Goal: Book appointment/travel/reservation

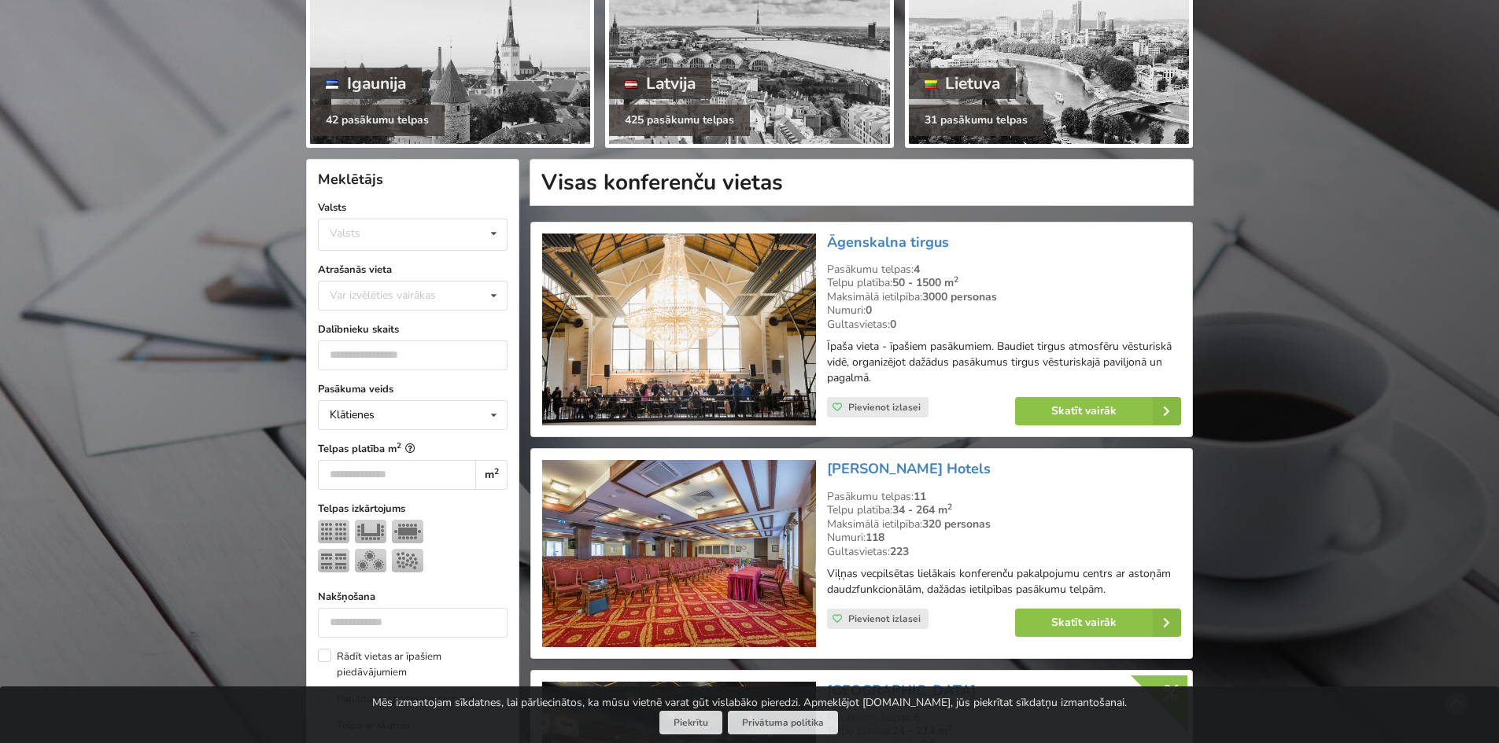
scroll to position [315, 0]
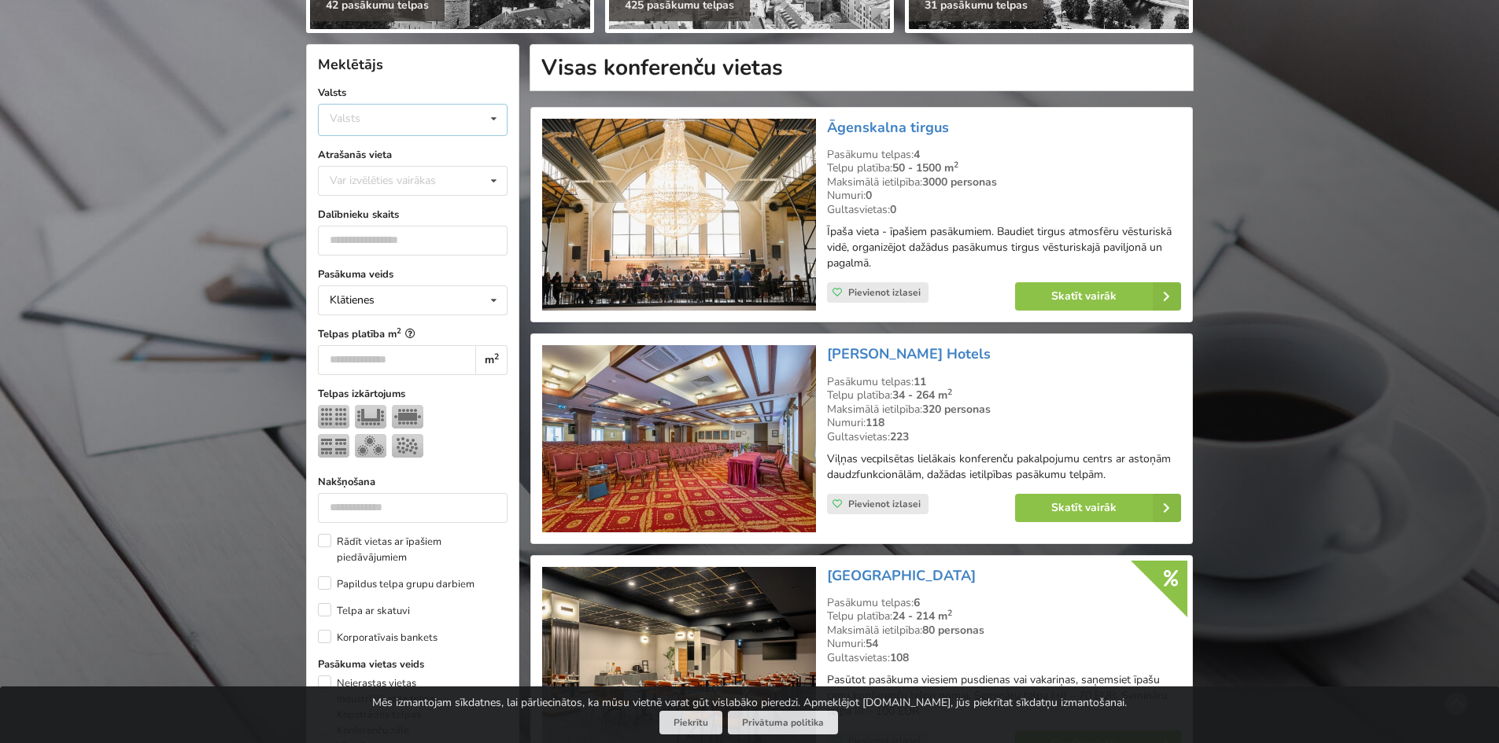
click at [418, 127] on div "Valsts Igaunija Latvija Lietuva" at bounding box center [413, 120] width 190 height 32
click at [374, 175] on div "Latvija" at bounding box center [413, 178] width 188 height 29
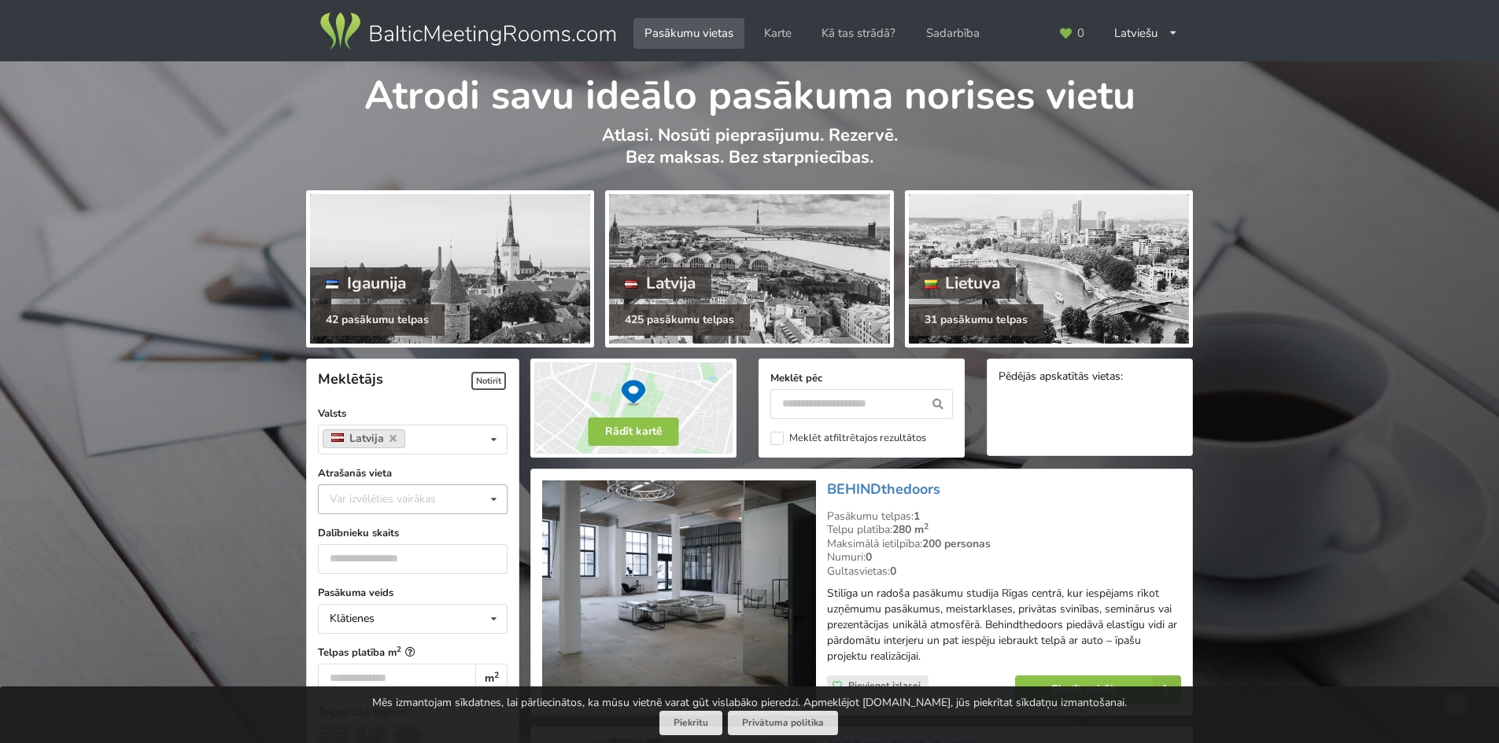
click at [343, 499] on div "Var izvēlēties vairākas" at bounding box center [399, 499] width 146 height 18
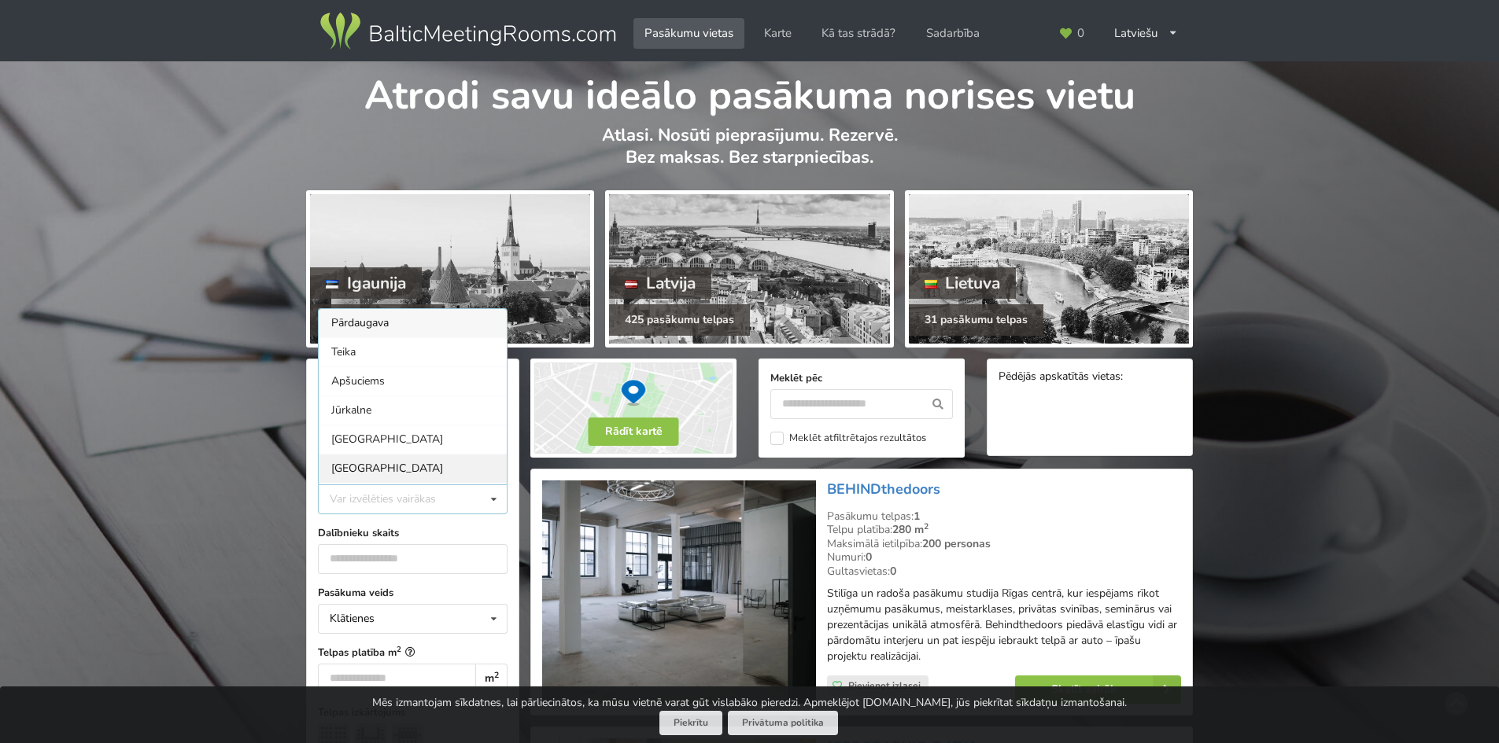
click at [359, 454] on div "[GEOGRAPHIC_DATA]" at bounding box center [413, 468] width 188 height 29
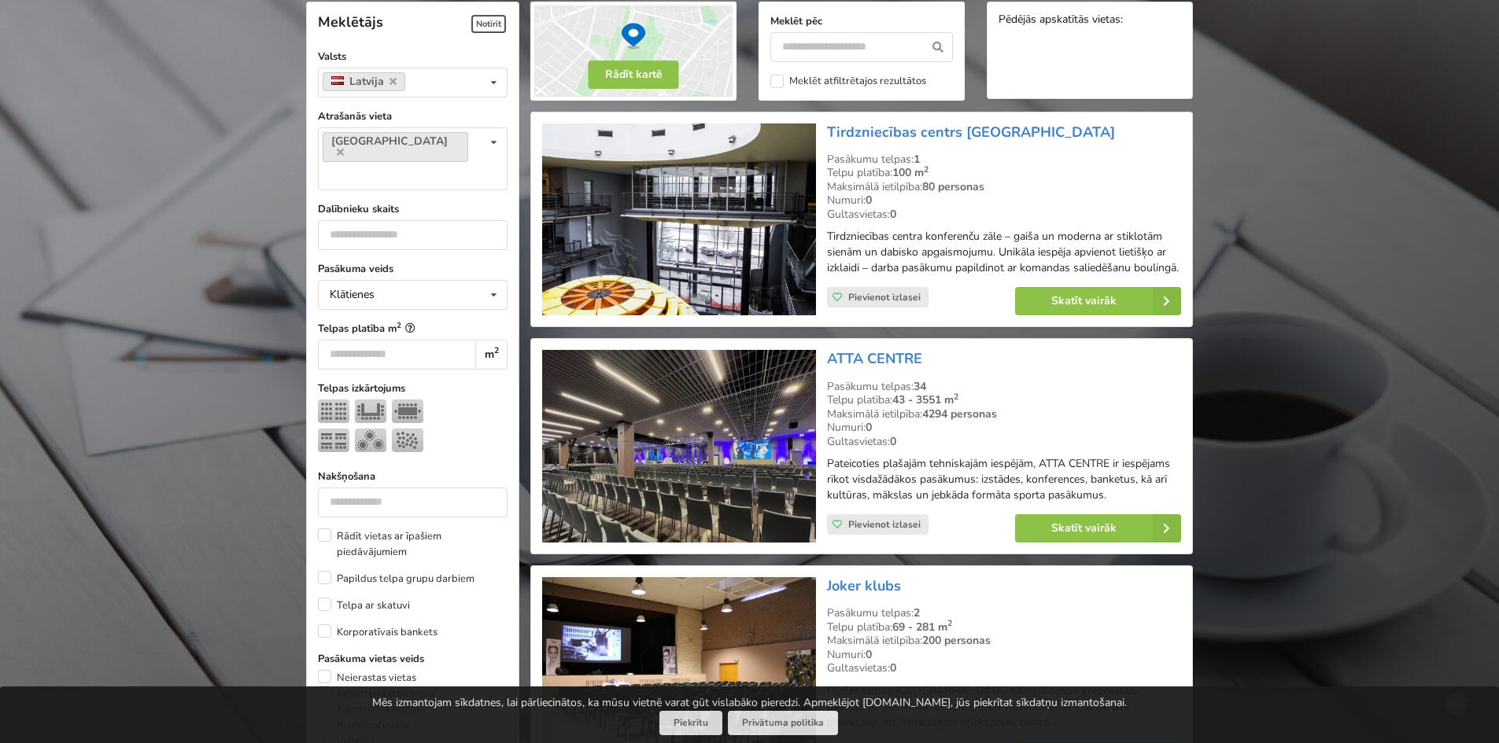
scroll to position [353, 0]
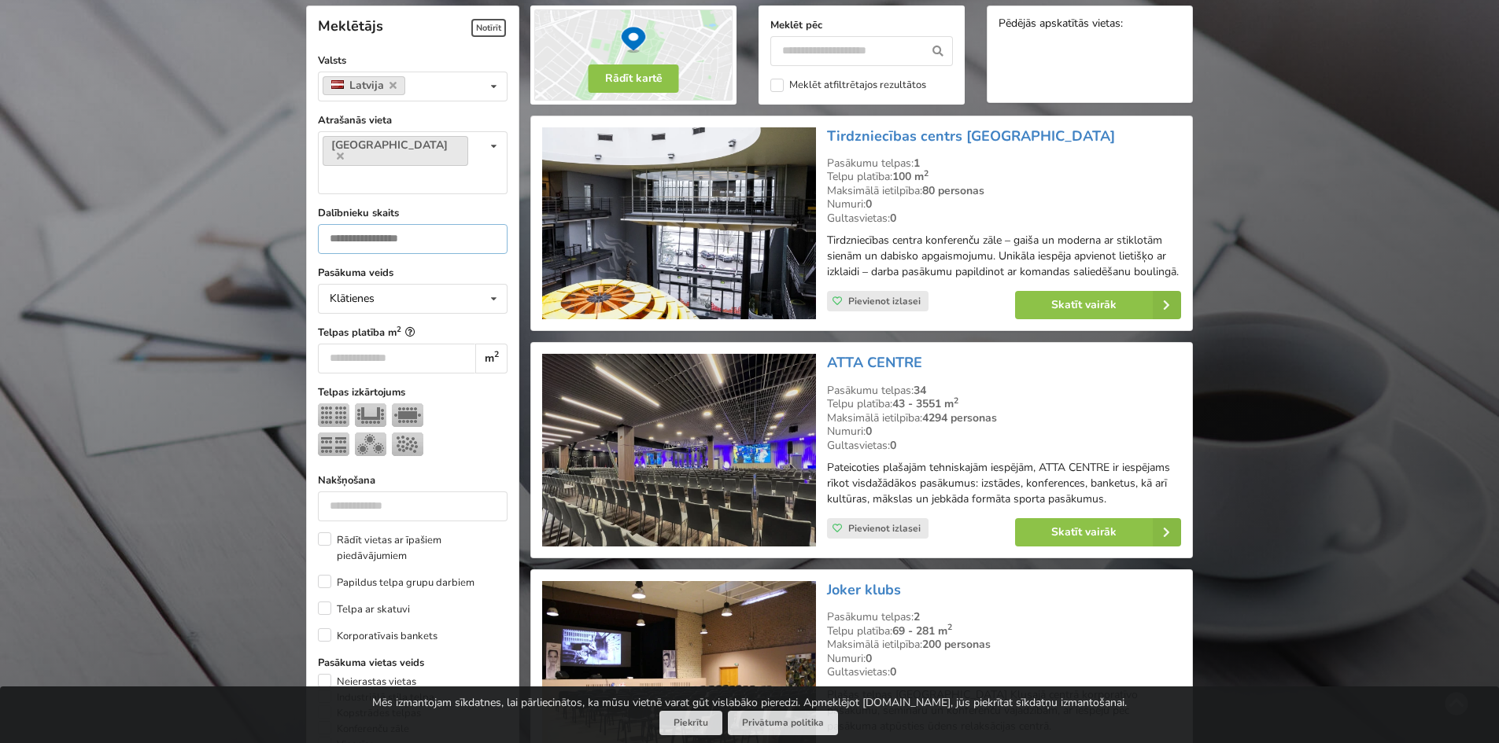
click at [397, 224] on input "number" at bounding box center [413, 239] width 190 height 30
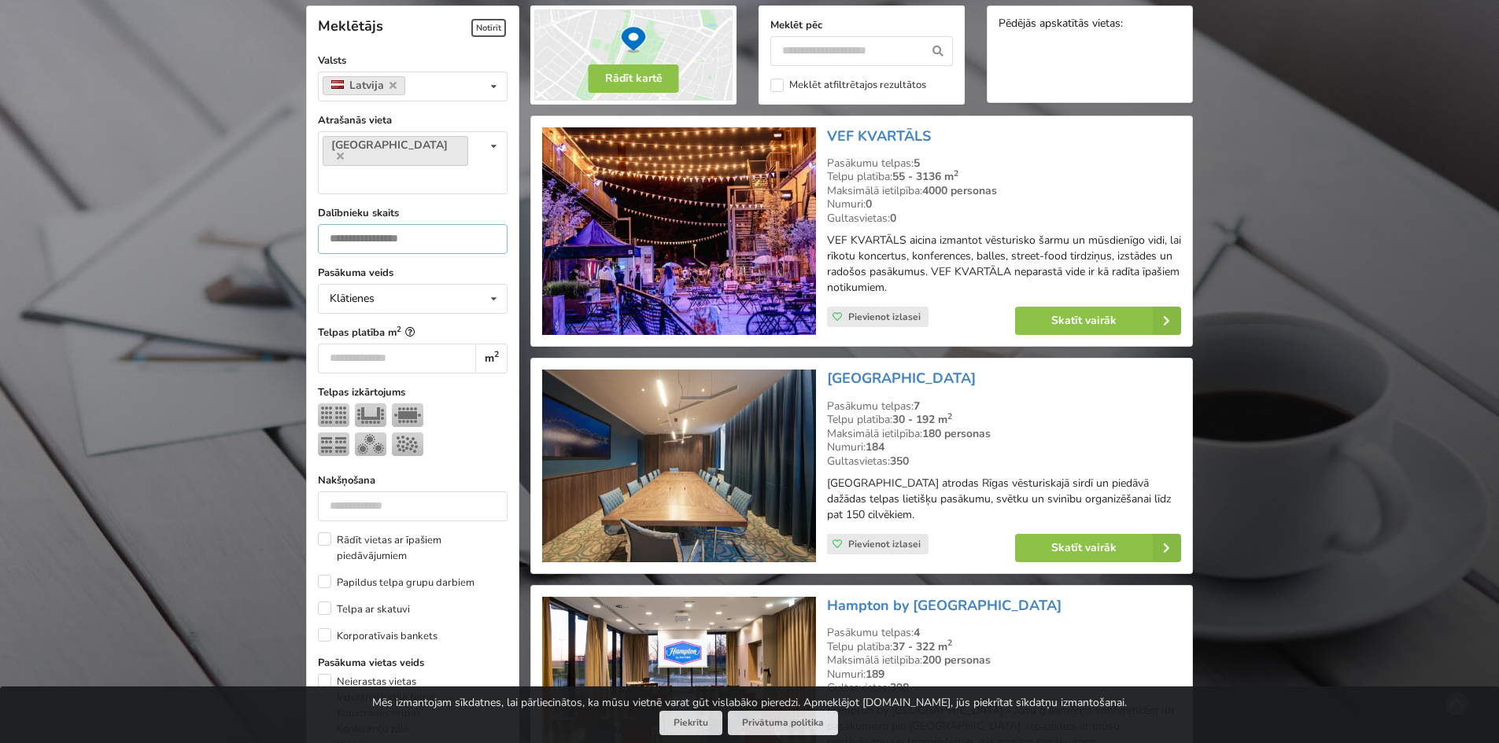
type input "***"
click at [420, 265] on label "Pasākuma veids" at bounding box center [413, 273] width 190 height 16
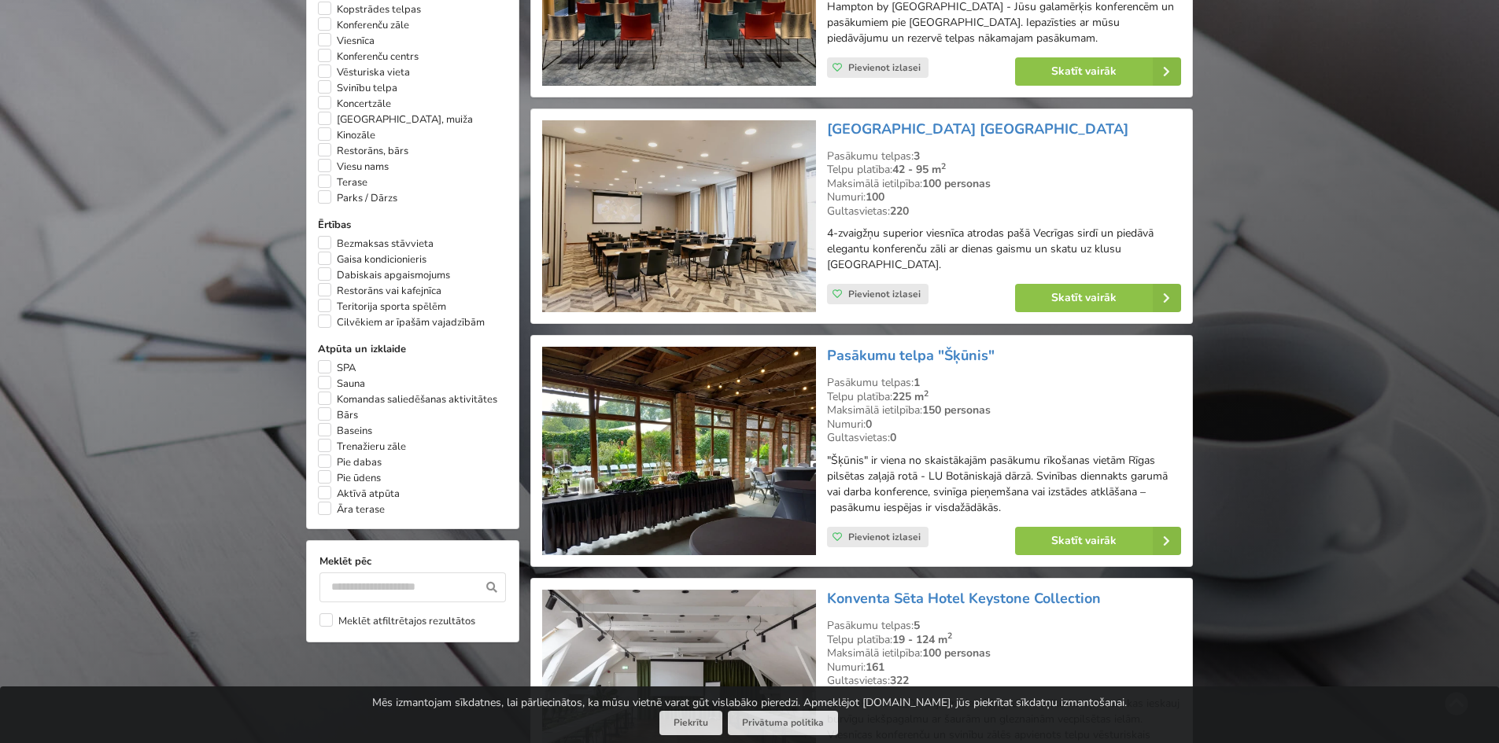
scroll to position [1140, 0]
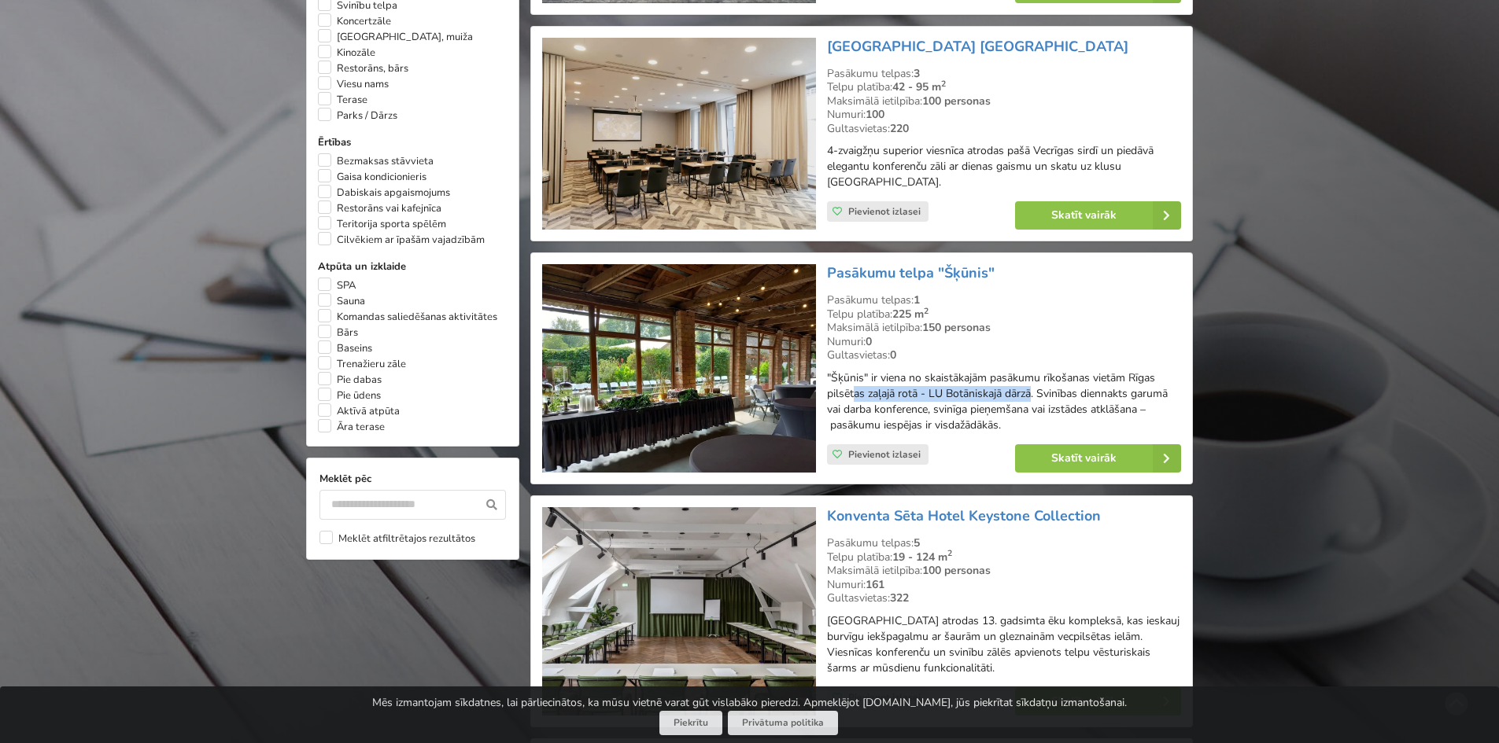
drag, startPoint x: 853, startPoint y: 395, endPoint x: 1033, endPoint y: 398, distance: 180.2
click at [1033, 398] on p ""Šķūnis" ir viena no skaistākajām pasākumu rīkošanas vietām Rīgas pilsētas zaļa…" at bounding box center [1004, 402] width 354 height 63
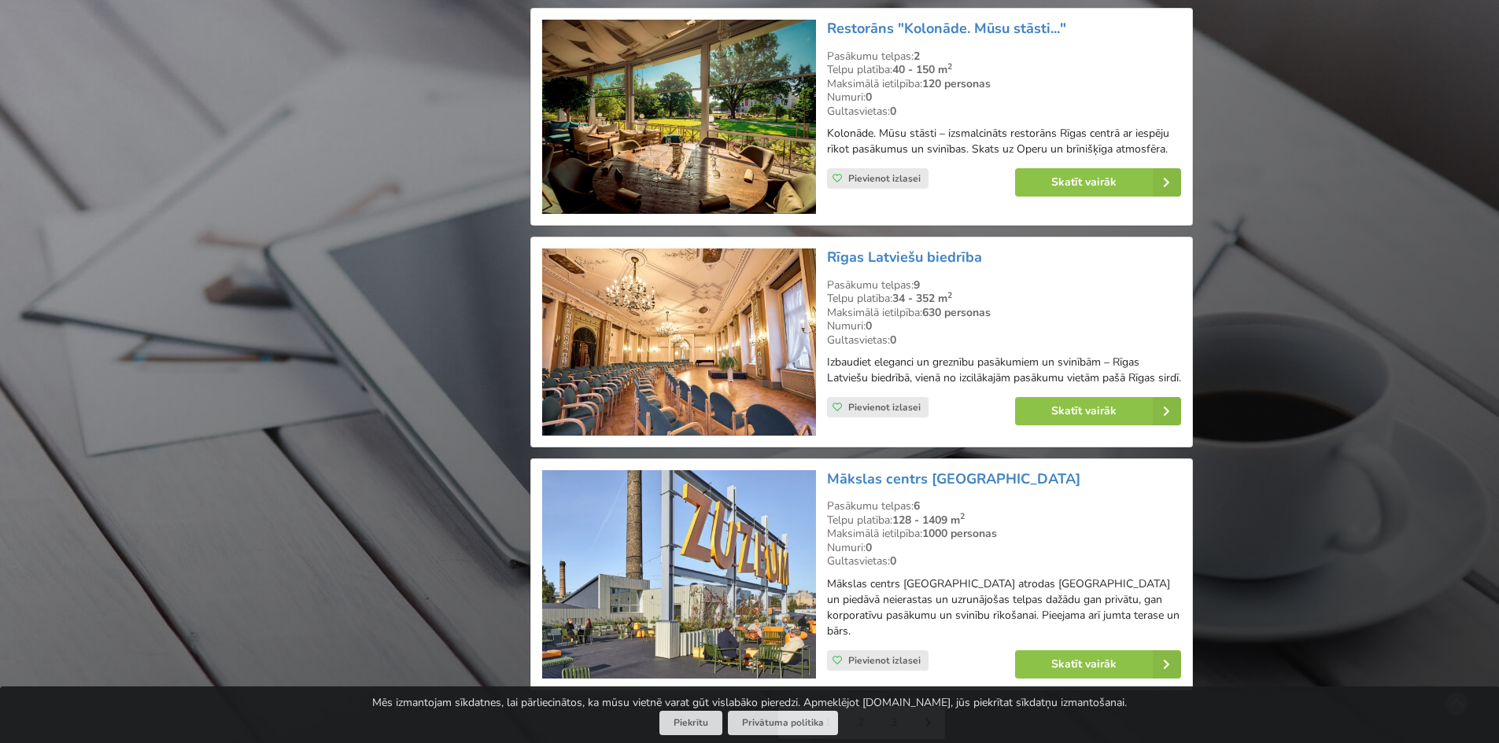
scroll to position [3500, 0]
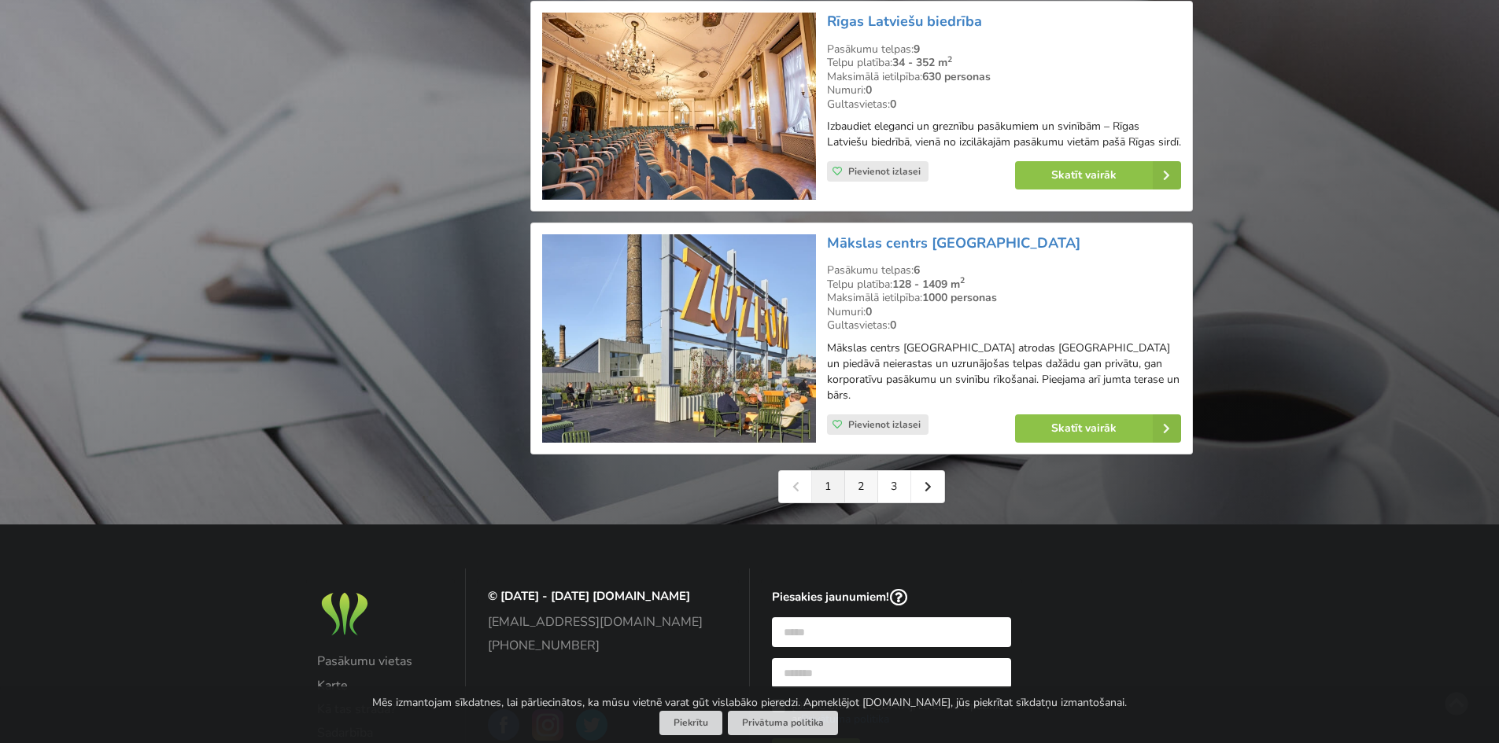
click at [857, 474] on link "2" at bounding box center [861, 486] width 33 height 31
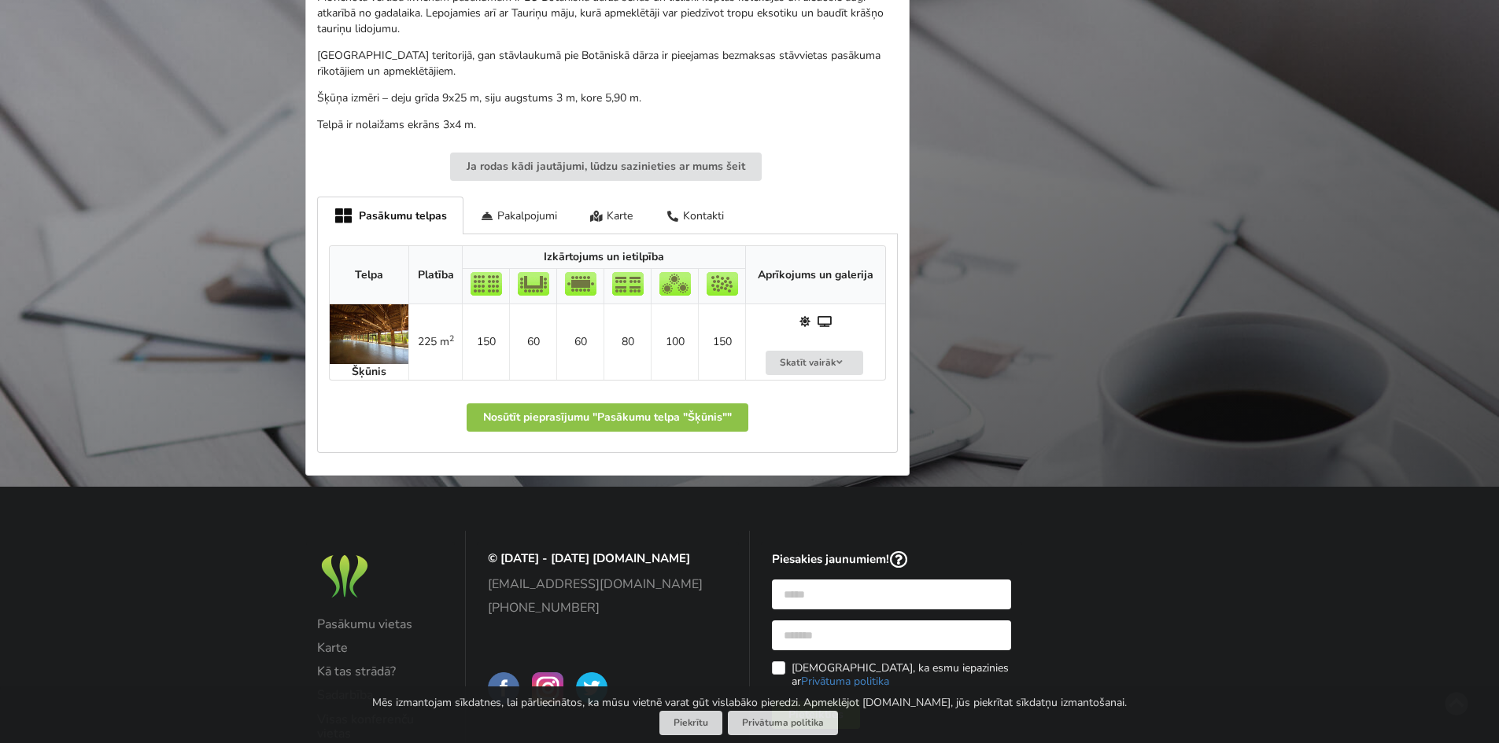
scroll to position [784, 0]
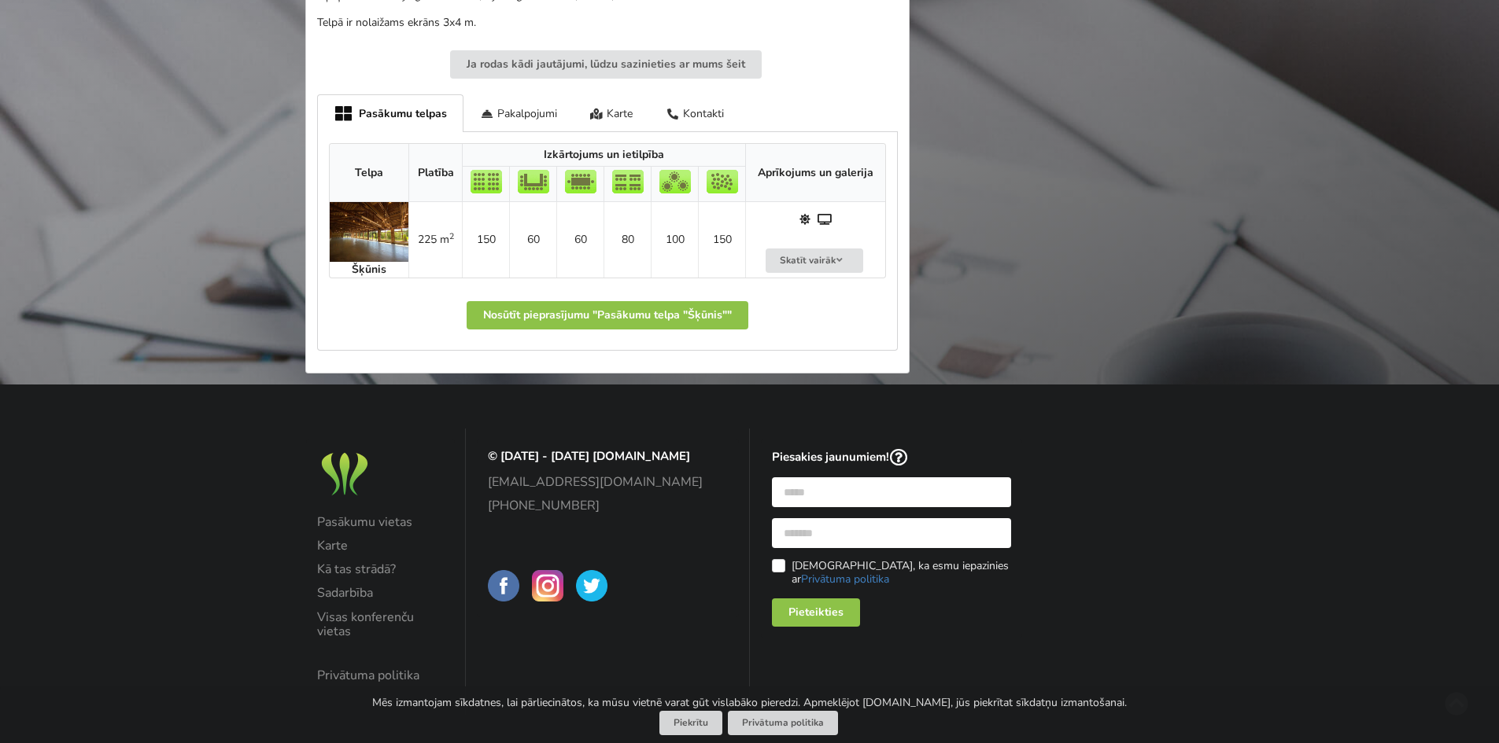
click at [383, 233] on img at bounding box center [369, 232] width 79 height 60
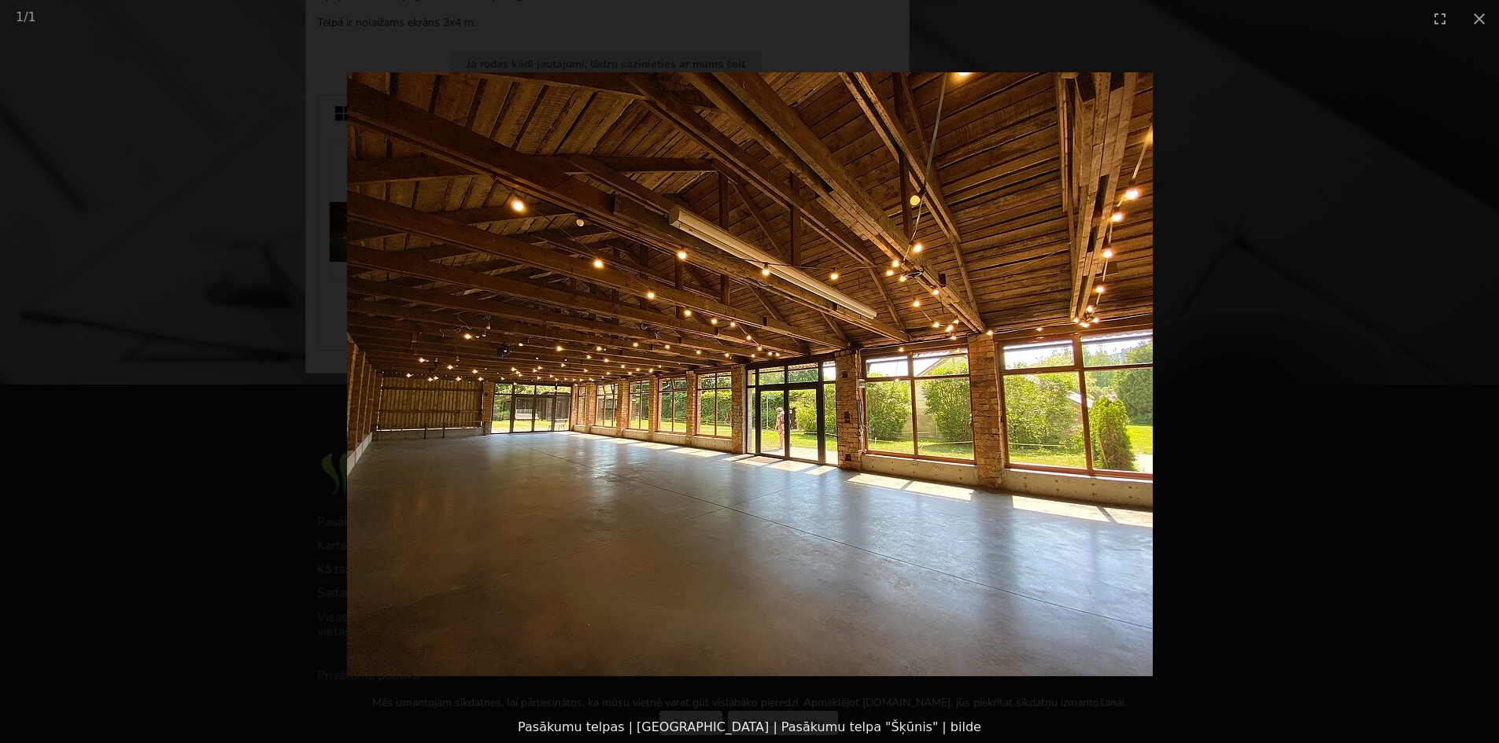
click at [1374, 223] on picture at bounding box center [749, 374] width 1499 height 675
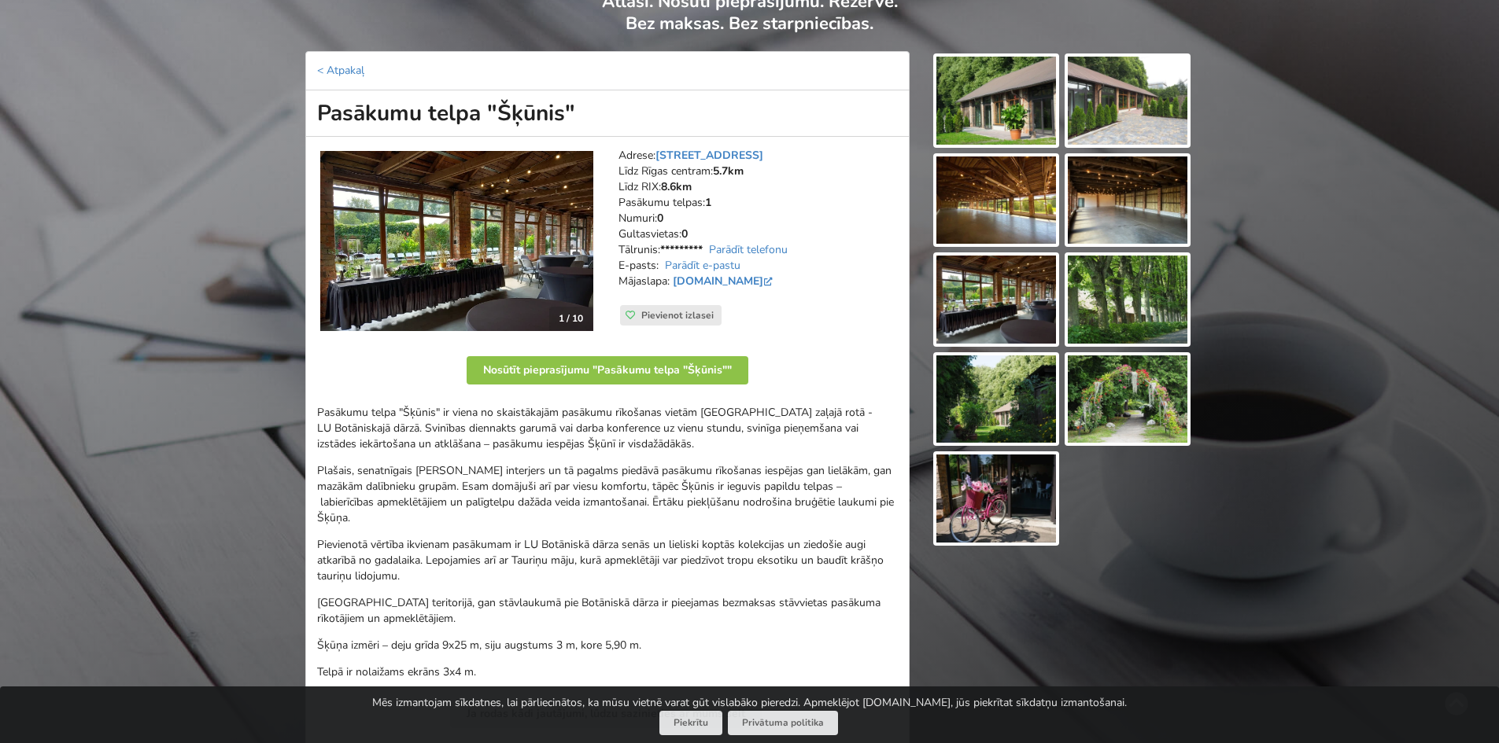
scroll to position [0, 0]
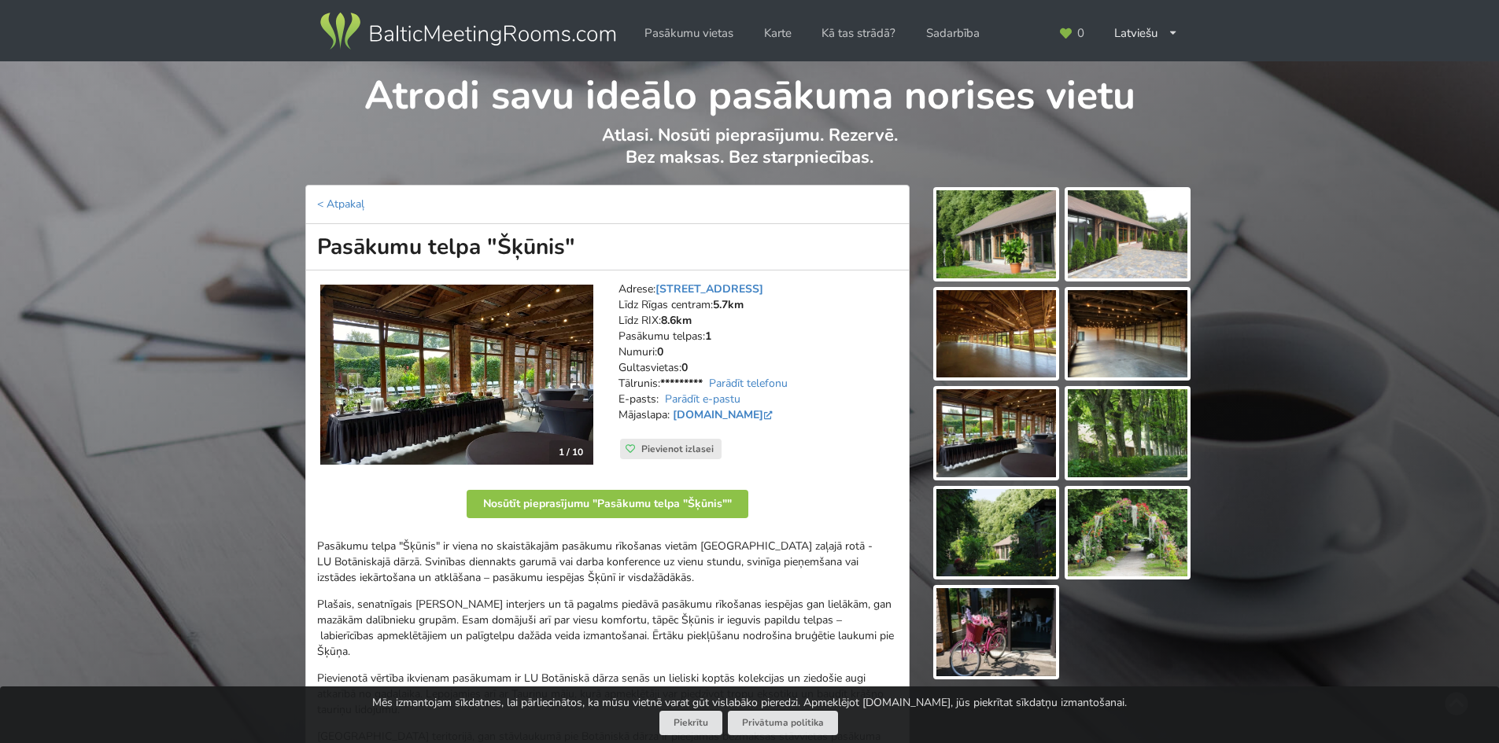
click at [980, 234] on img at bounding box center [996, 234] width 120 height 88
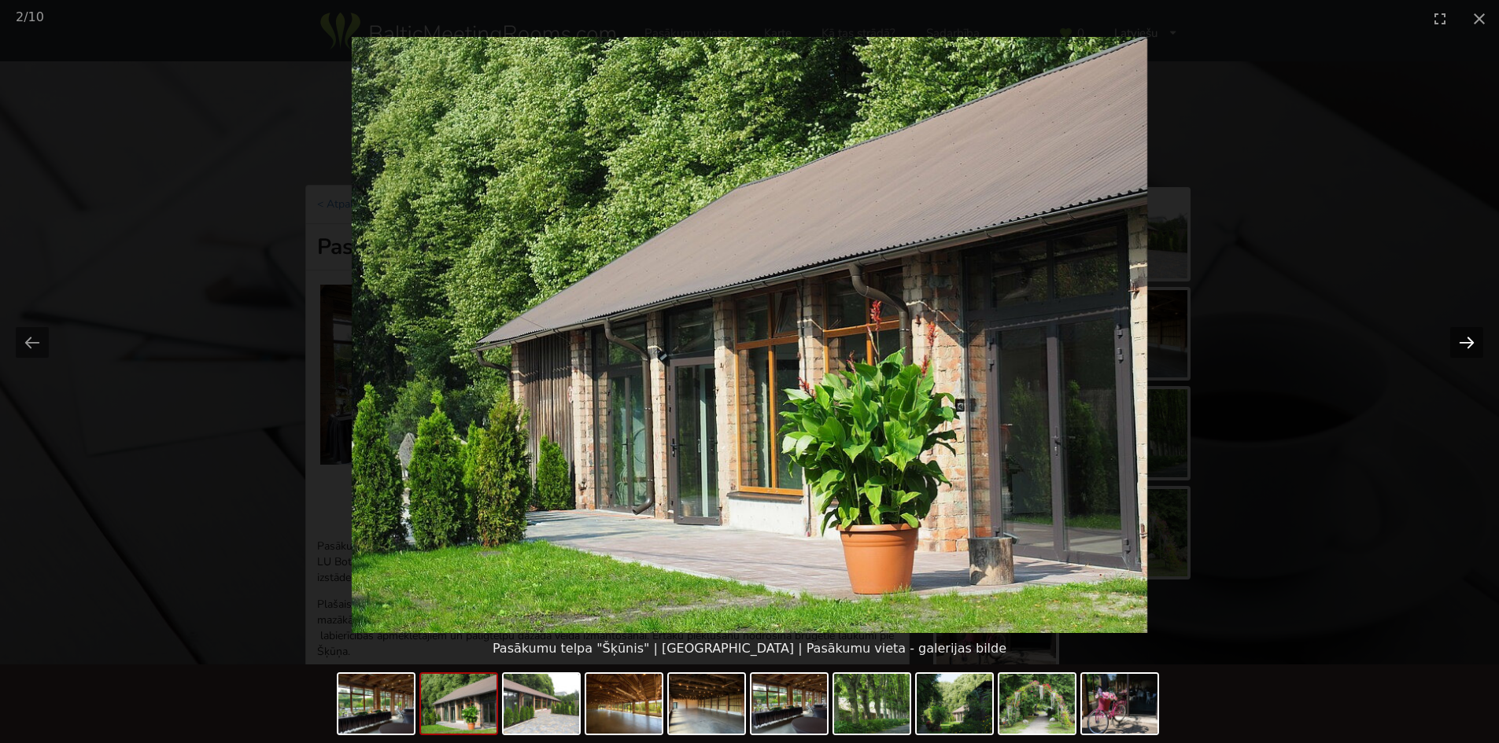
click at [1471, 338] on button "Next slide" at bounding box center [1466, 342] width 33 height 31
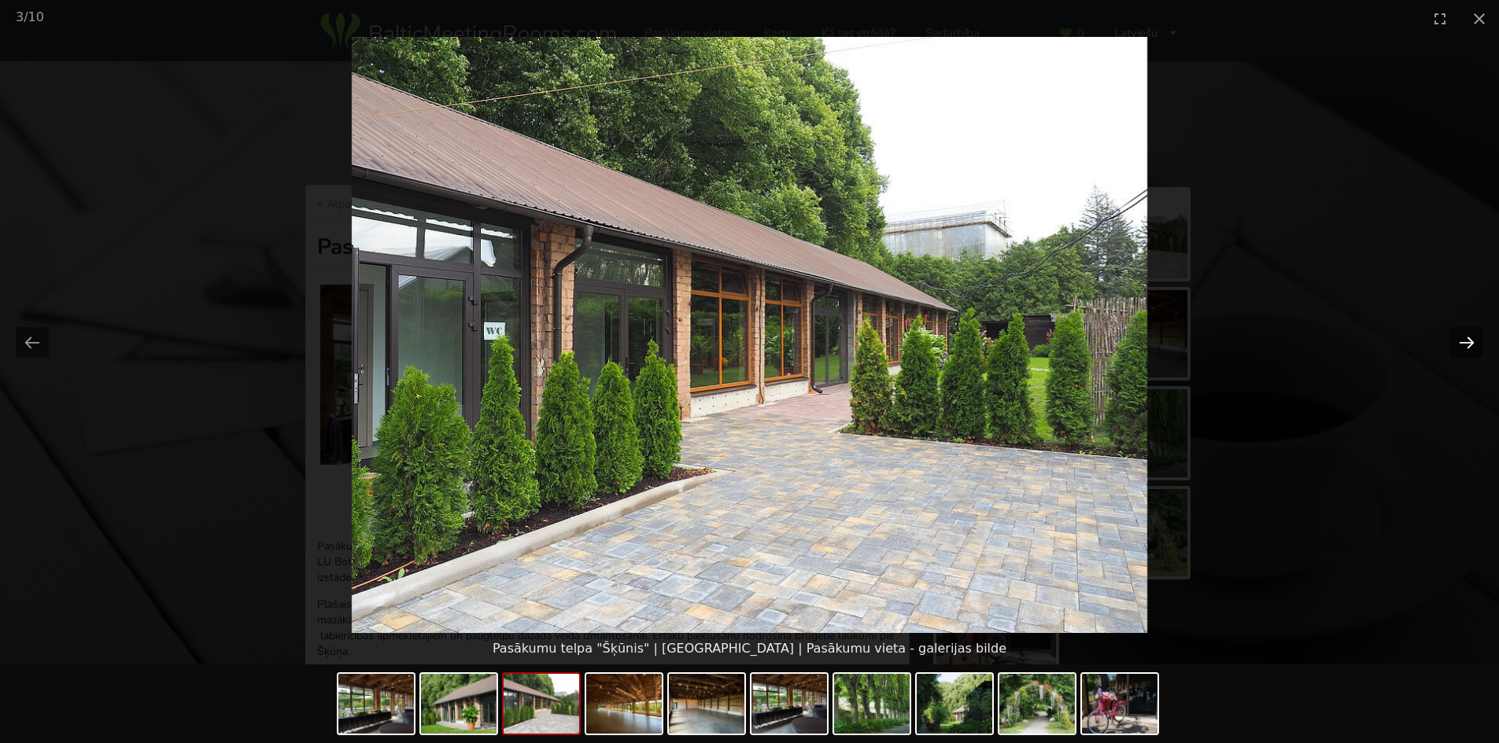
click at [1471, 338] on button "Next slide" at bounding box center [1466, 342] width 33 height 31
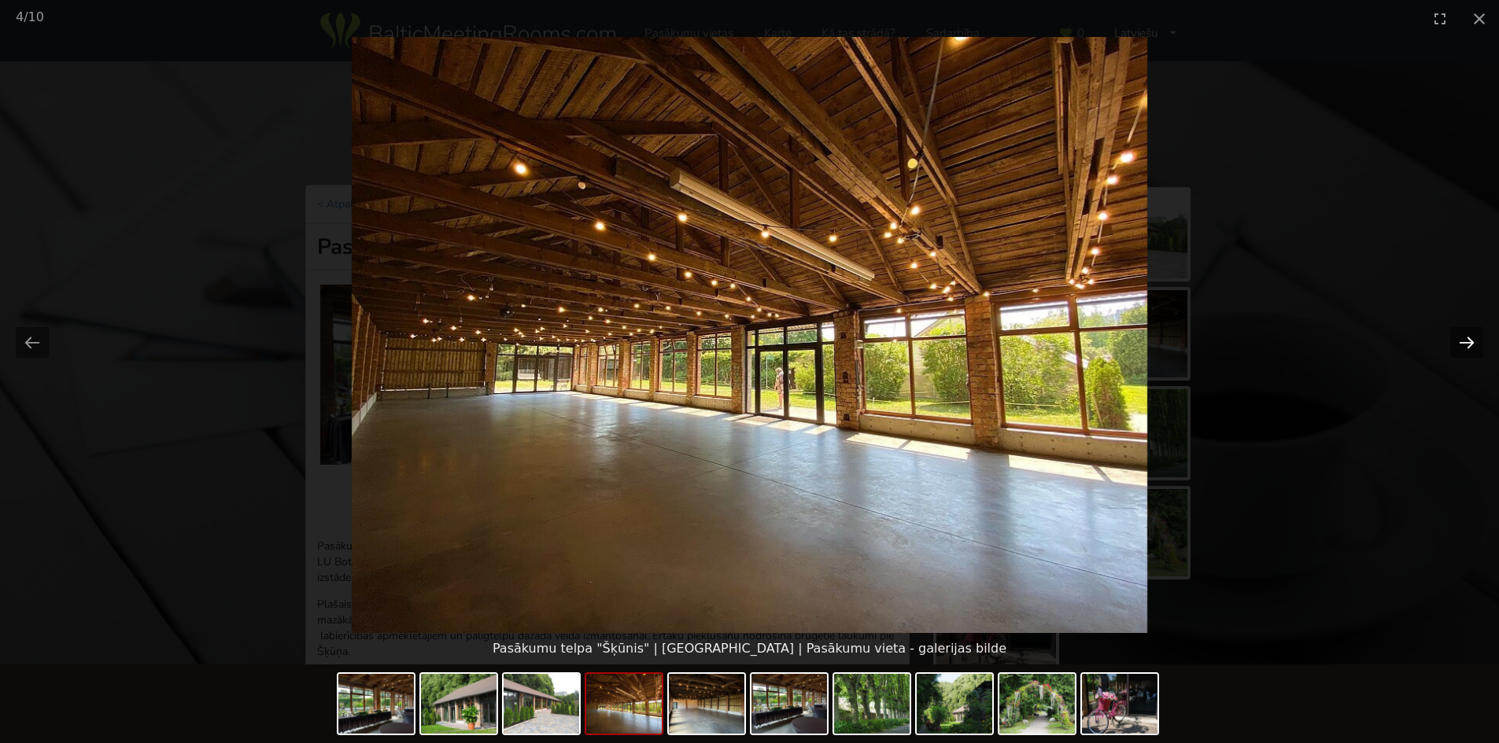
click at [1471, 338] on button "Next slide" at bounding box center [1466, 342] width 33 height 31
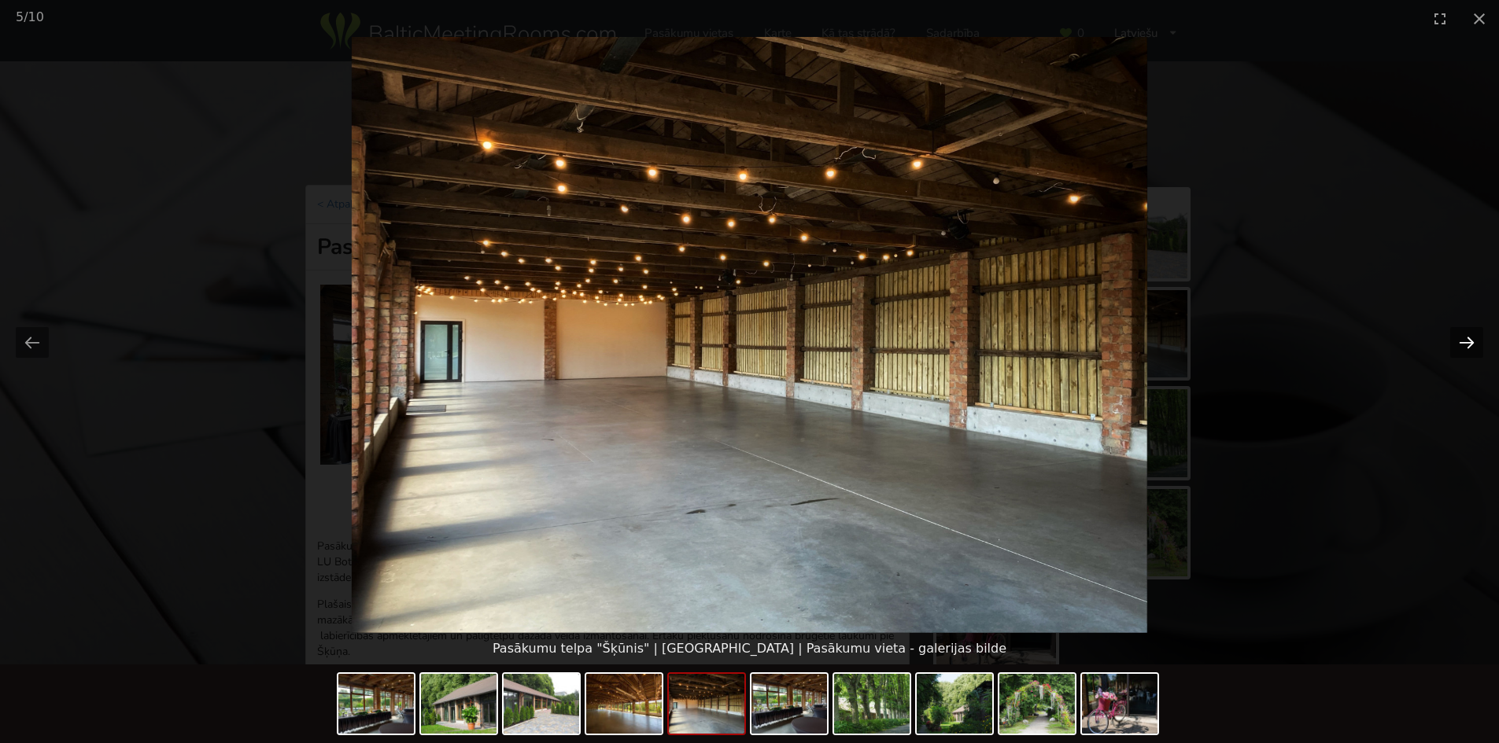
click at [1471, 338] on button "Next slide" at bounding box center [1466, 342] width 33 height 31
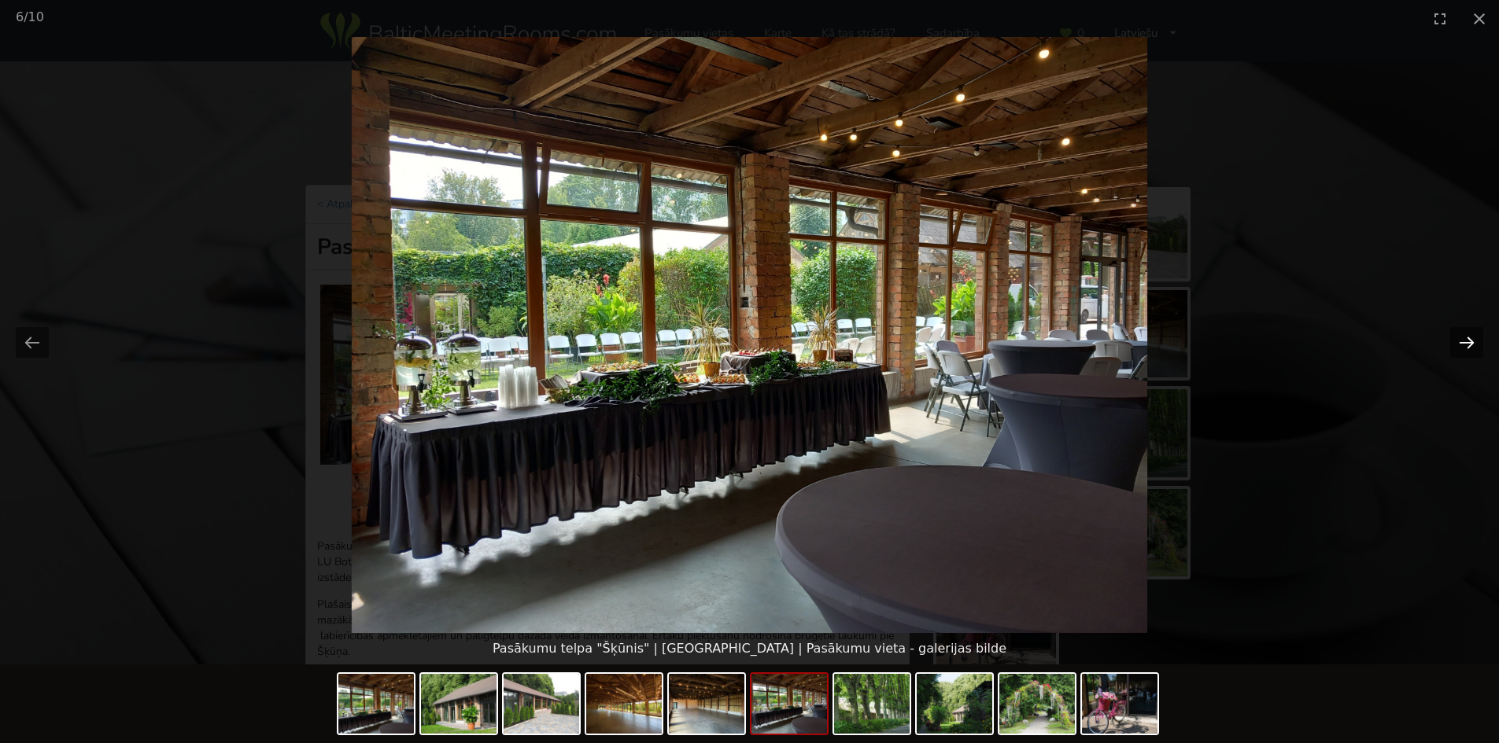
click at [1471, 338] on button "Next slide" at bounding box center [1466, 342] width 33 height 31
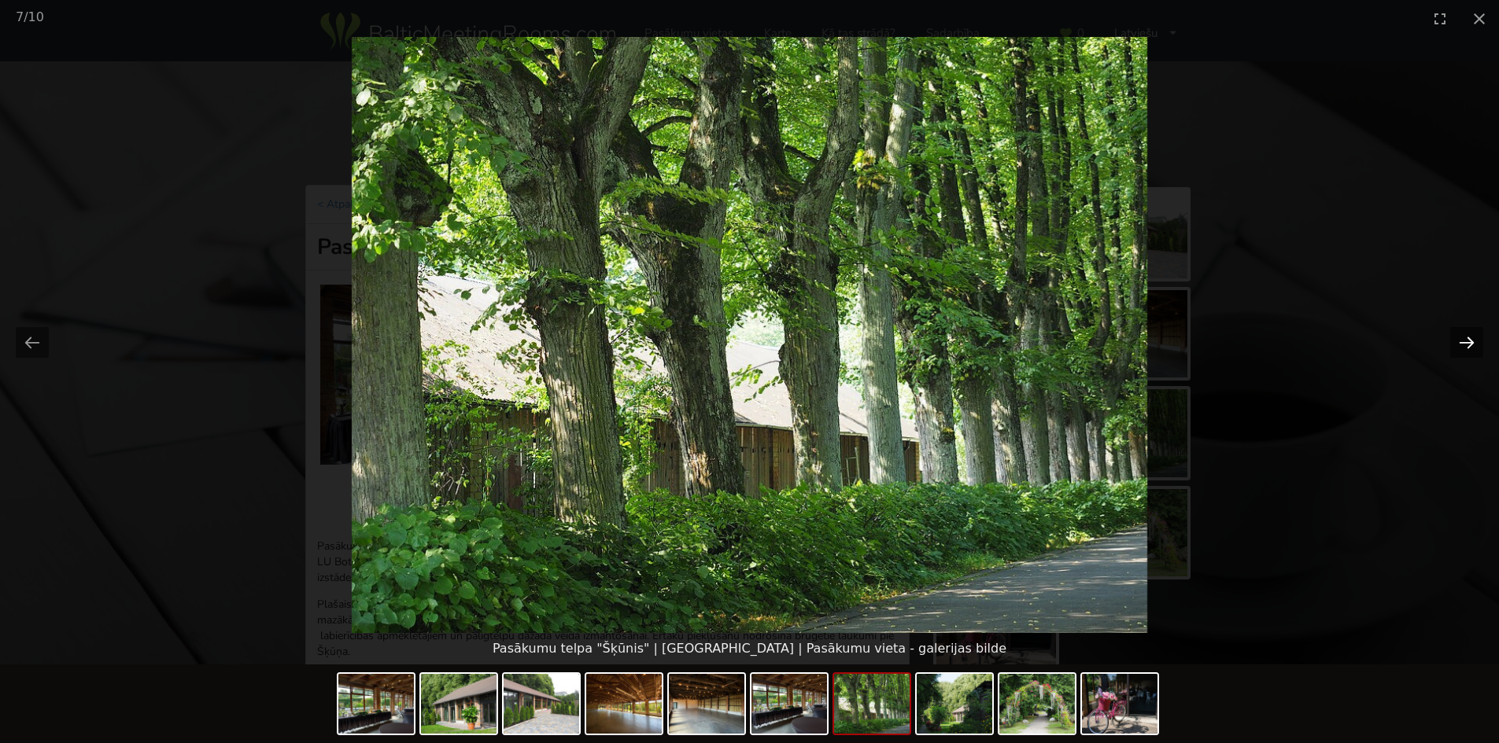
click at [1471, 338] on button "Next slide" at bounding box center [1466, 342] width 33 height 31
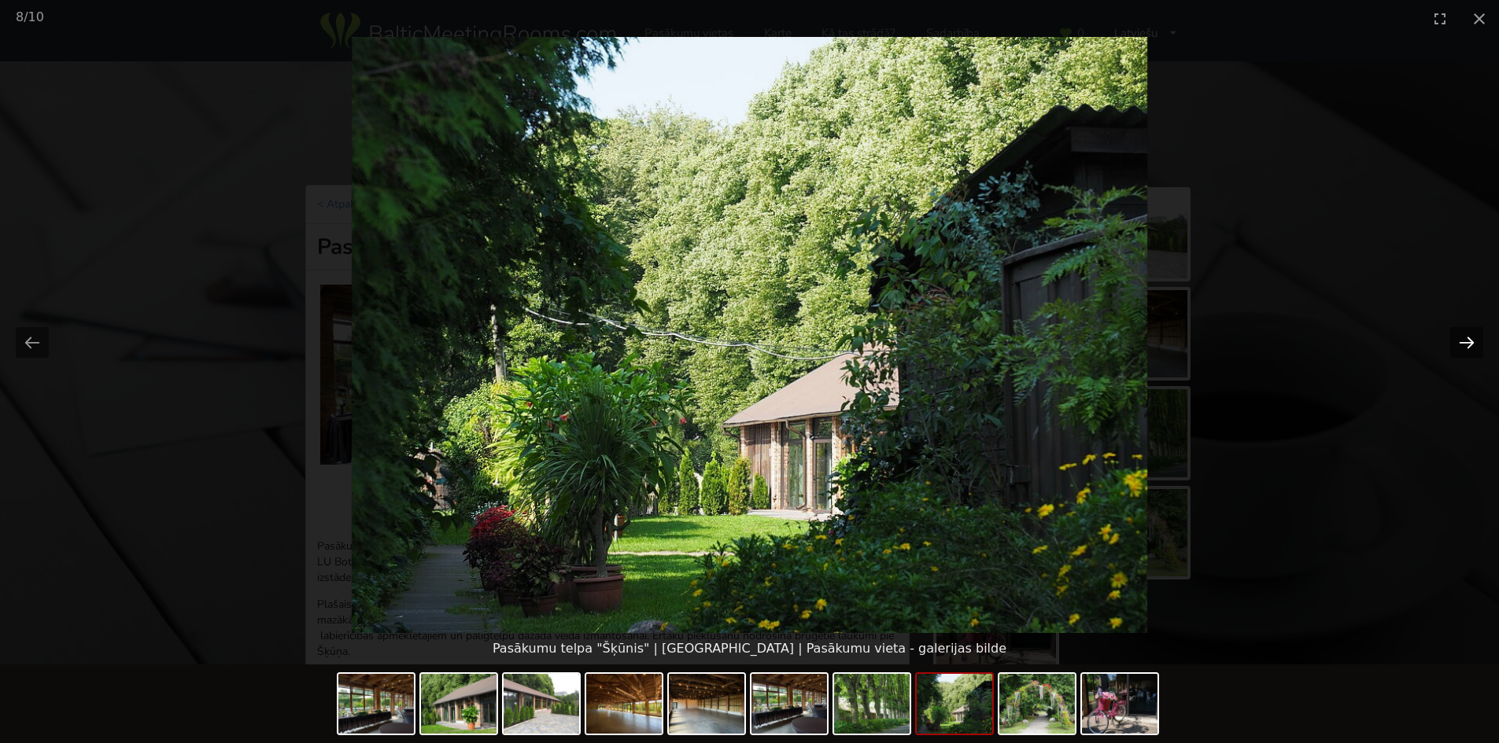
click at [1471, 338] on button "Next slide" at bounding box center [1466, 342] width 33 height 31
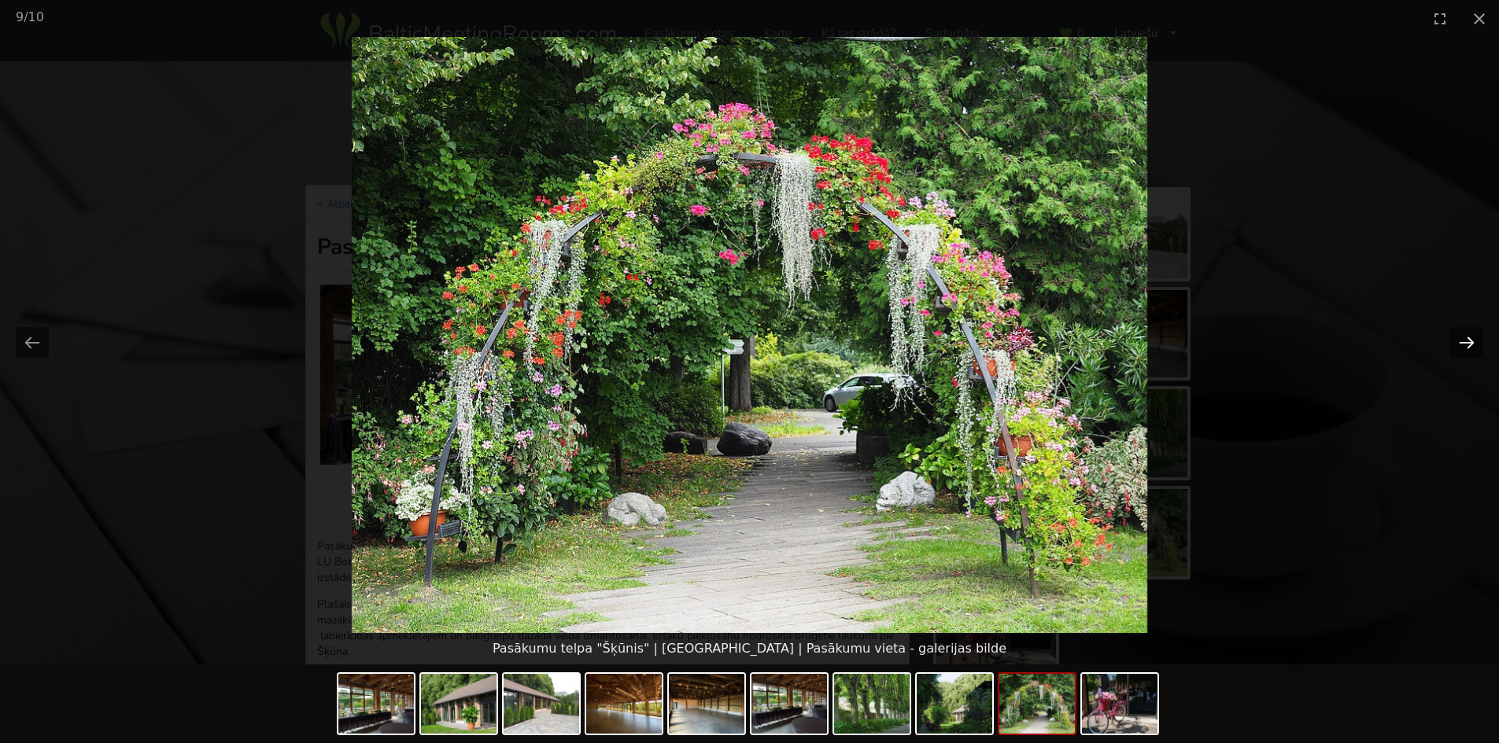
click at [1471, 338] on button "Next slide" at bounding box center [1466, 342] width 33 height 31
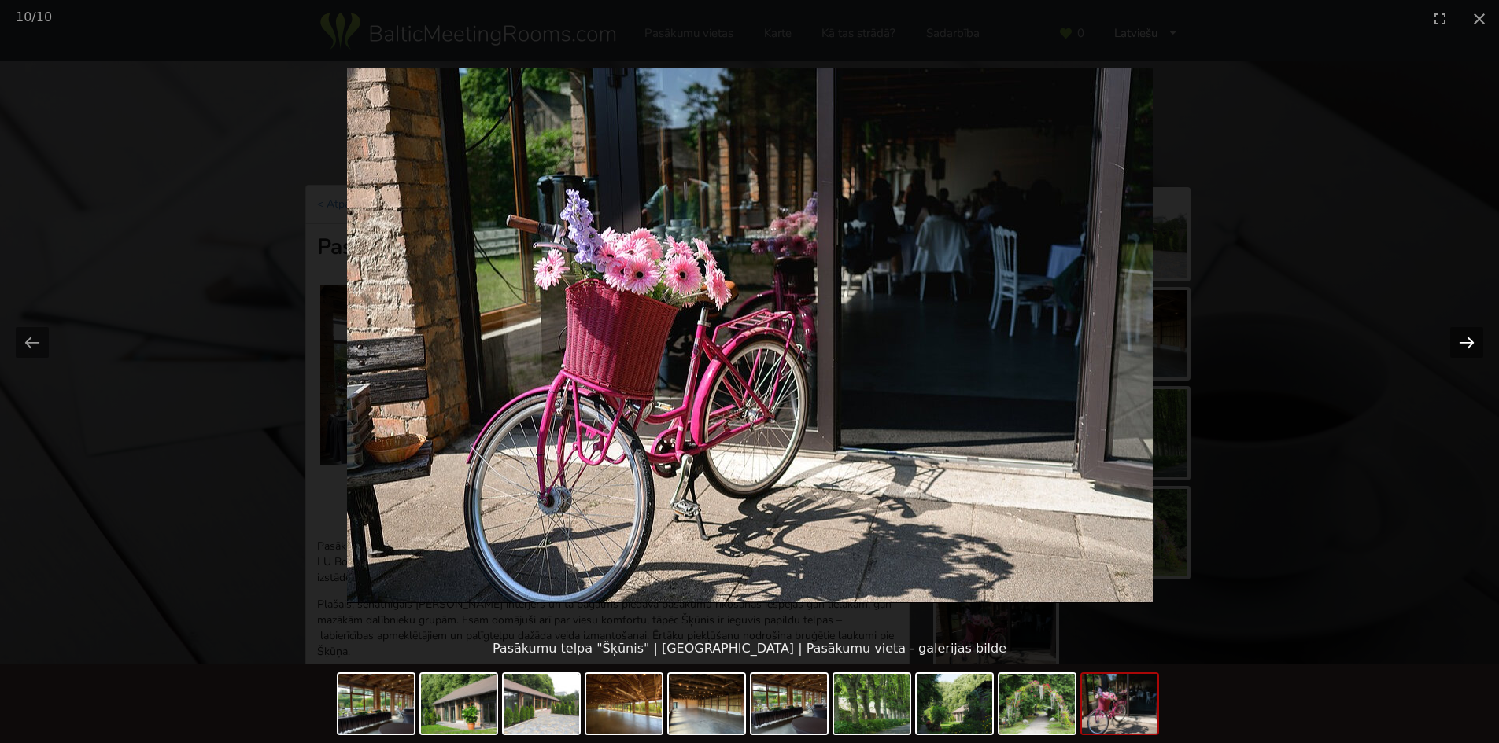
click at [1471, 338] on button "Next slide" at bounding box center [1466, 342] width 33 height 31
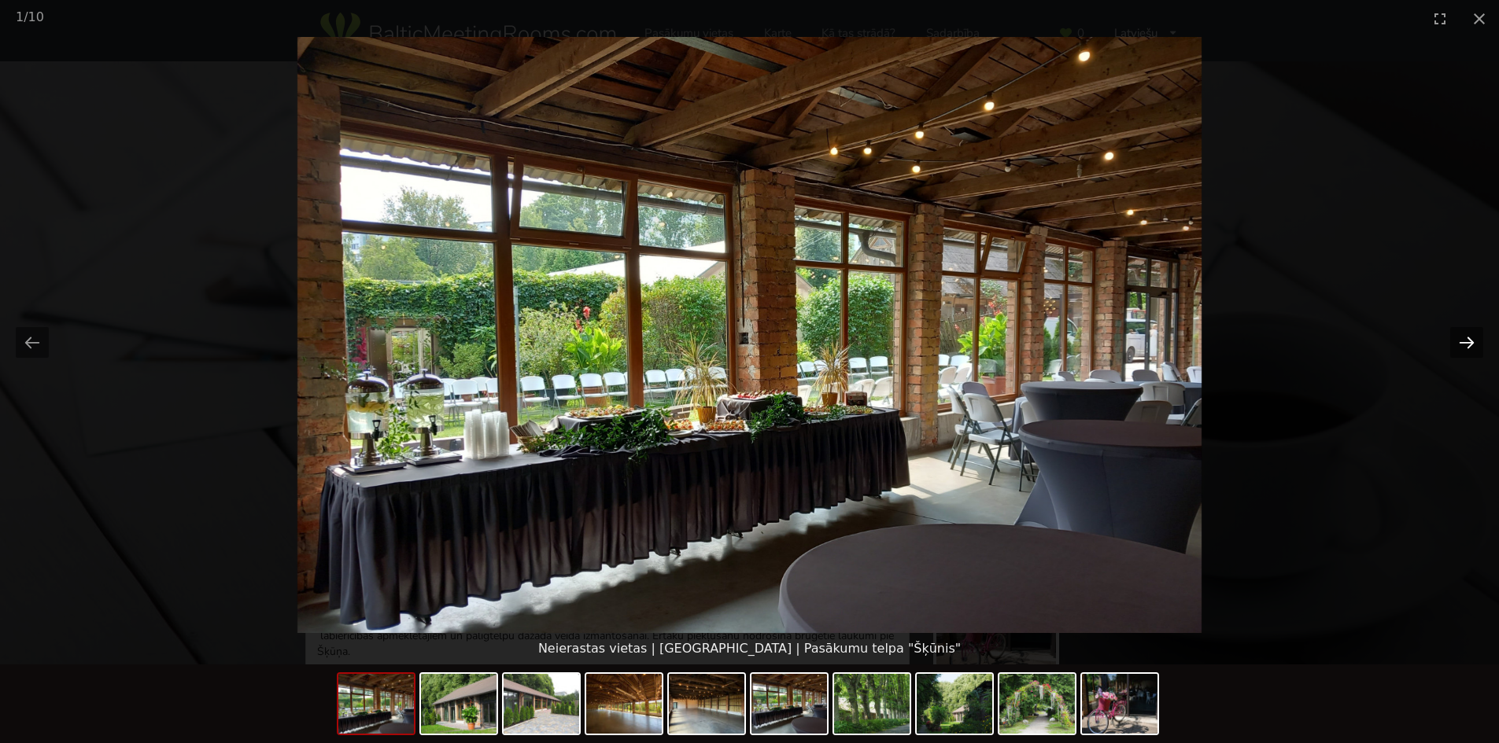
click at [1471, 338] on button "Next slide" at bounding box center [1466, 342] width 33 height 31
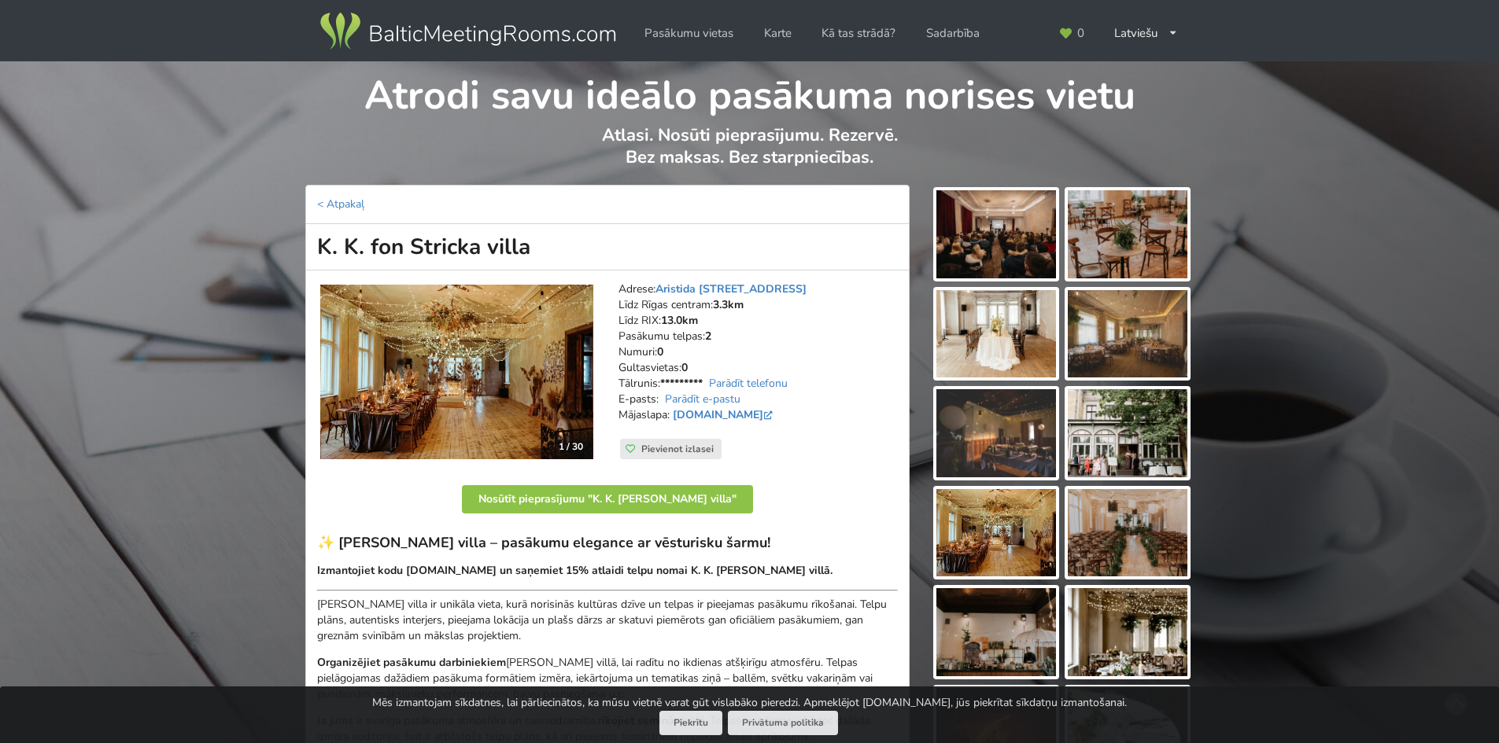
click at [466, 342] on img at bounding box center [456, 372] width 273 height 175
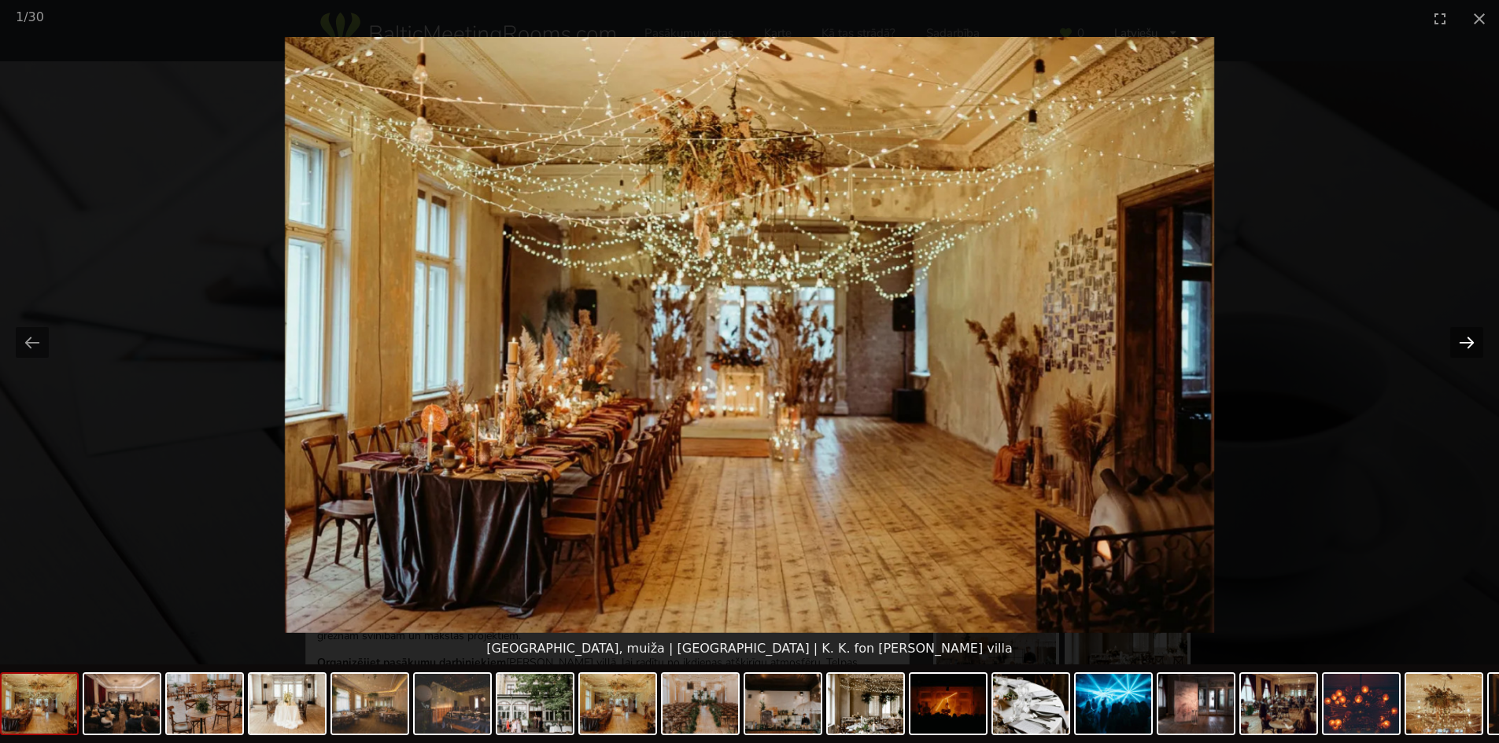
click at [1457, 342] on button "Next slide" at bounding box center [1466, 342] width 33 height 31
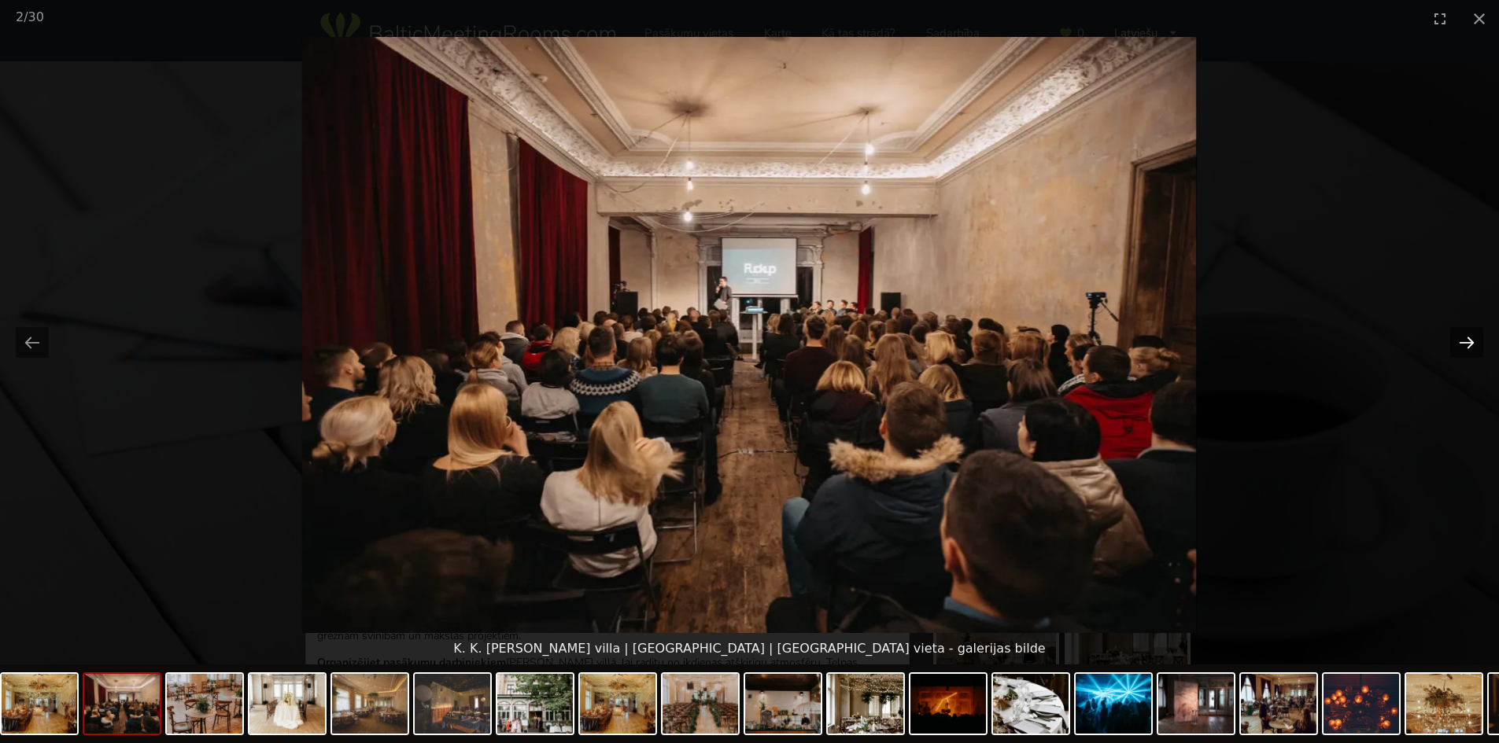
click at [1457, 342] on button "Next slide" at bounding box center [1466, 342] width 33 height 31
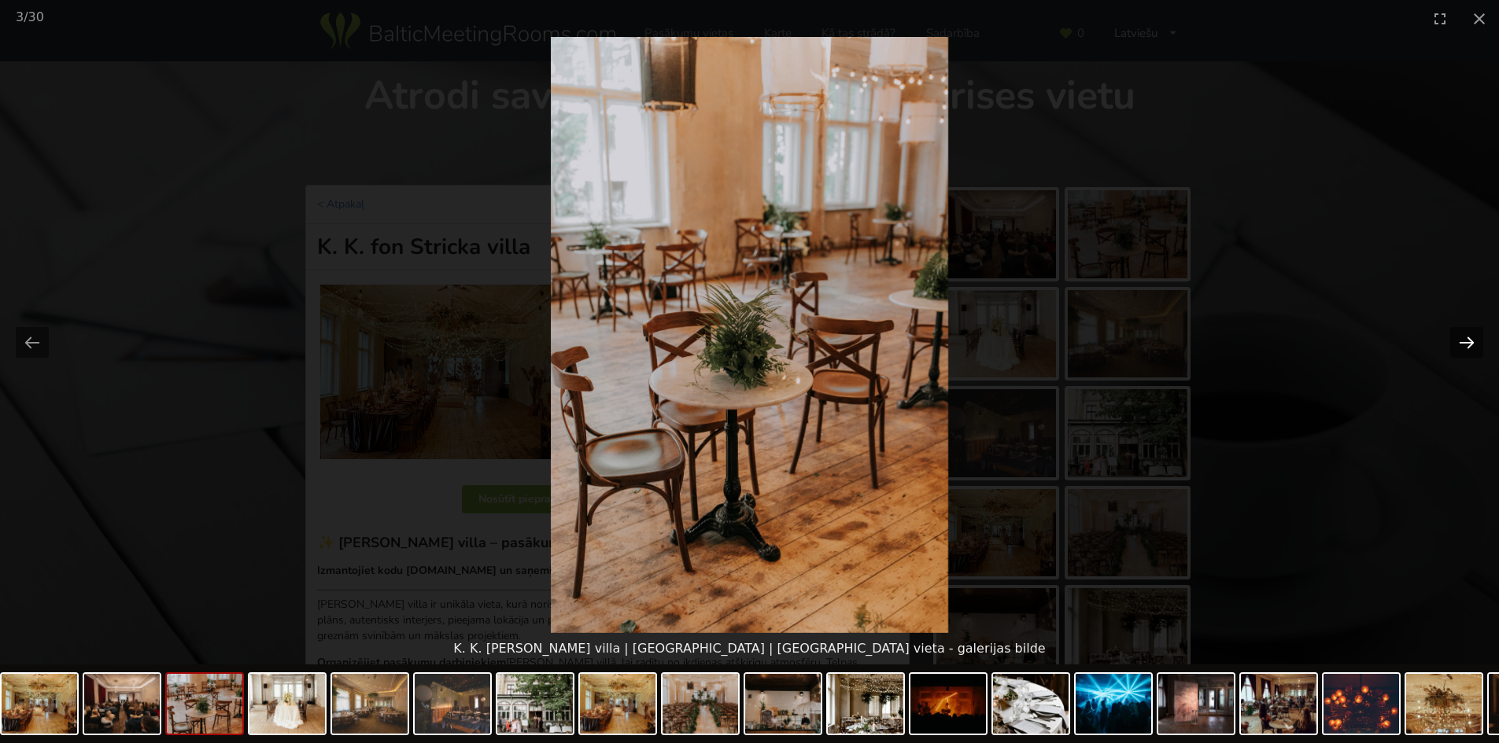
click at [1457, 342] on button "Next slide" at bounding box center [1466, 342] width 33 height 31
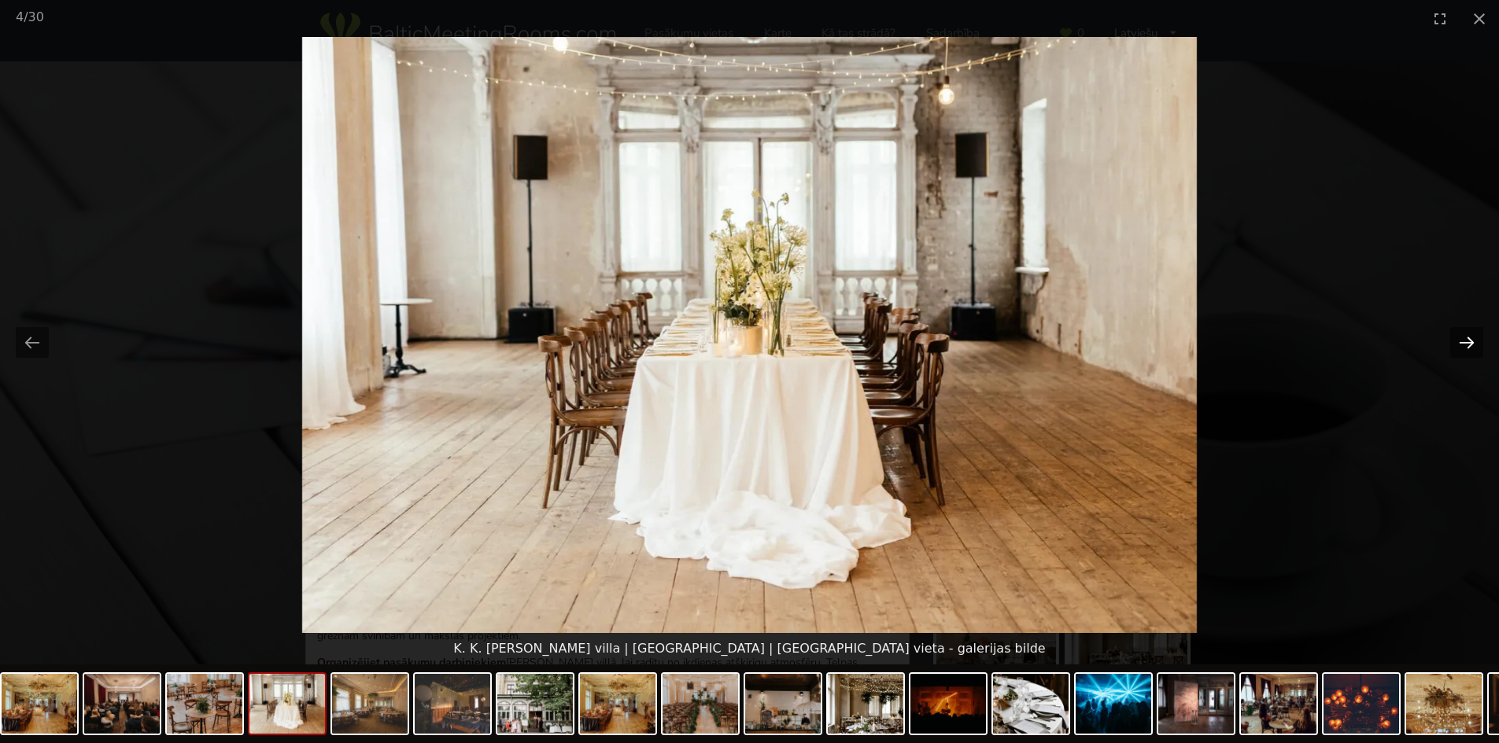
click at [1457, 342] on button "Next slide" at bounding box center [1466, 342] width 33 height 31
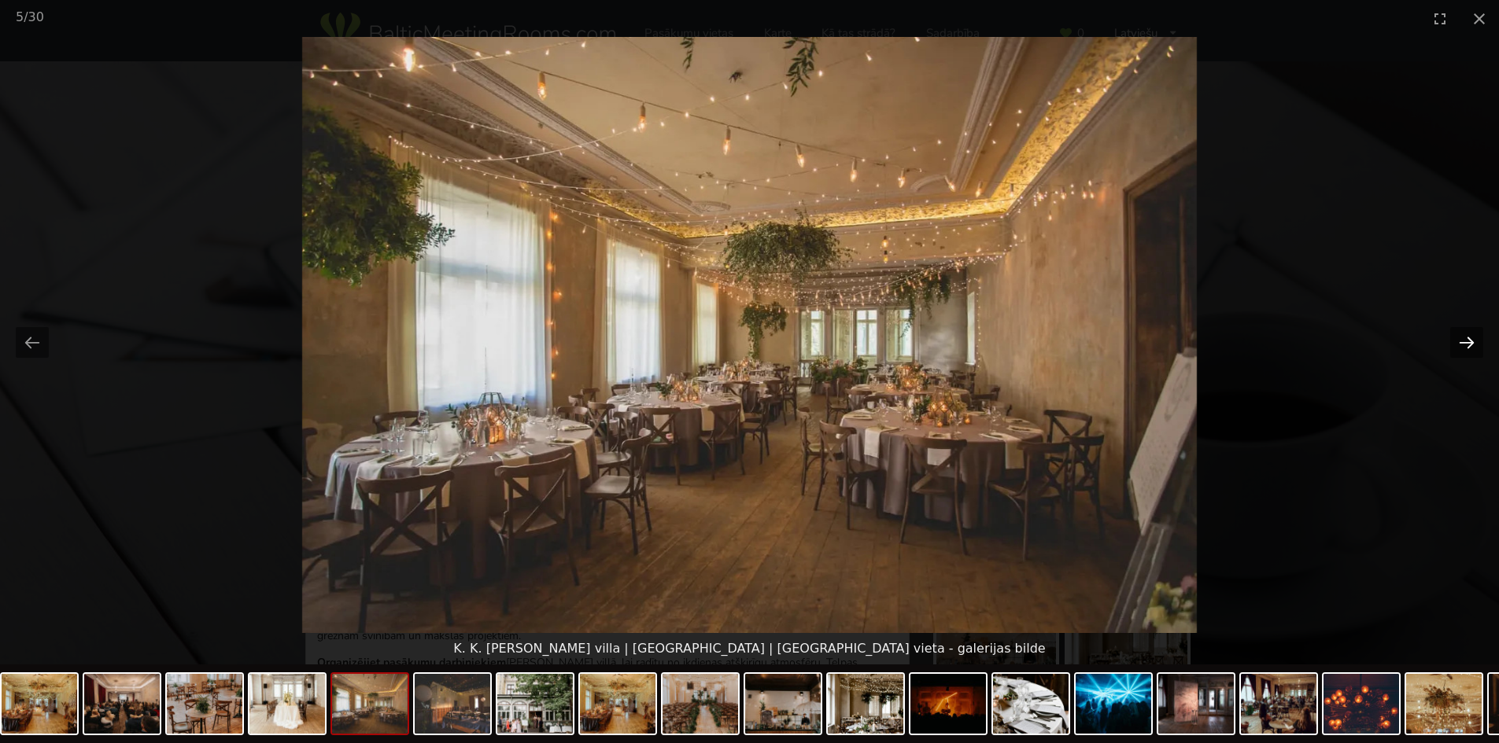
click at [1459, 339] on button "Next slide" at bounding box center [1466, 342] width 33 height 31
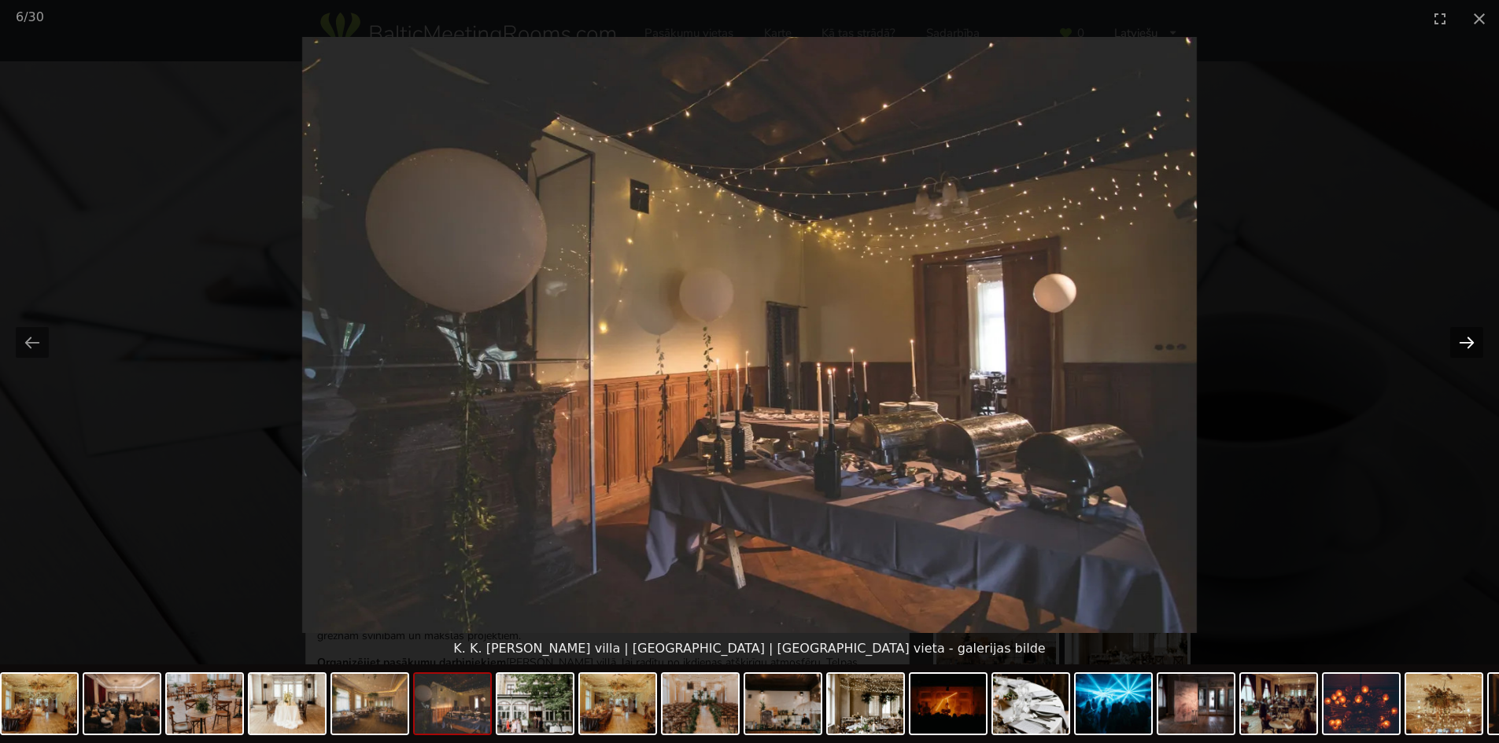
click at [1459, 339] on button "Next slide" at bounding box center [1466, 342] width 33 height 31
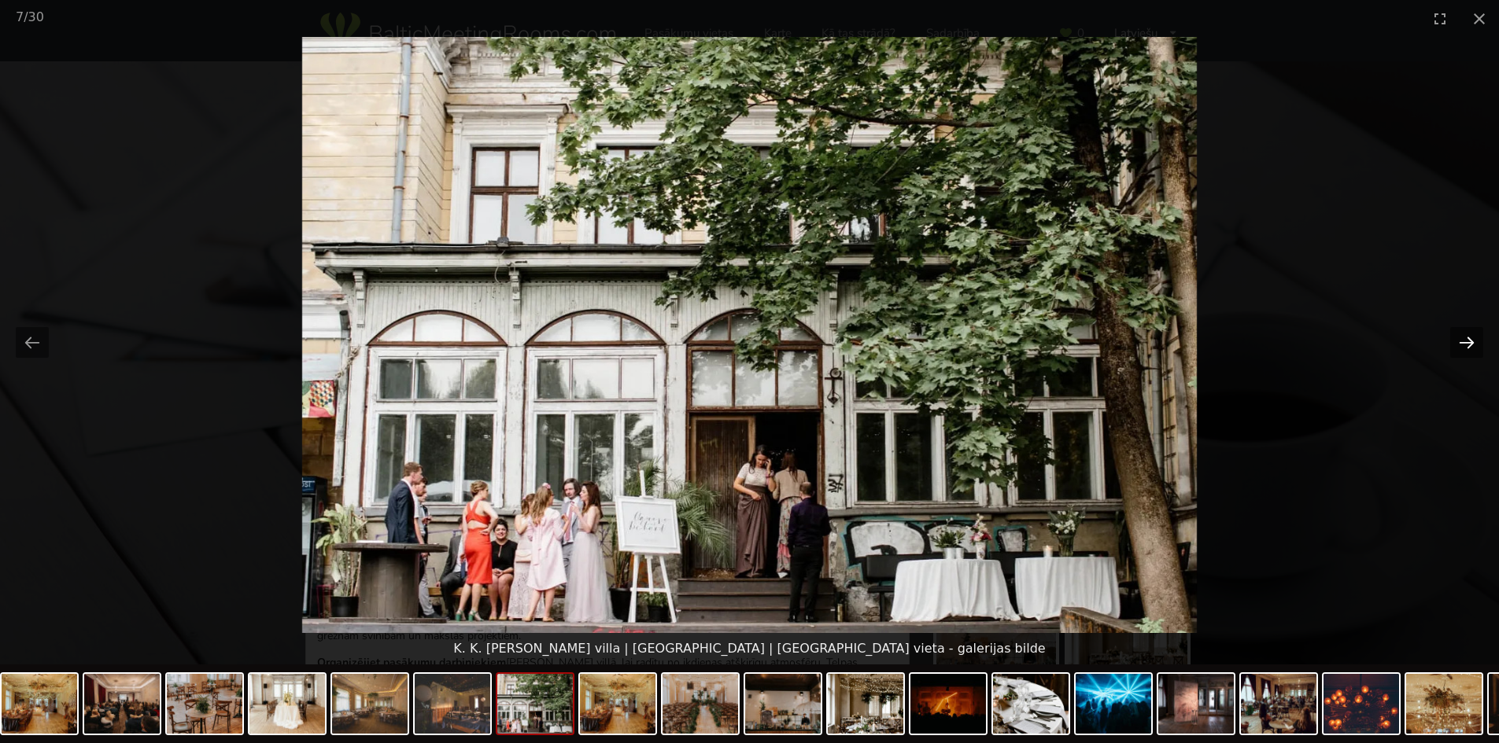
click at [1461, 338] on button "Next slide" at bounding box center [1466, 342] width 33 height 31
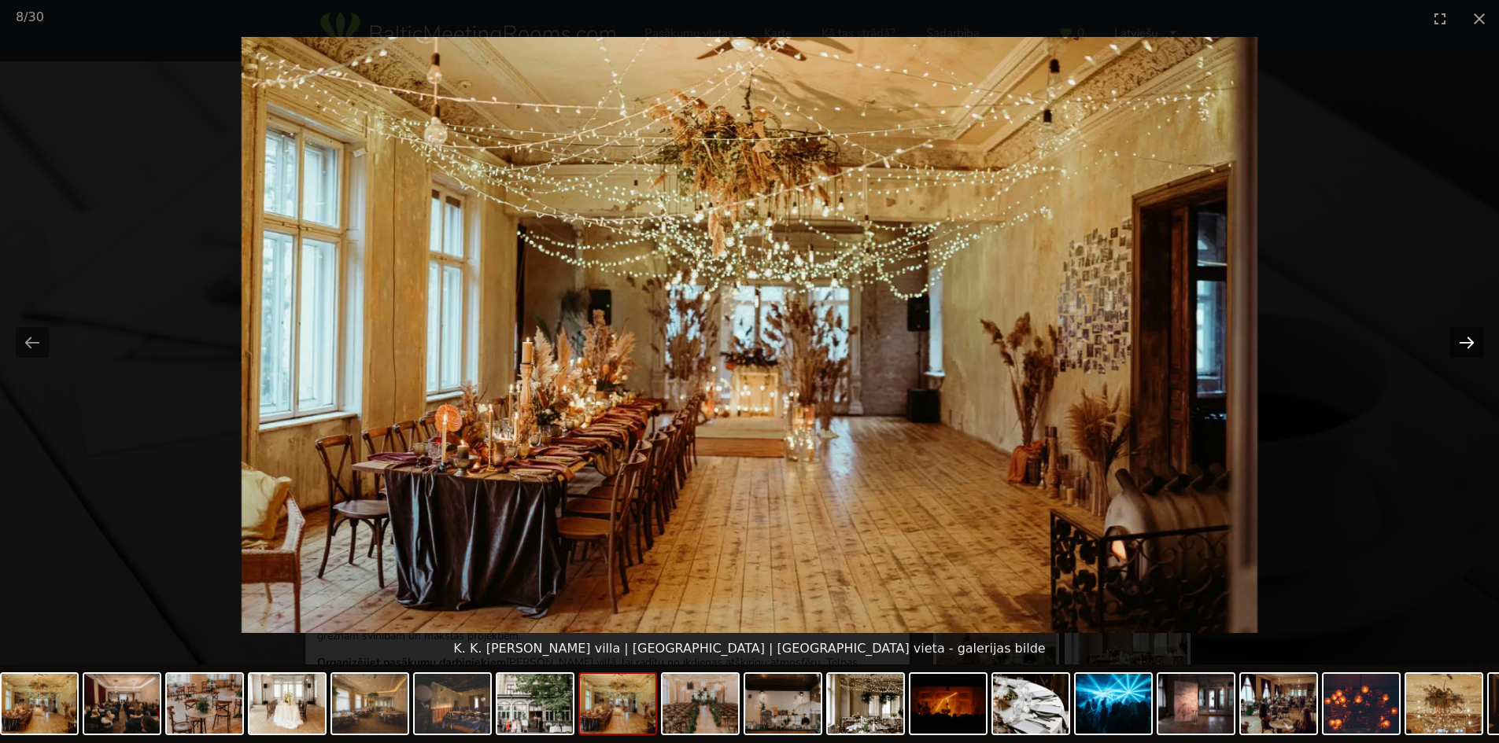
click at [1461, 338] on button "Next slide" at bounding box center [1466, 342] width 33 height 31
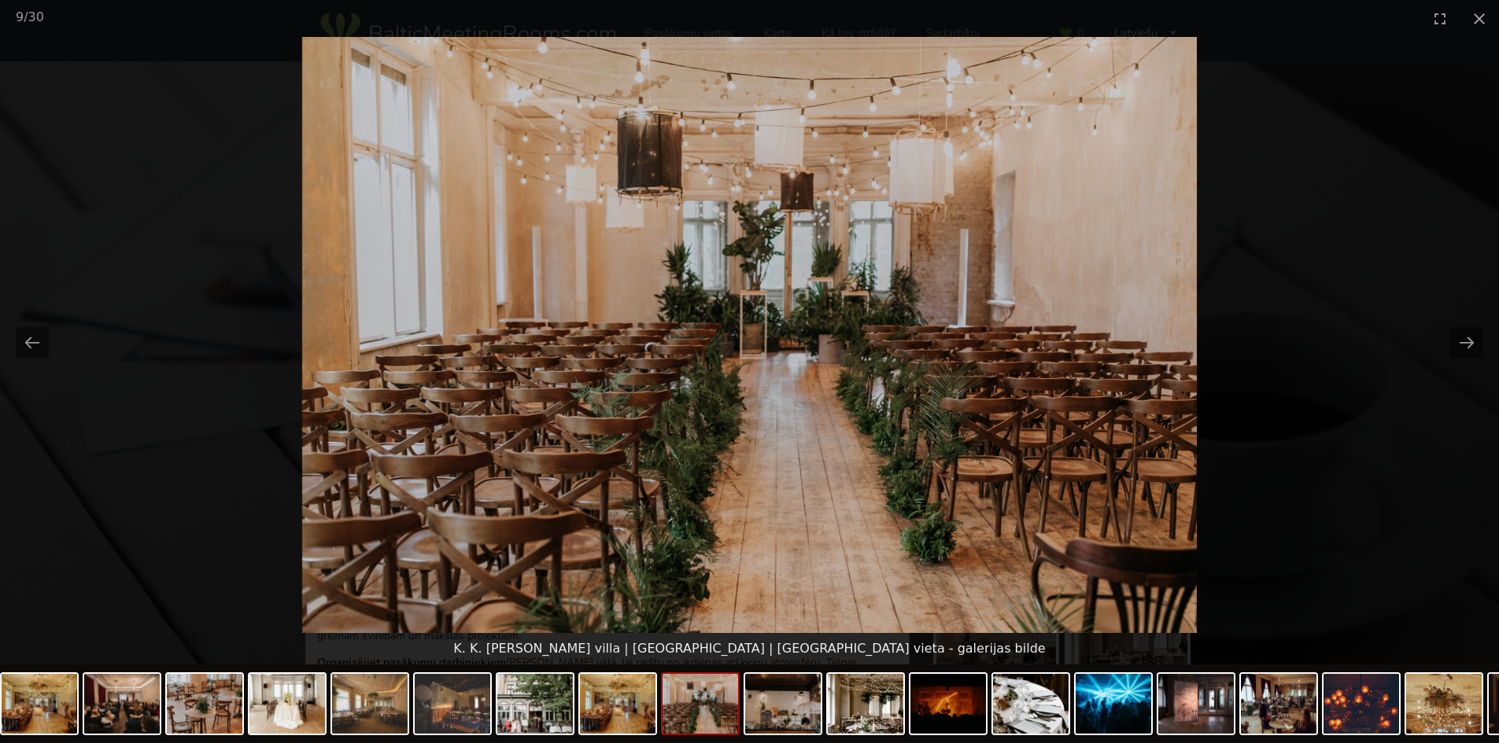
click at [1358, 153] on picture at bounding box center [749, 335] width 1499 height 596
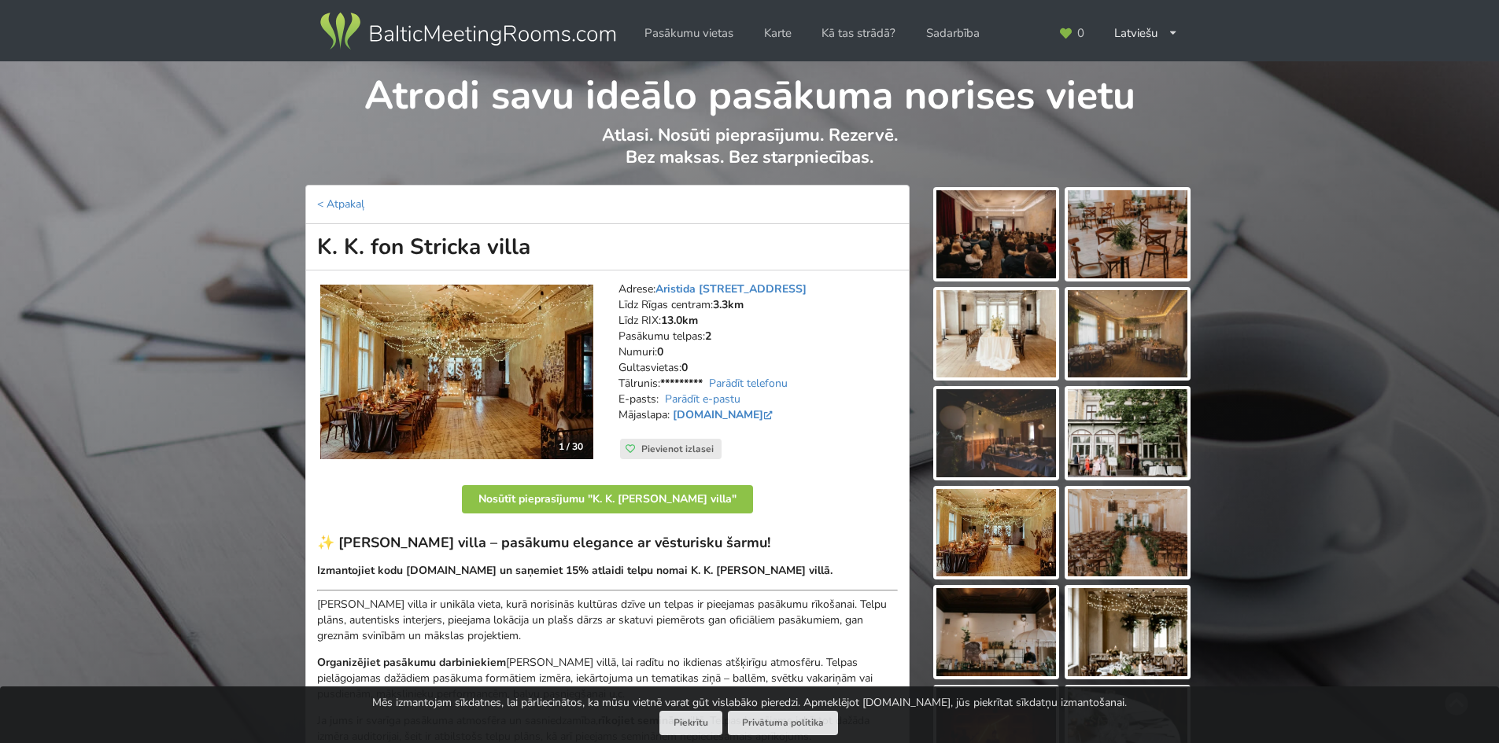
click at [983, 257] on img at bounding box center [996, 234] width 120 height 88
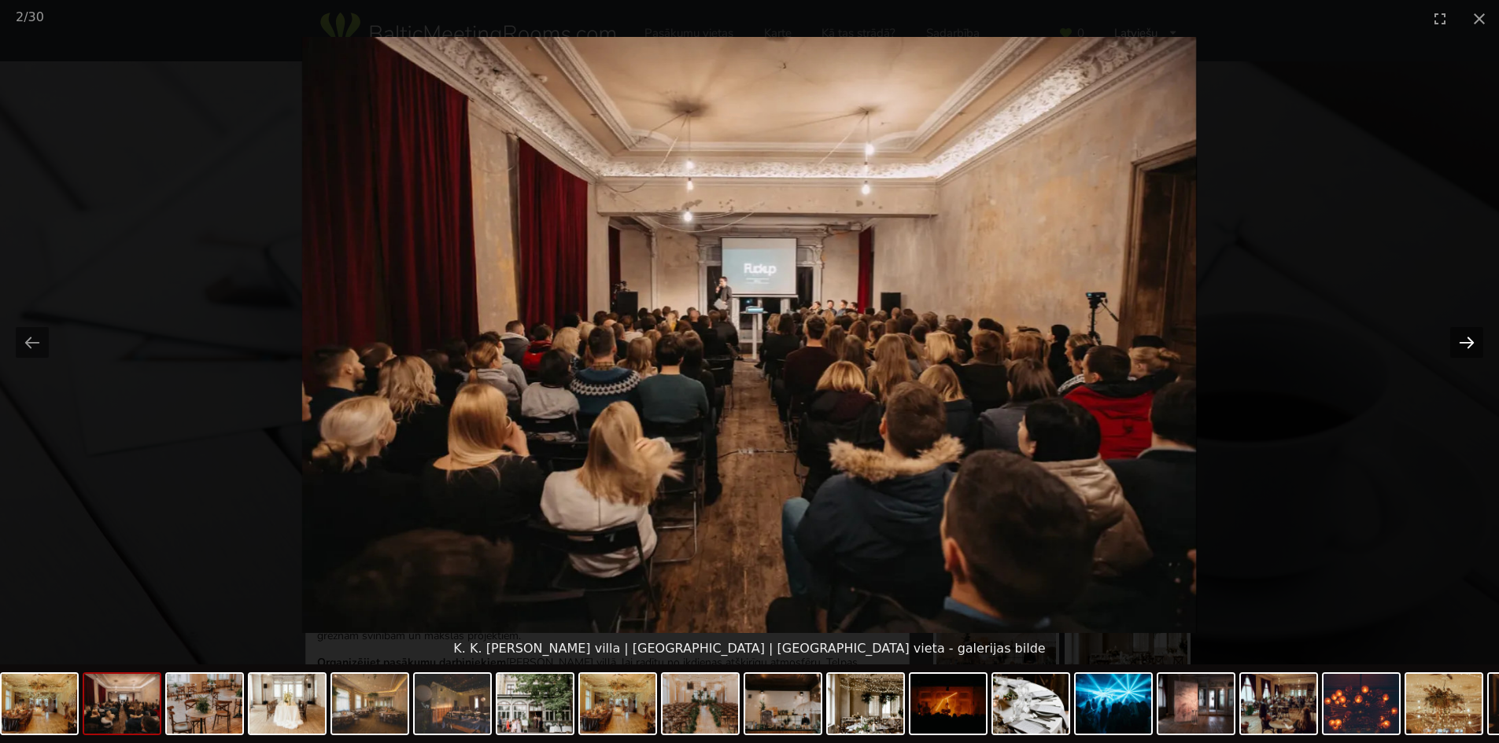
click at [1452, 343] on button "Next slide" at bounding box center [1466, 342] width 33 height 31
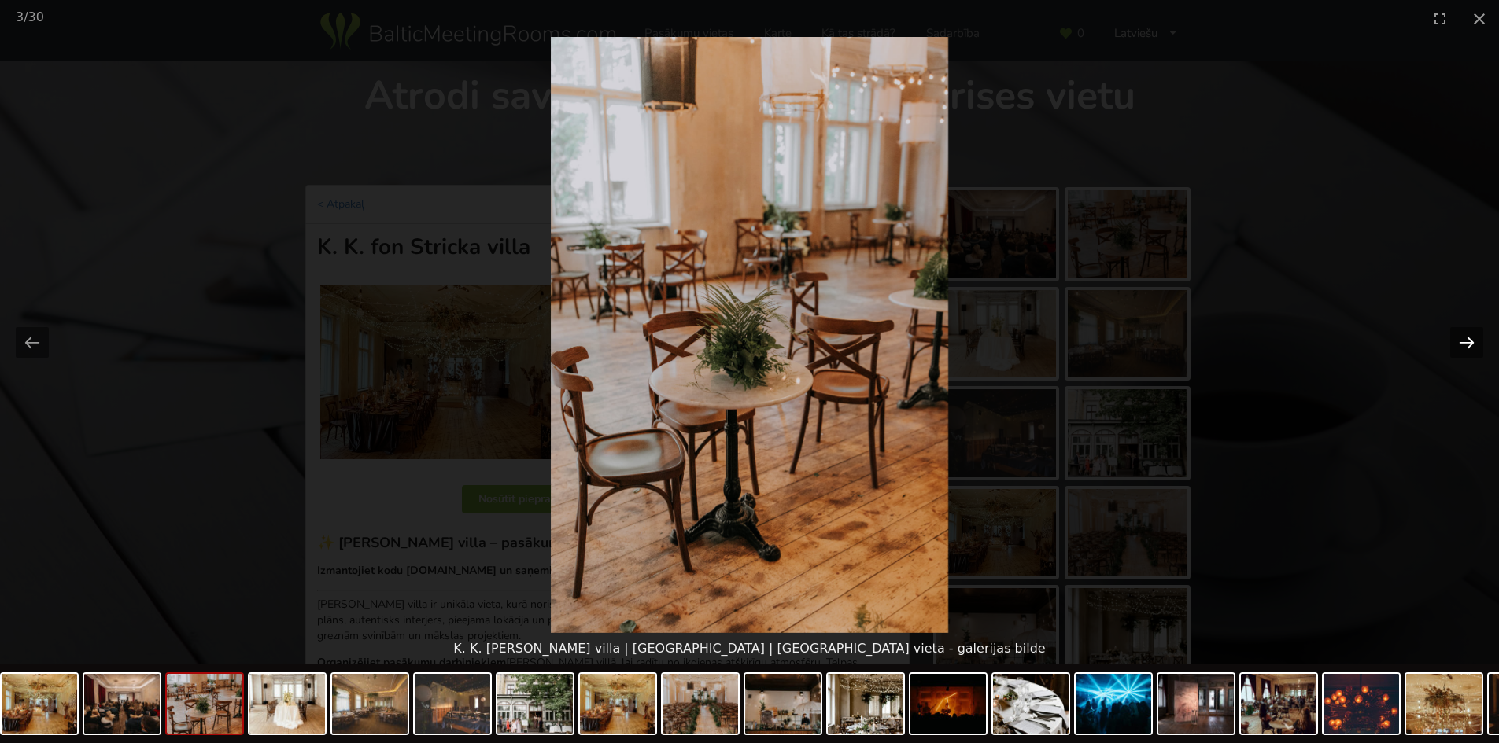
click at [1452, 343] on button "Next slide" at bounding box center [1466, 342] width 33 height 31
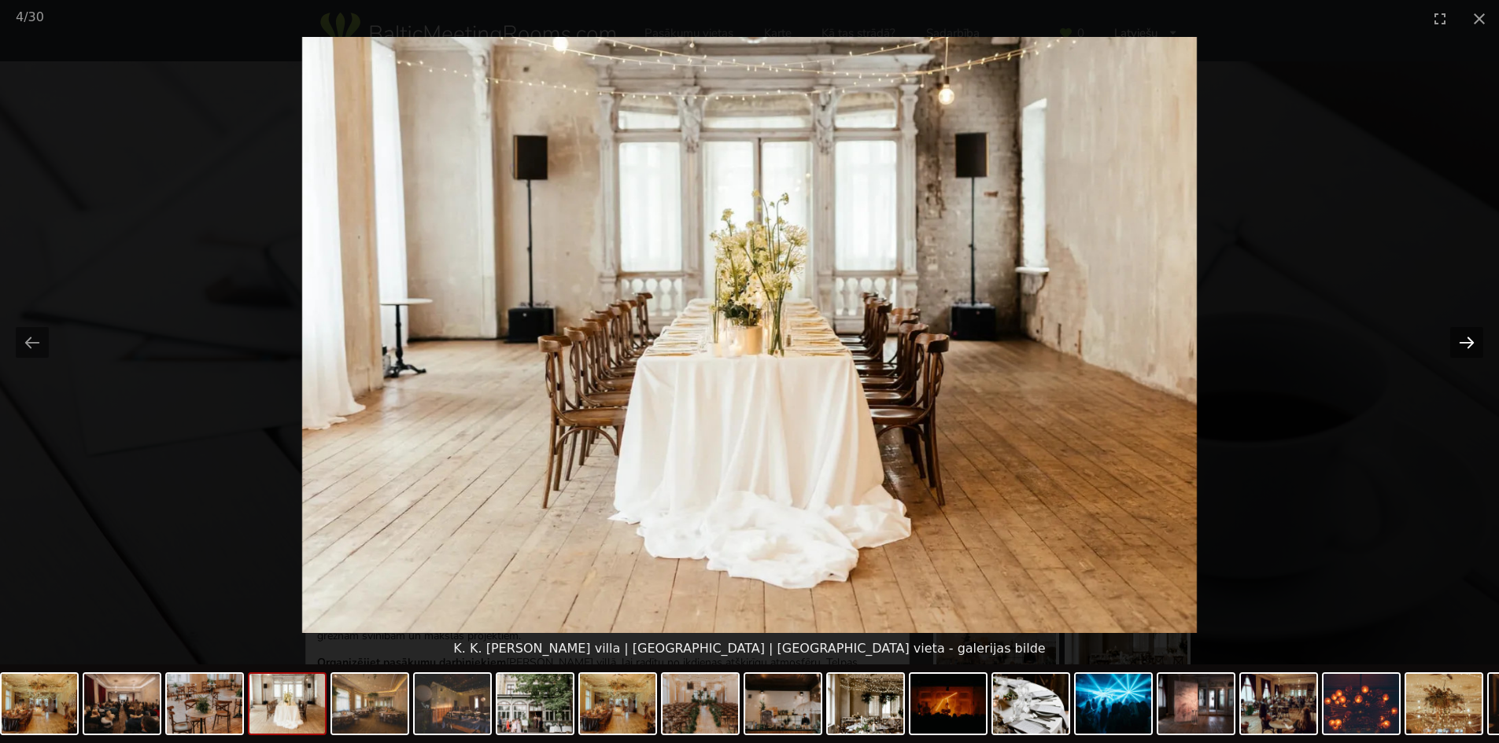
click at [1452, 343] on button "Next slide" at bounding box center [1466, 342] width 33 height 31
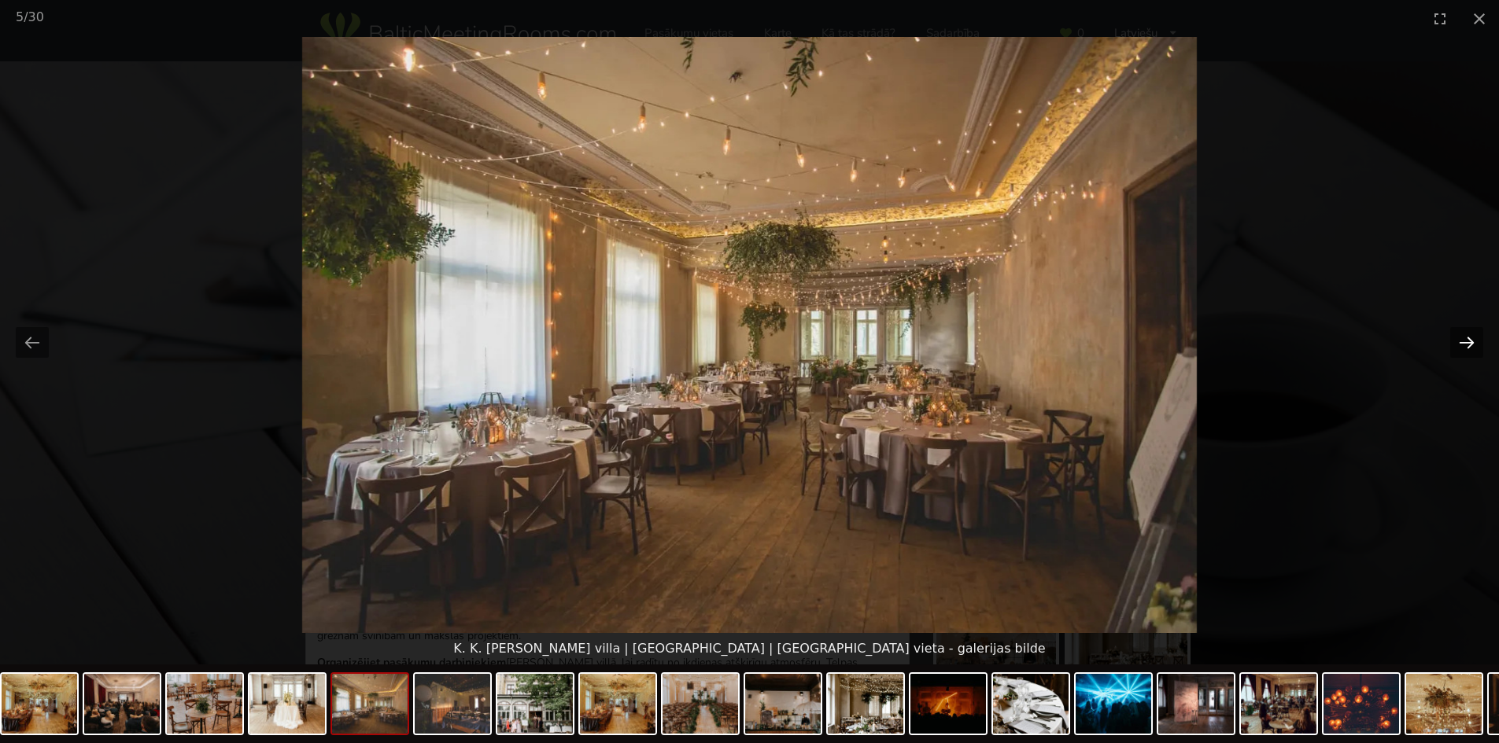
click at [1452, 343] on button "Next slide" at bounding box center [1466, 342] width 33 height 31
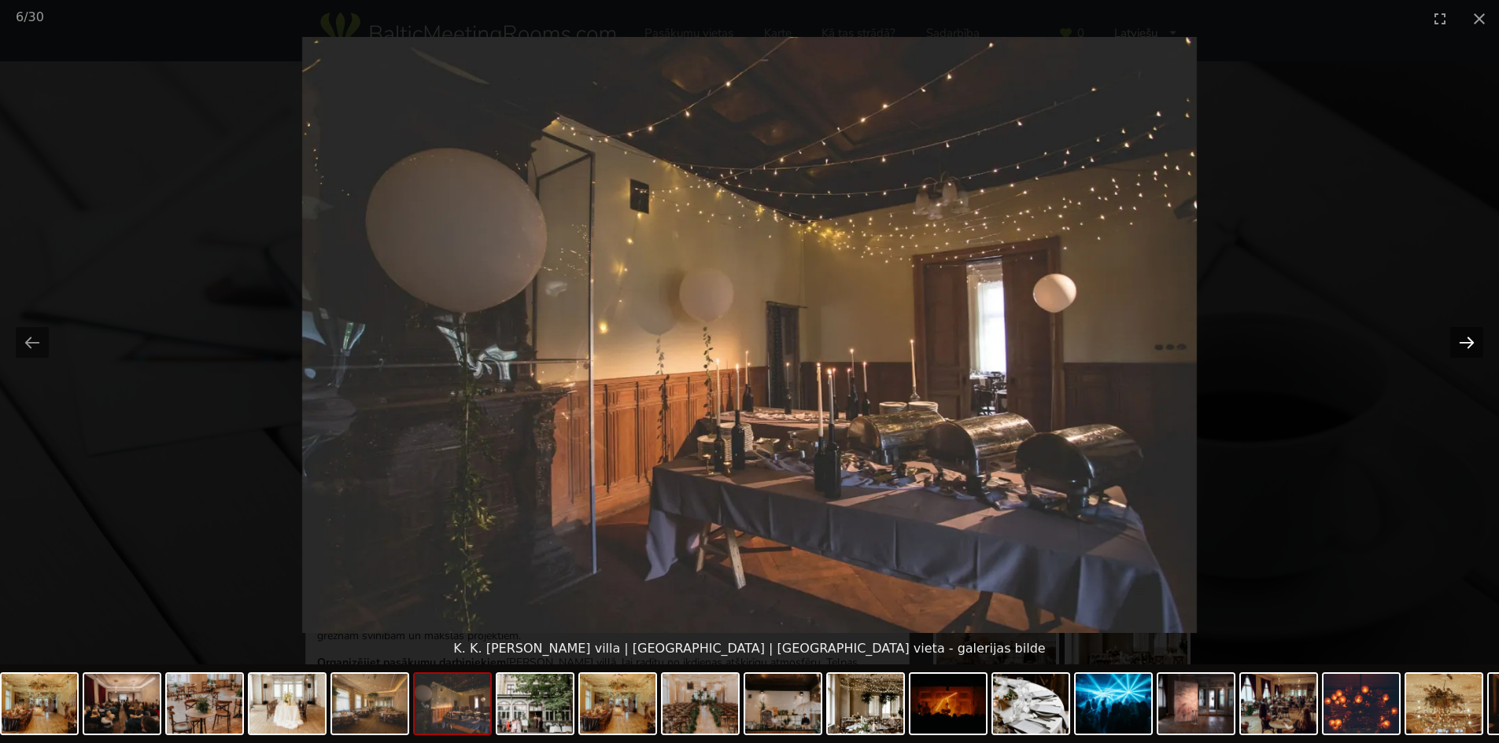
click at [1452, 343] on button "Next slide" at bounding box center [1466, 342] width 33 height 31
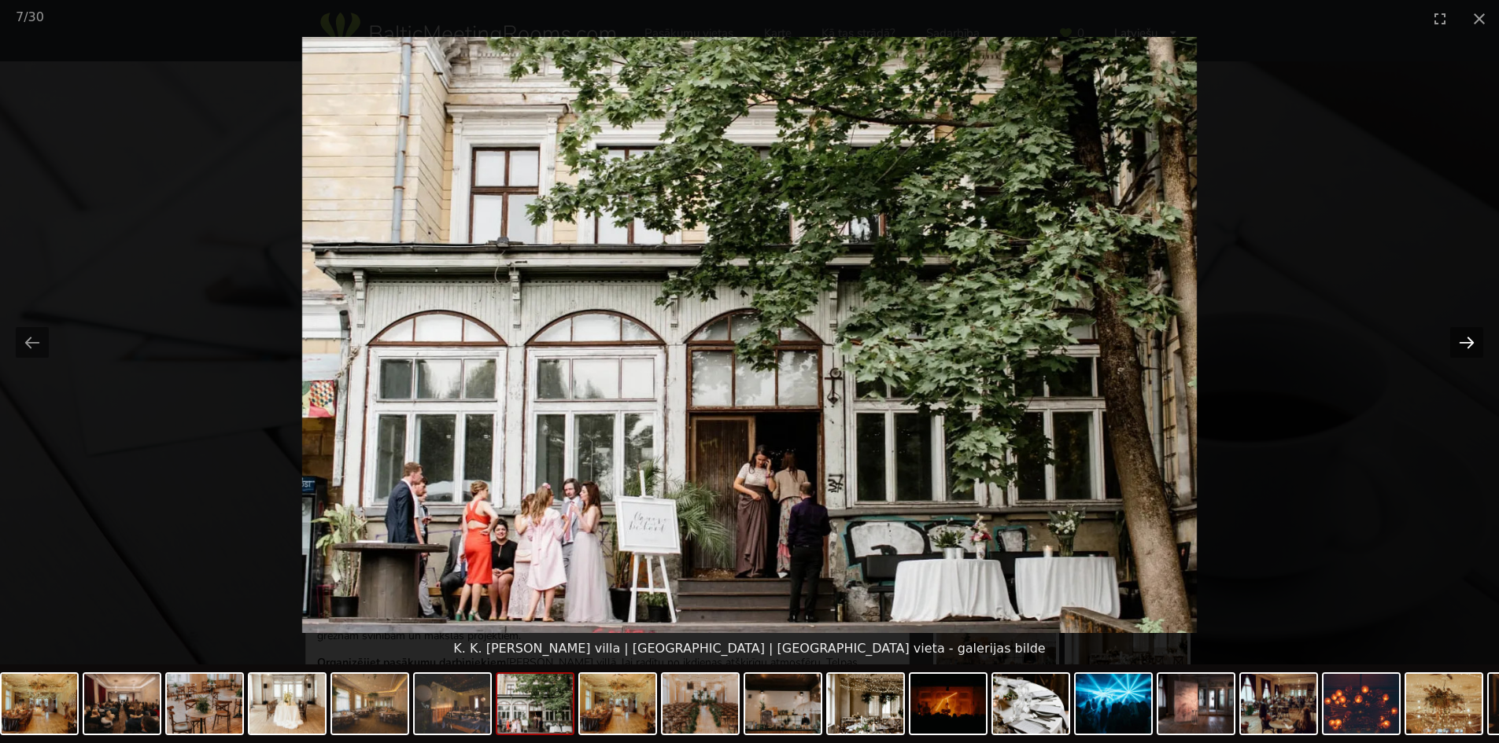
click at [1452, 343] on button "Next slide" at bounding box center [1466, 342] width 33 height 31
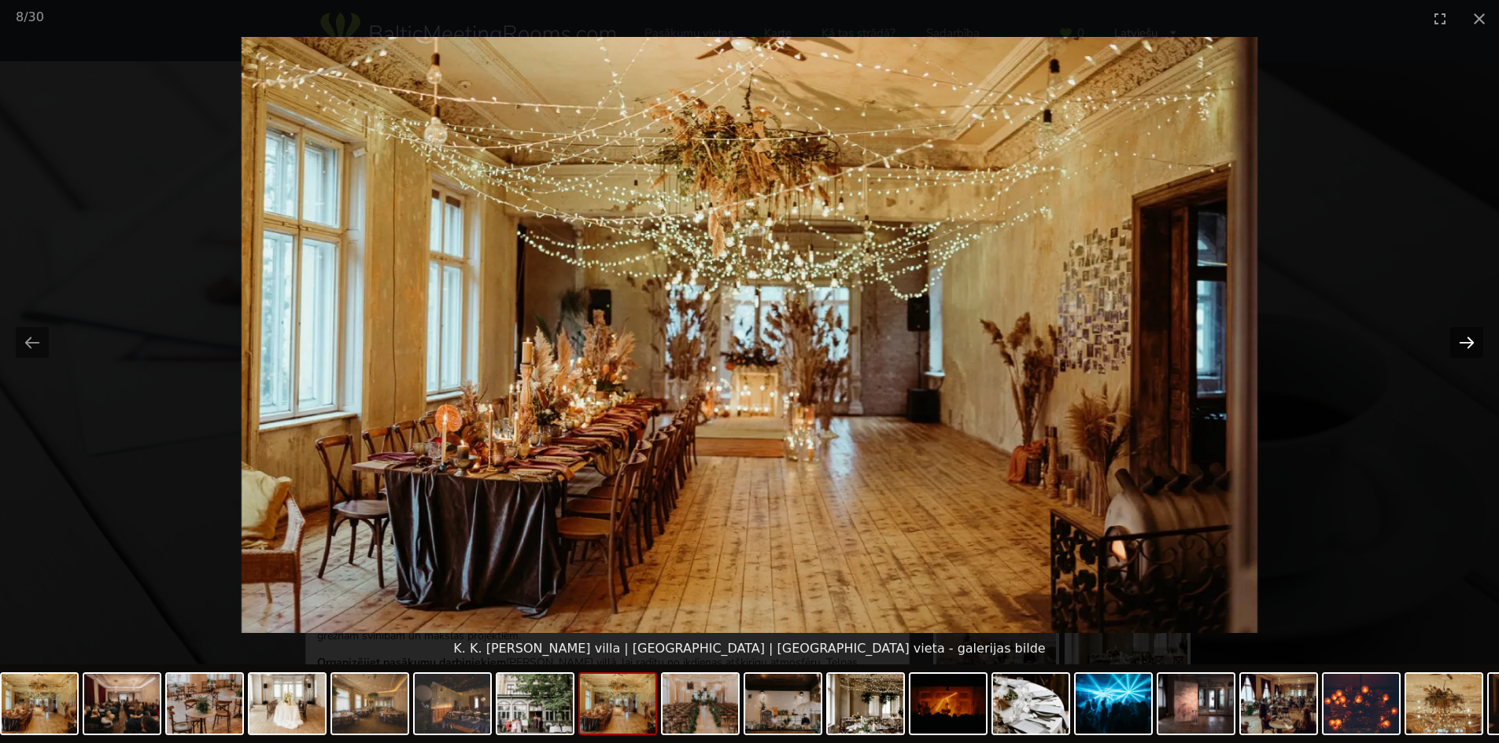
click at [1452, 343] on button "Next slide" at bounding box center [1466, 342] width 33 height 31
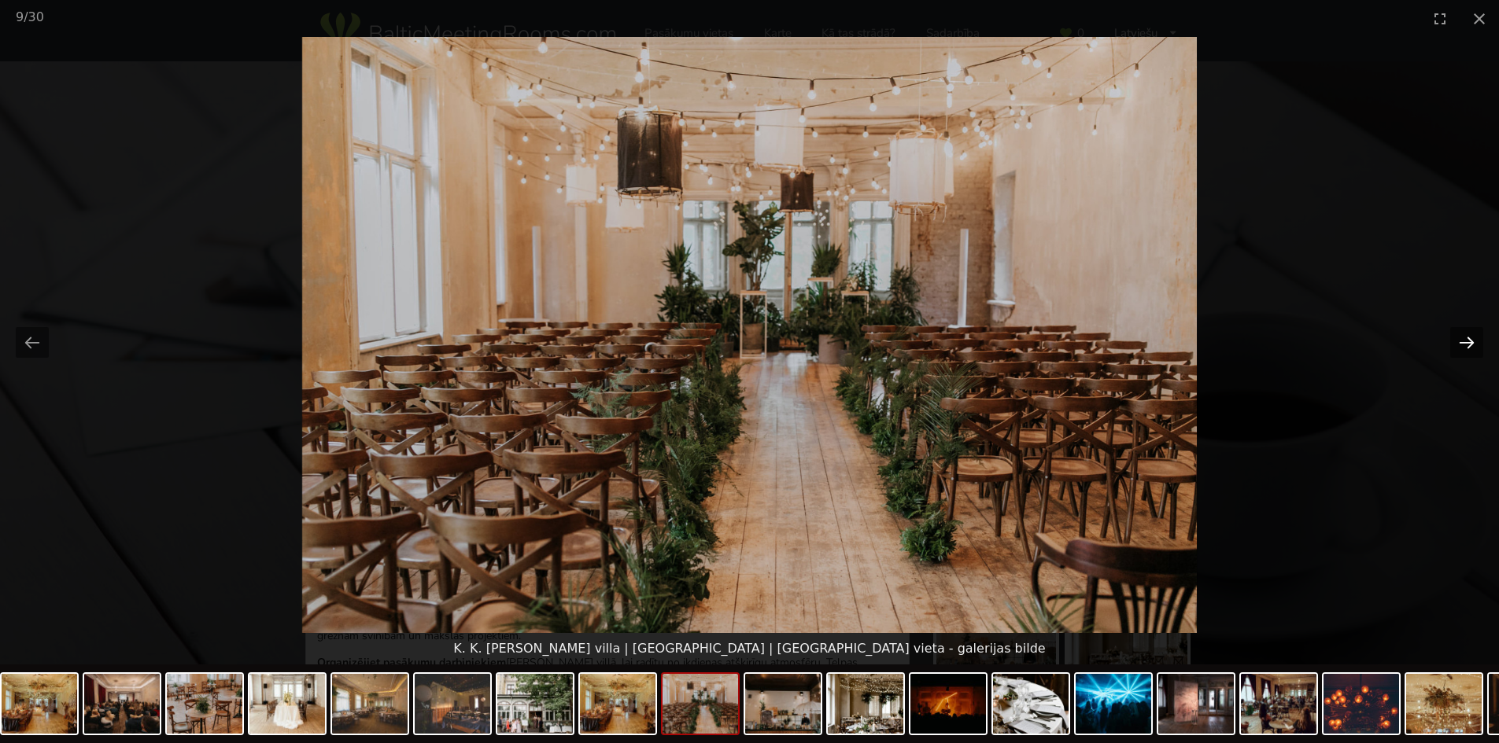
click at [1452, 343] on button "Next slide" at bounding box center [1466, 342] width 33 height 31
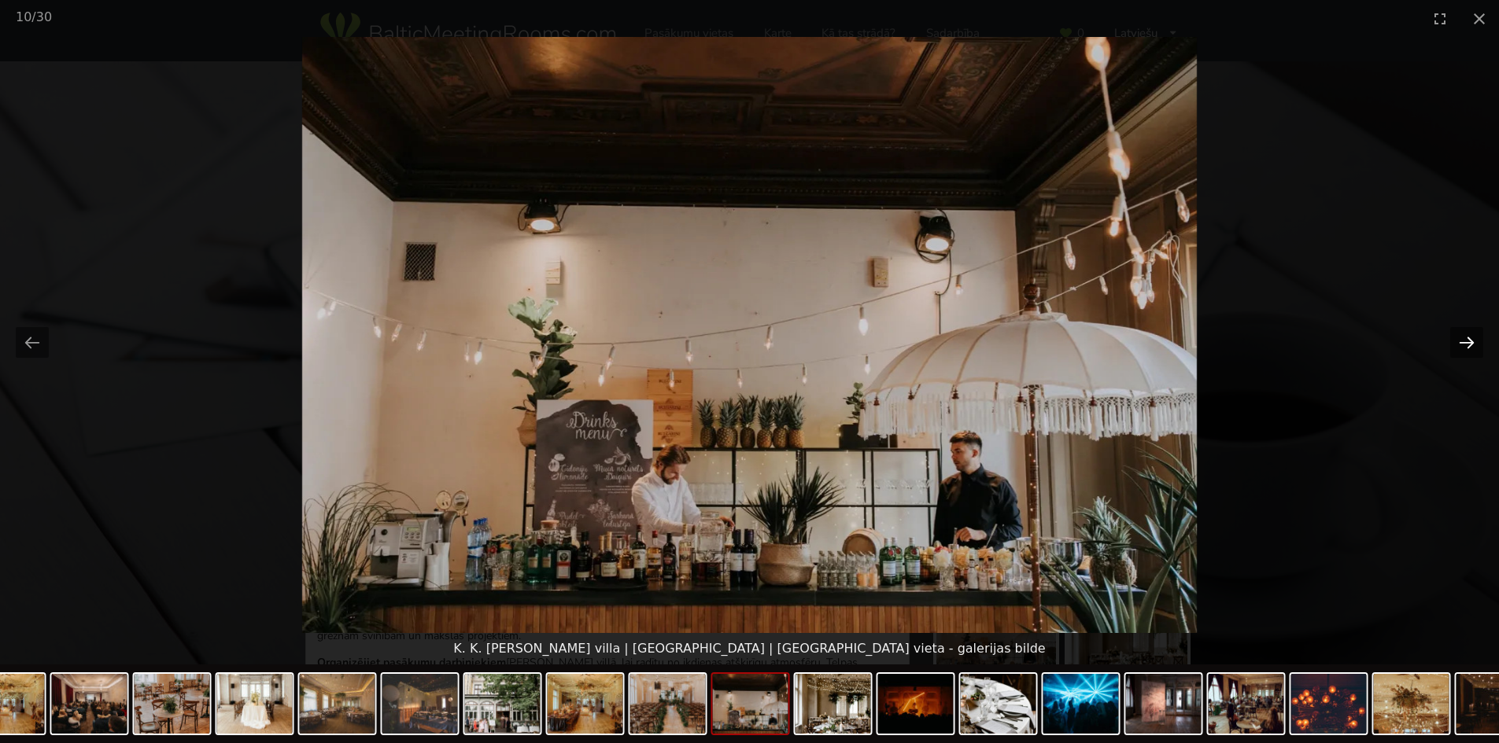
click at [1452, 343] on button "Next slide" at bounding box center [1466, 342] width 33 height 31
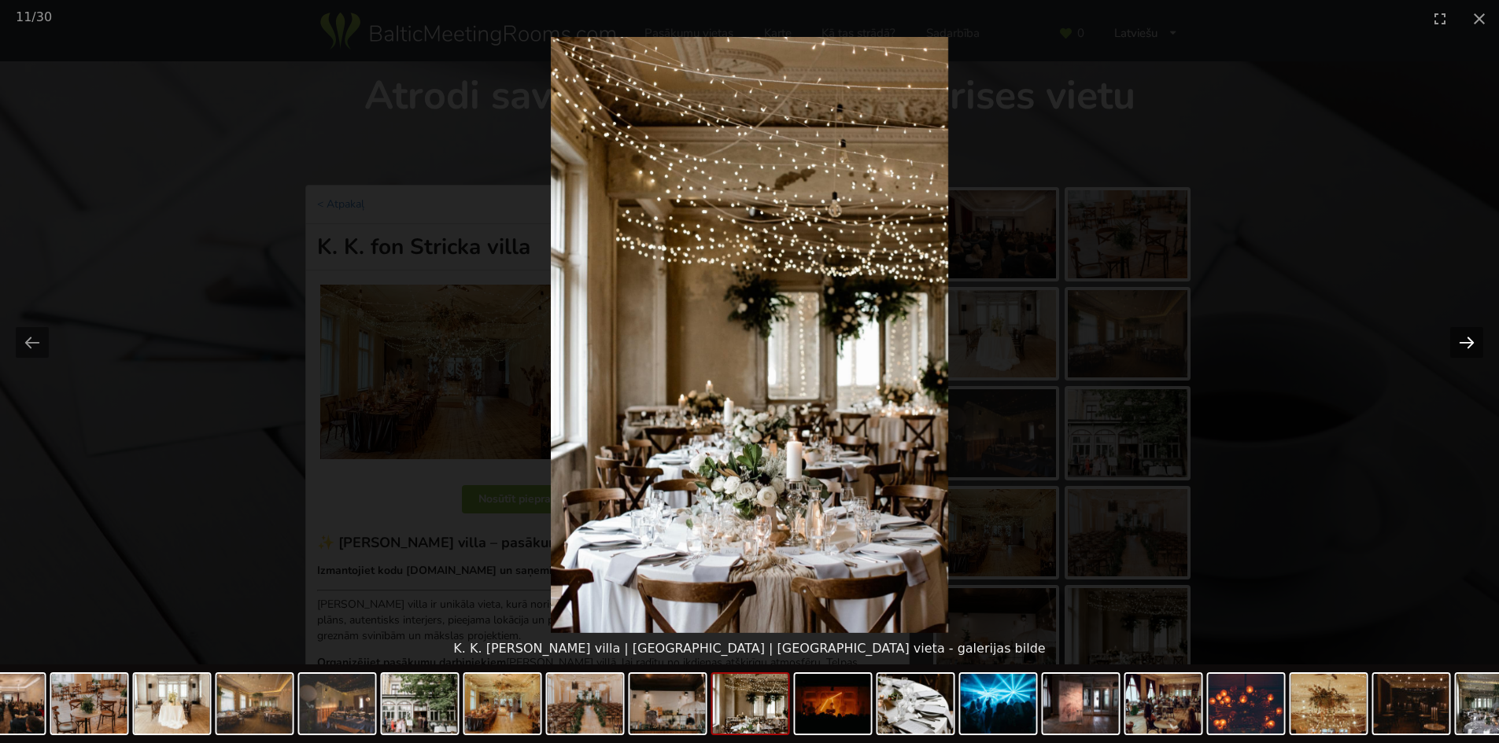
click at [1452, 343] on button "Next slide" at bounding box center [1466, 342] width 33 height 31
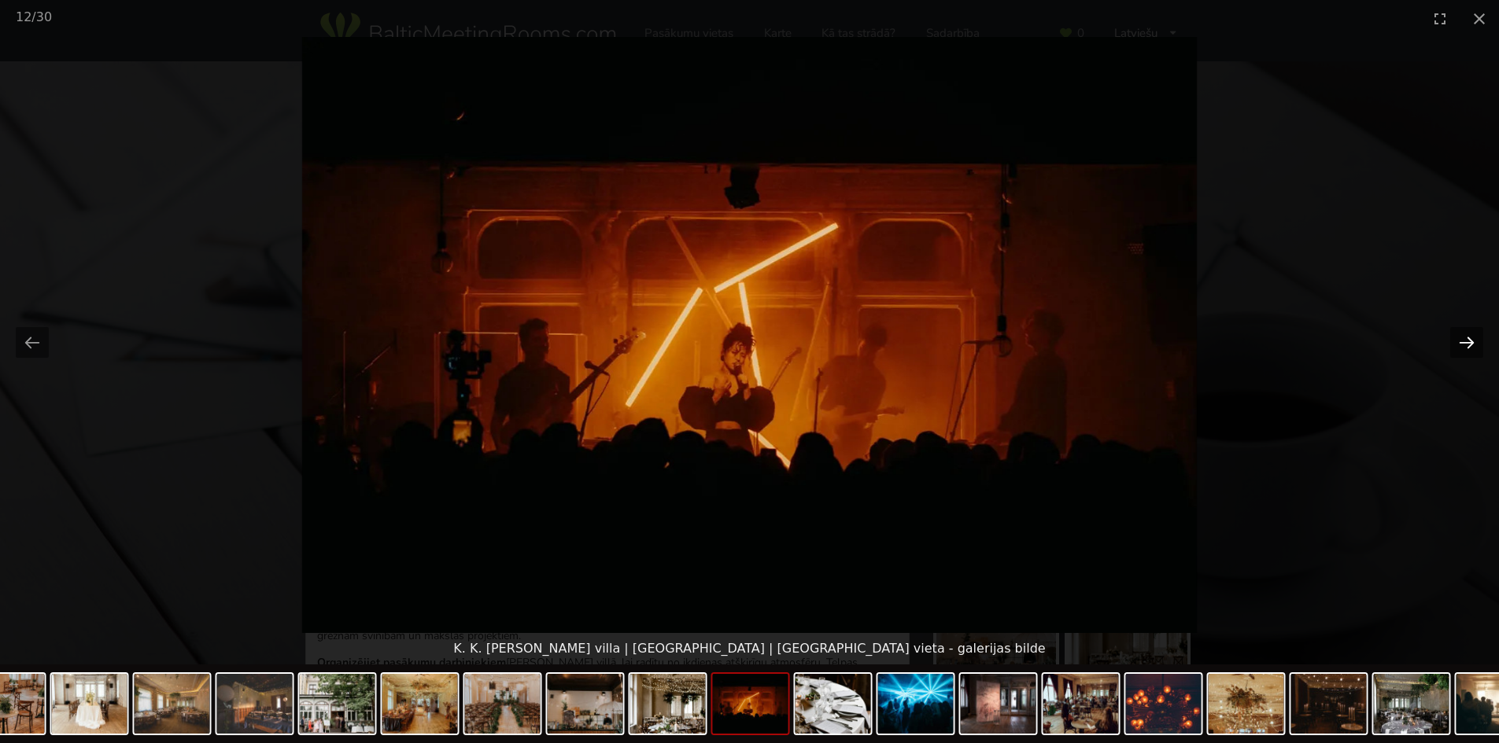
click at [1452, 343] on button "Next slide" at bounding box center [1466, 342] width 33 height 31
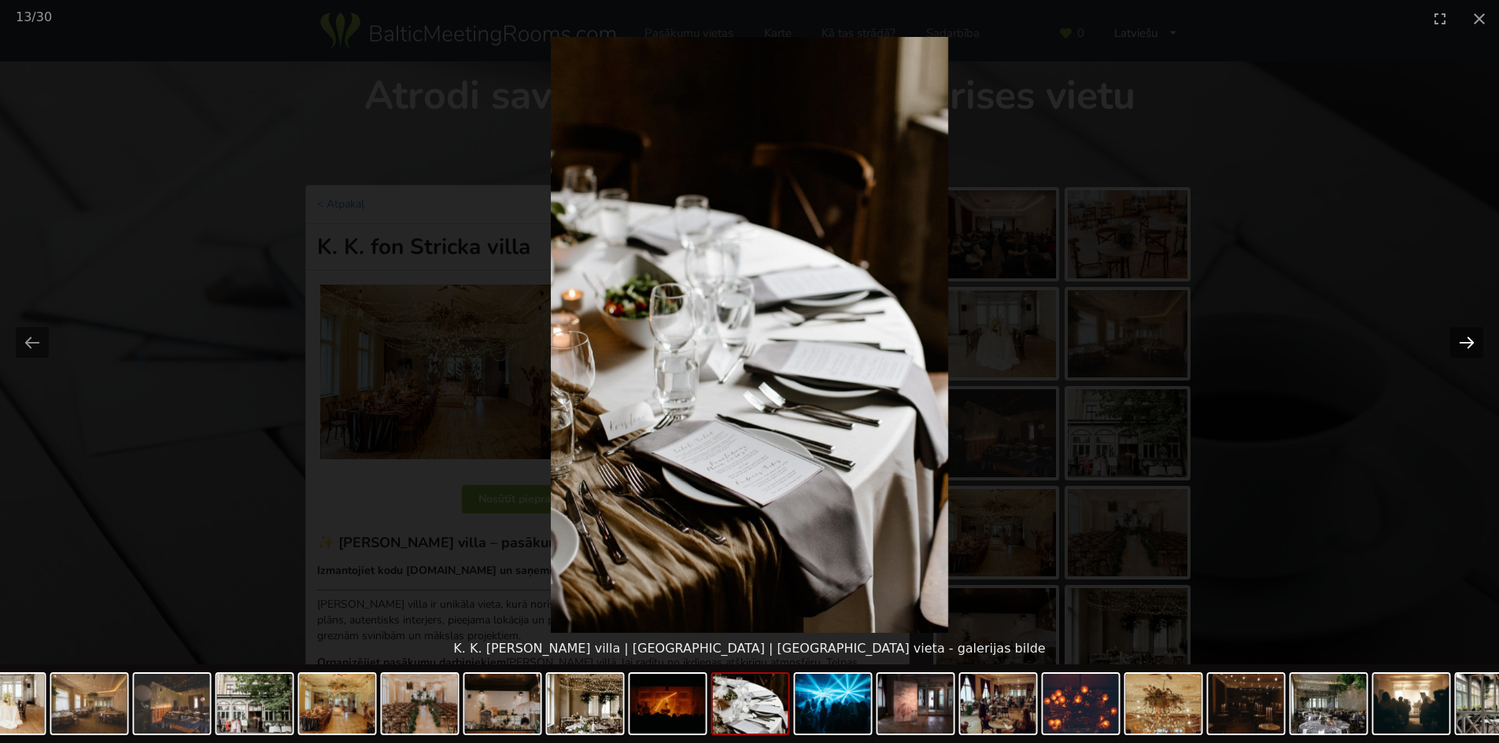
click at [1452, 343] on button "Next slide" at bounding box center [1466, 342] width 33 height 31
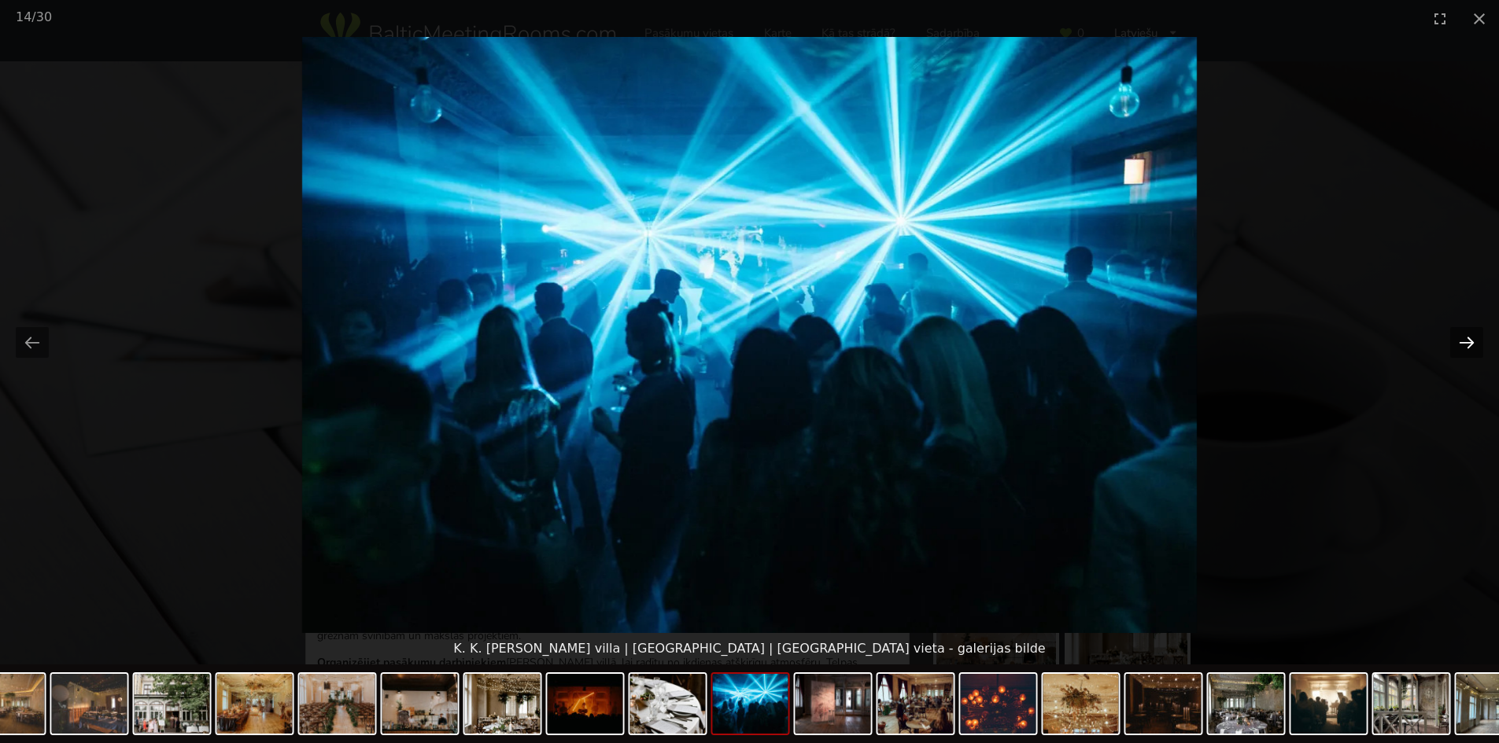
click at [1452, 343] on button "Next slide" at bounding box center [1466, 342] width 33 height 31
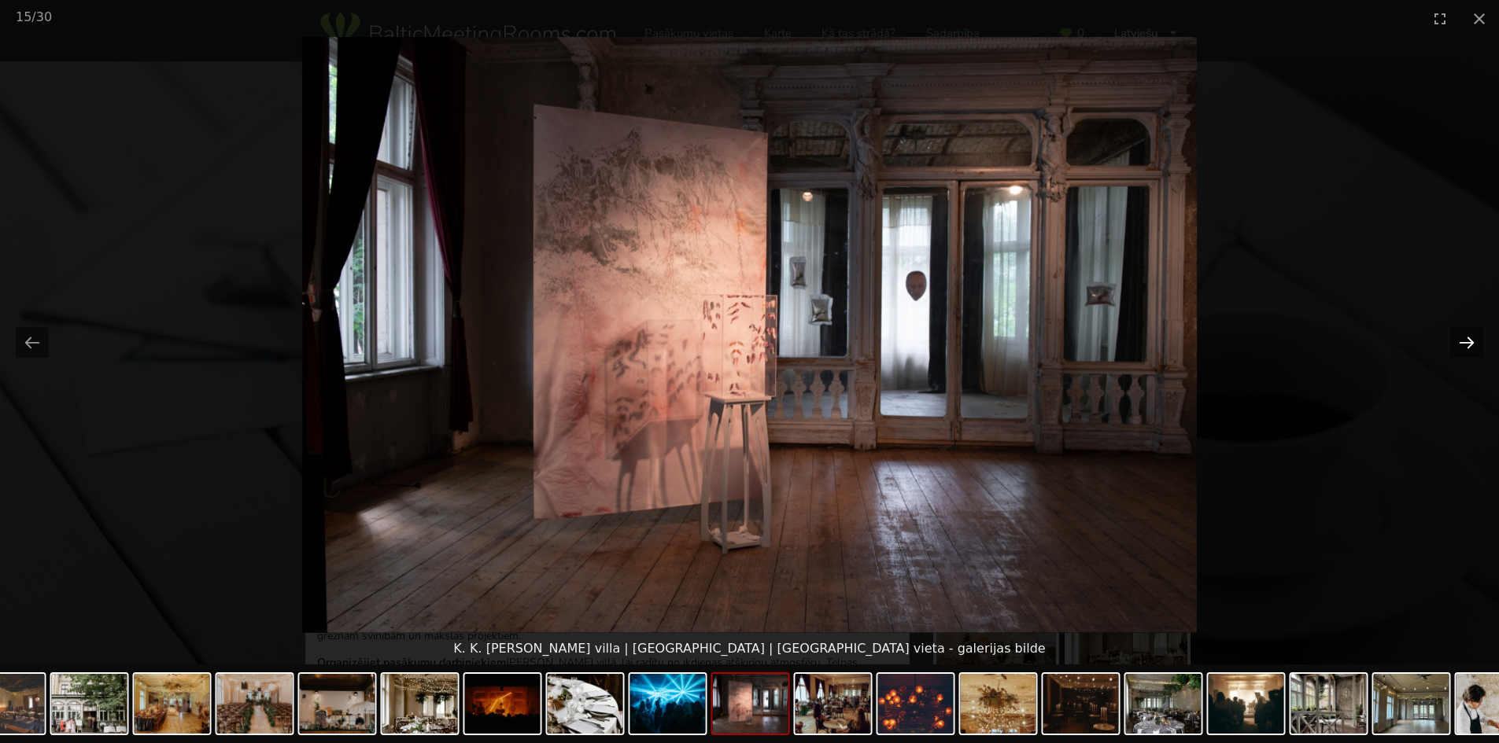
click at [1452, 343] on button "Next slide" at bounding box center [1466, 342] width 33 height 31
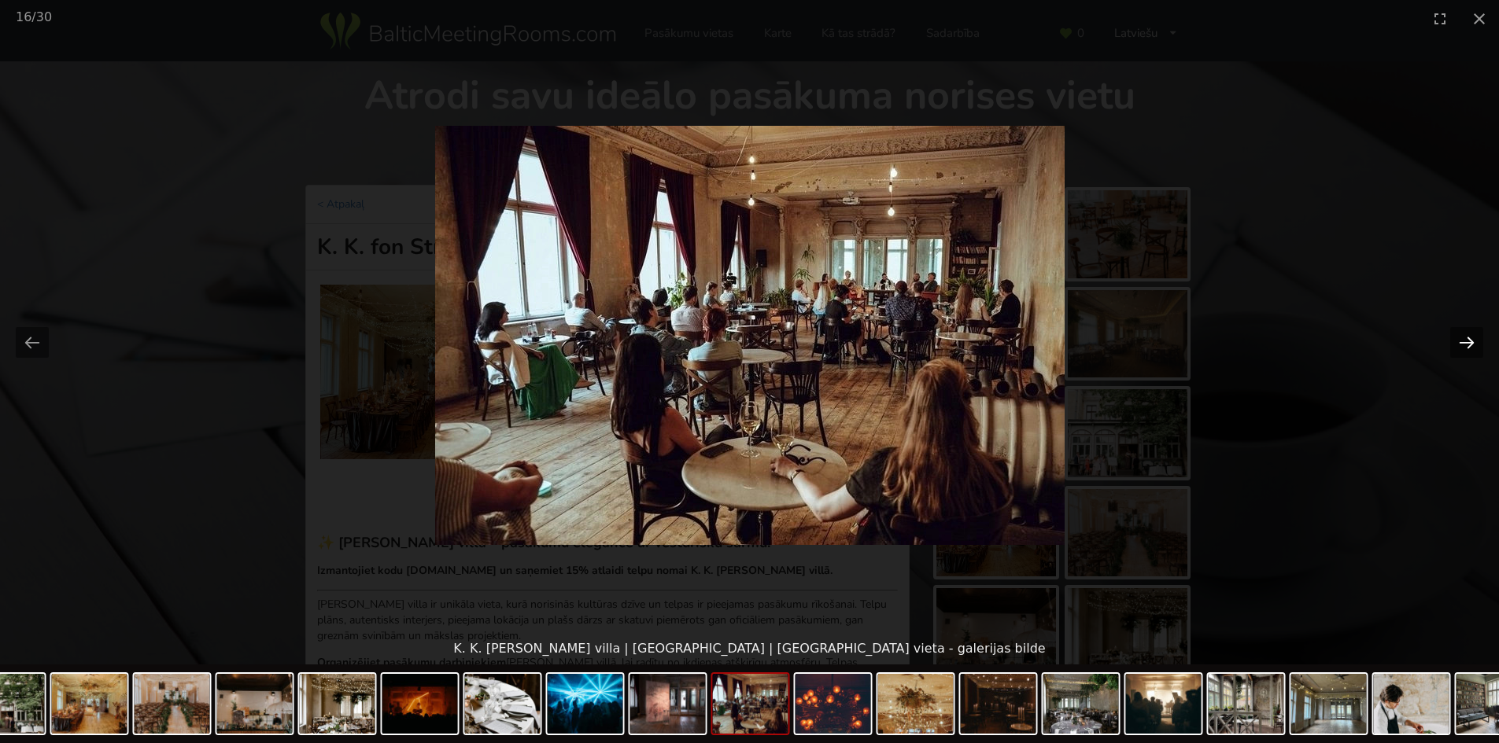
click at [1452, 343] on button "Next slide" at bounding box center [1466, 342] width 33 height 31
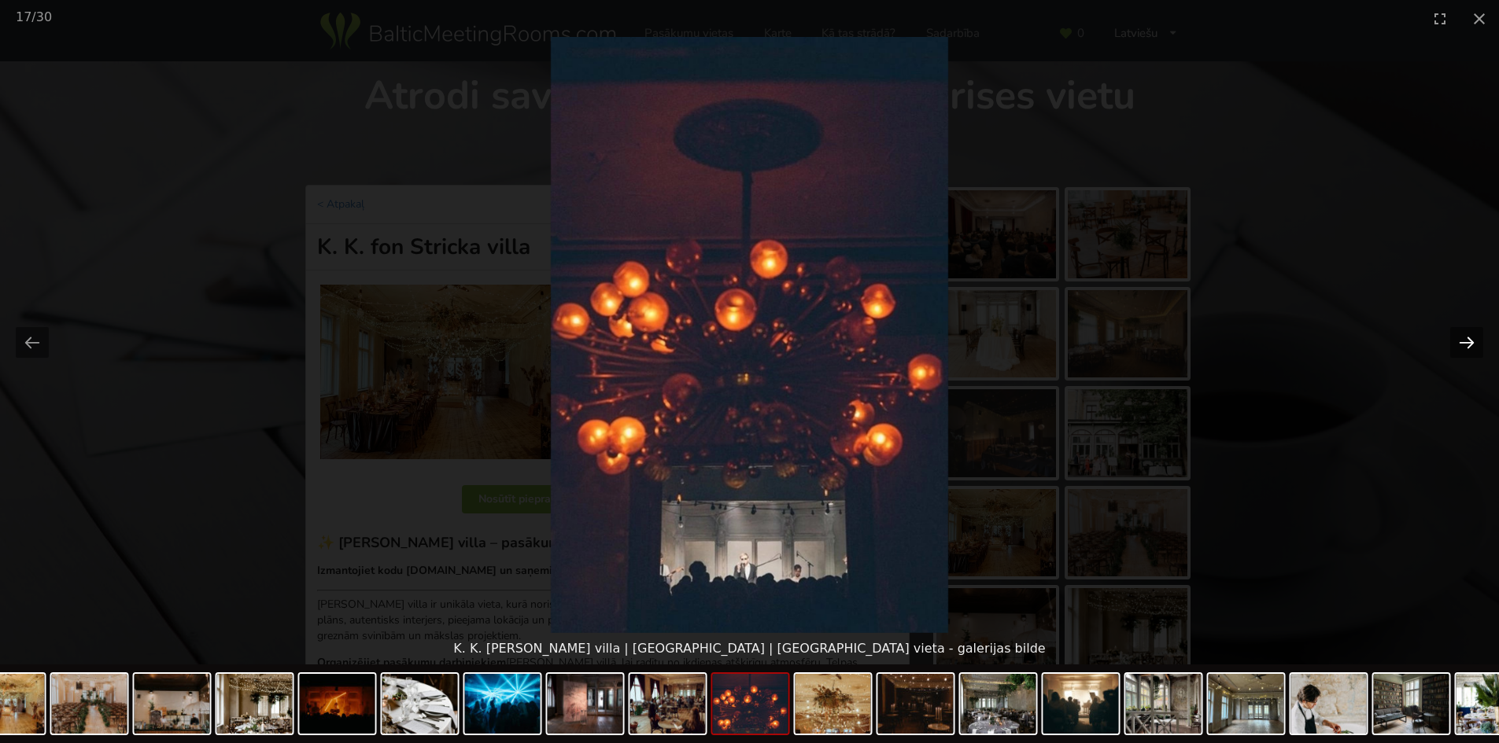
click at [1452, 343] on button "Next slide" at bounding box center [1466, 342] width 33 height 31
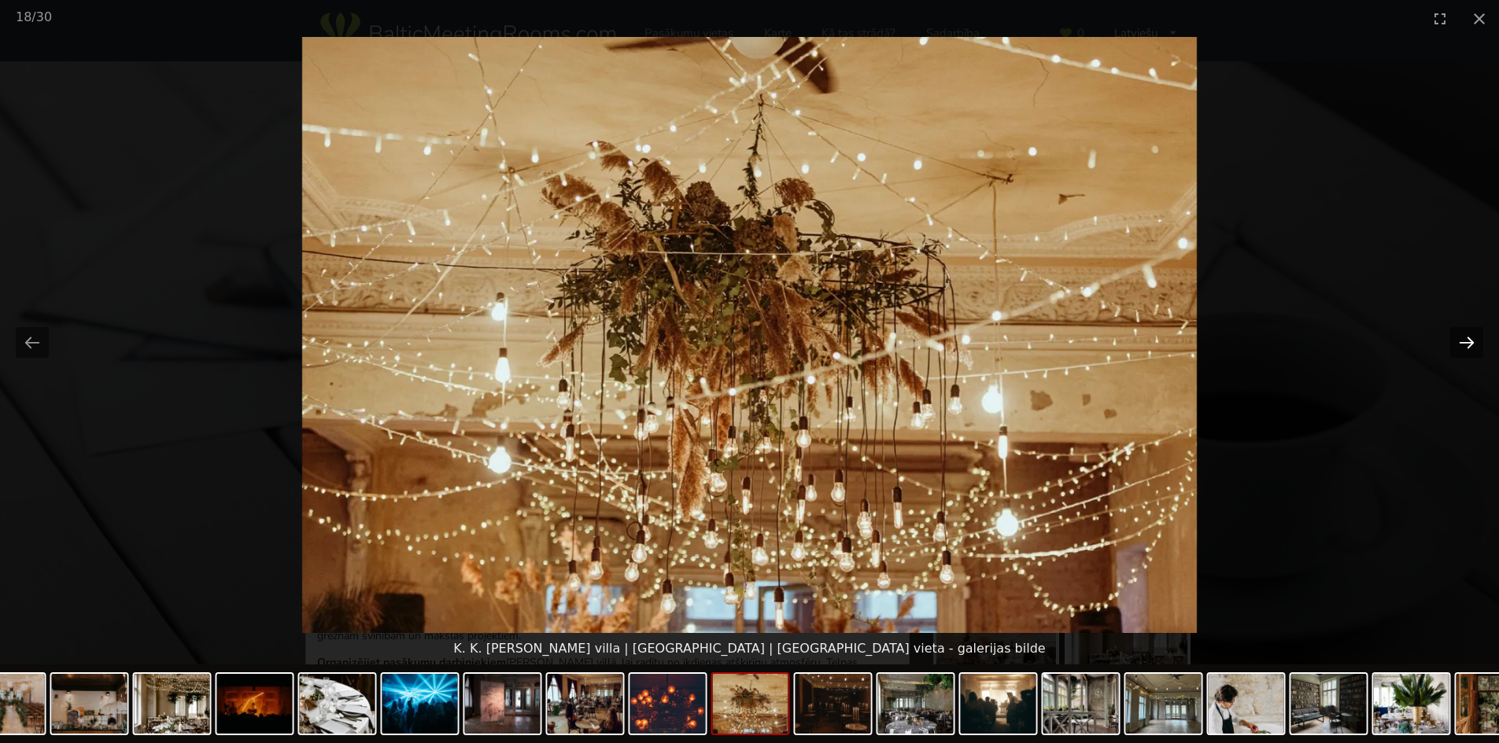
click at [1452, 343] on button "Next slide" at bounding box center [1466, 342] width 33 height 31
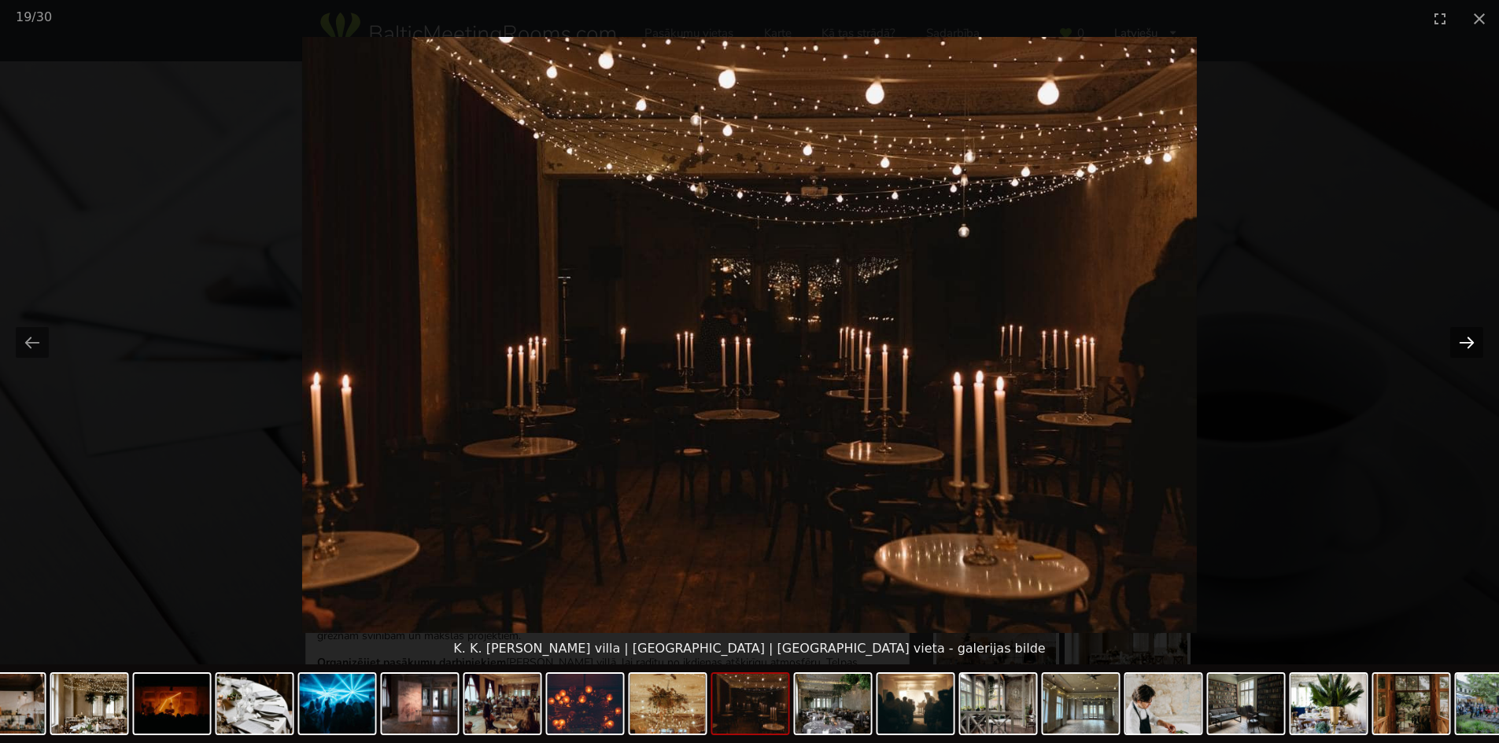
click at [1452, 343] on button "Next slide" at bounding box center [1466, 342] width 33 height 31
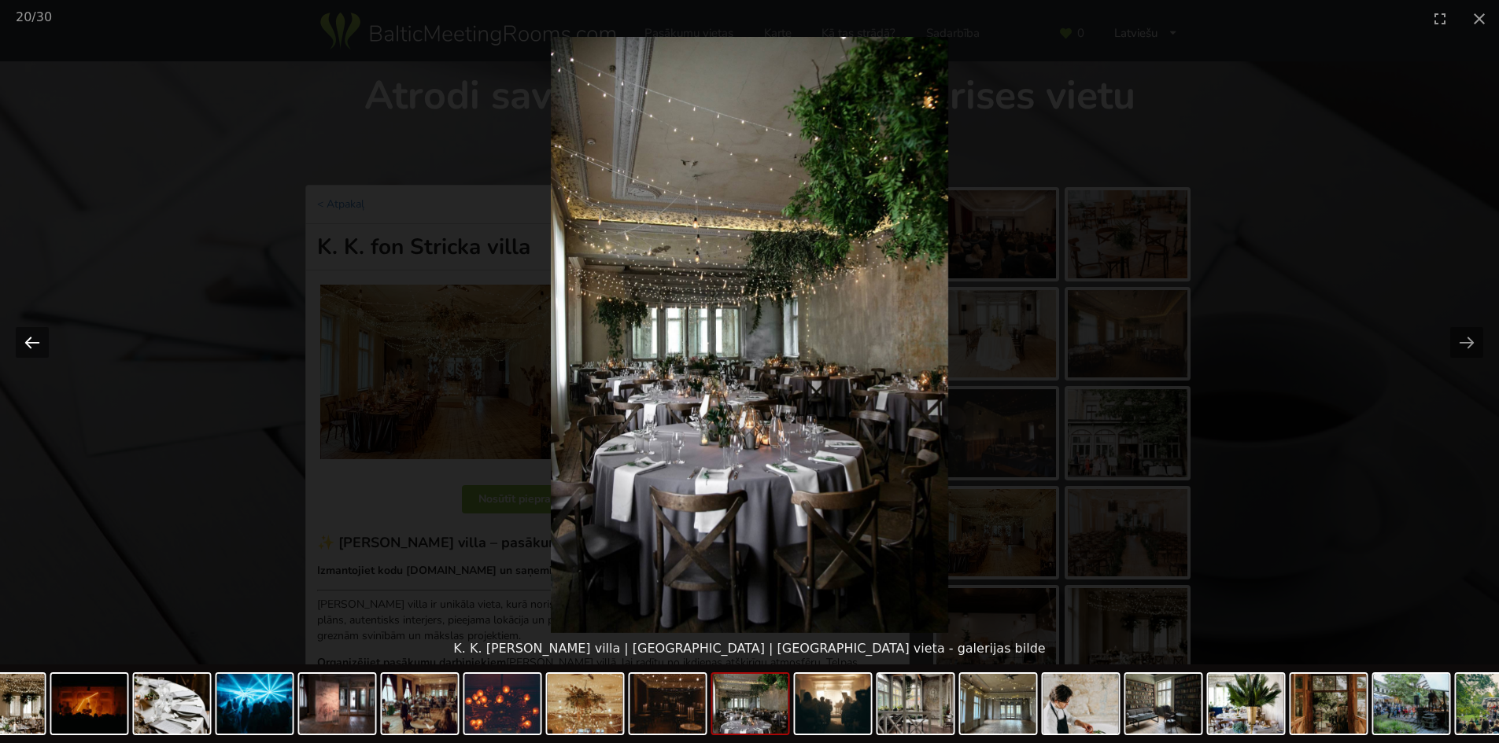
click at [36, 340] on button "Previous slide" at bounding box center [32, 342] width 33 height 31
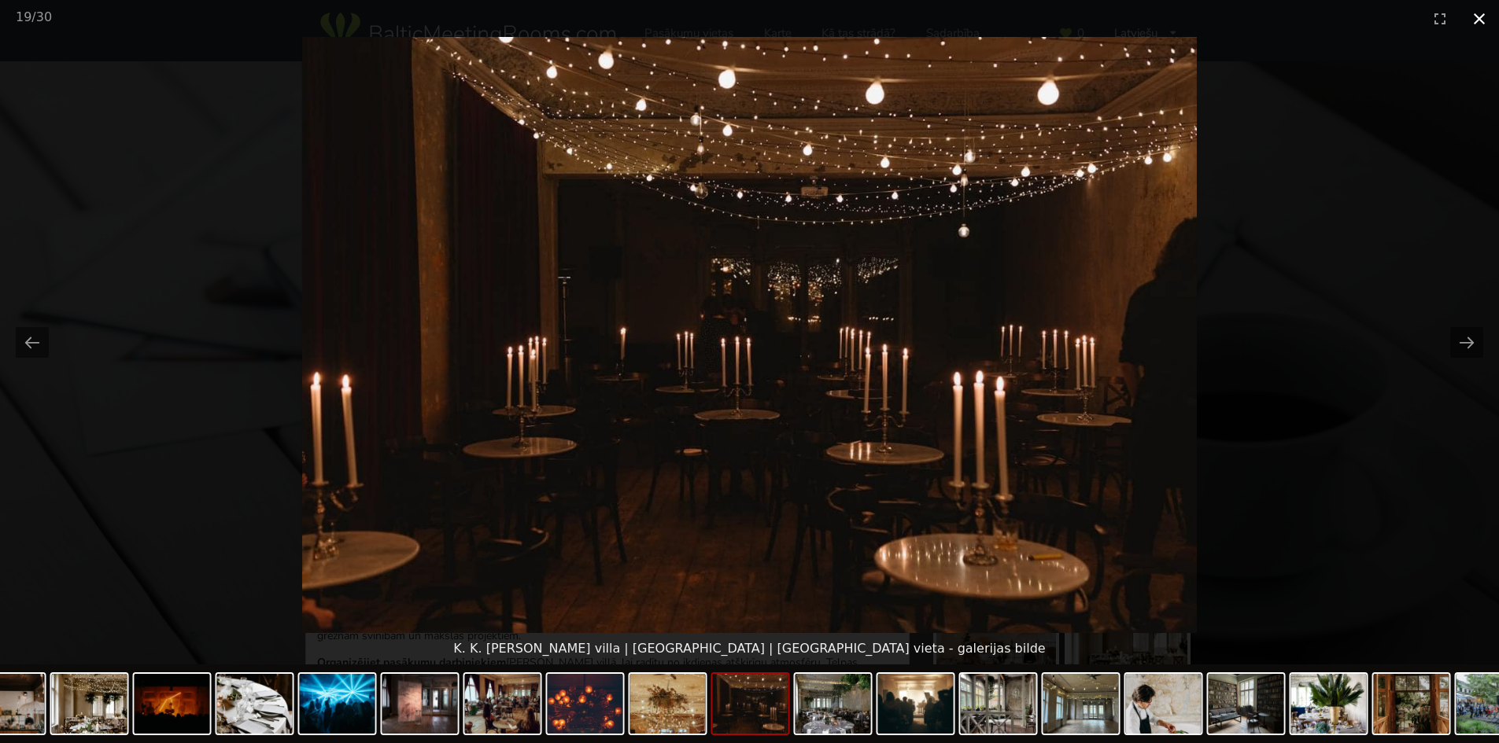
click at [1477, 13] on button "Close gallery" at bounding box center [1478, 18] width 39 height 37
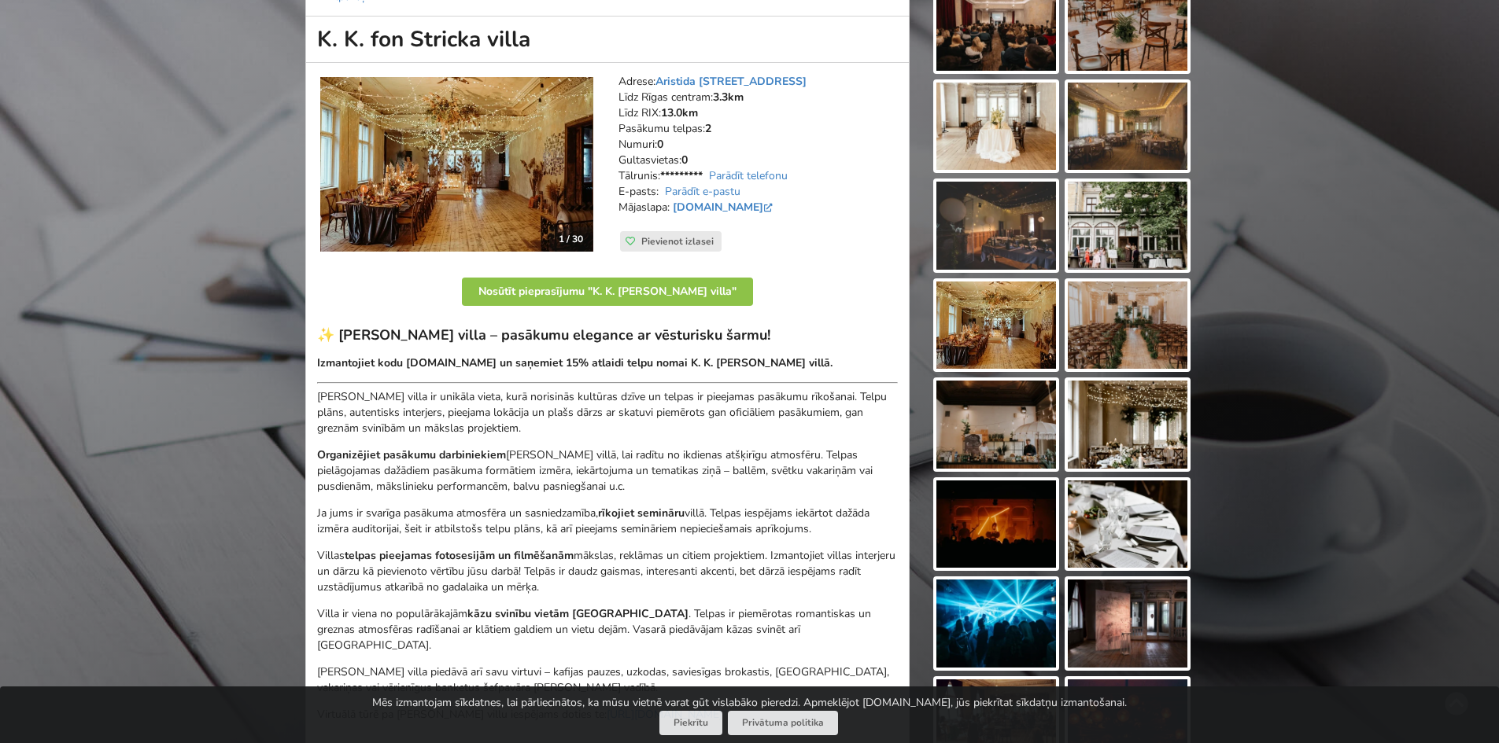
scroll to position [207, 0]
click at [776, 75] on link "Aristida Briāna iela 9, Rīga" at bounding box center [730, 82] width 151 height 15
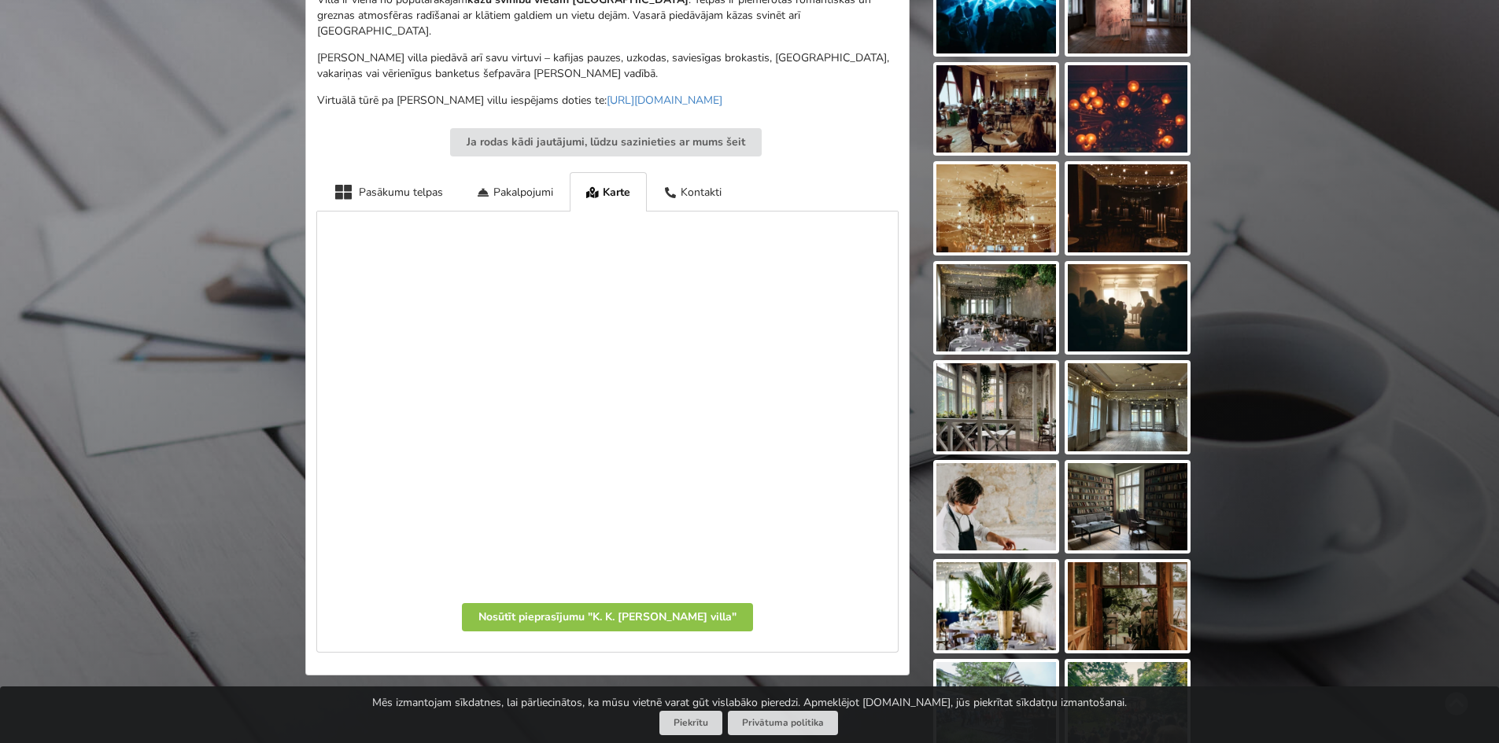
scroll to position [821, 0]
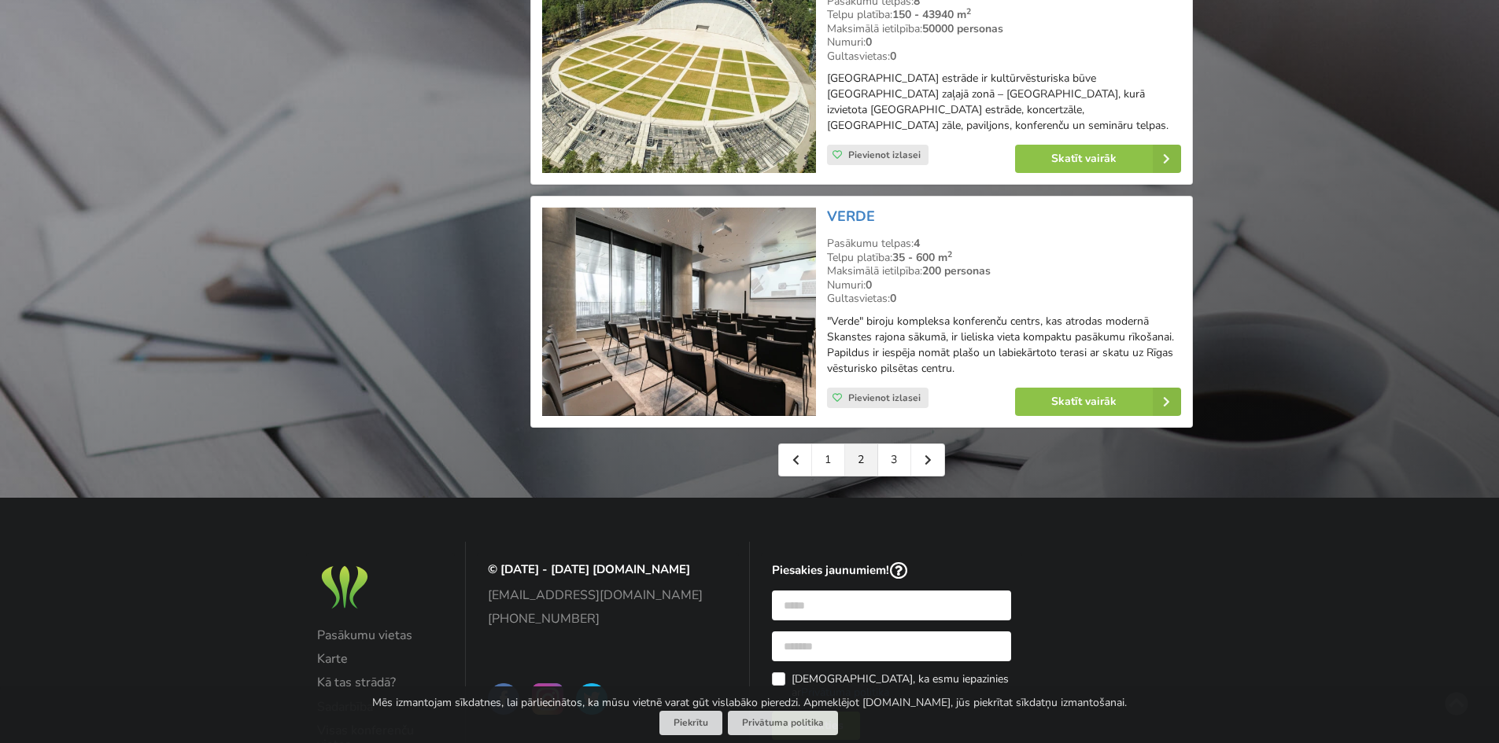
scroll to position [3698, 0]
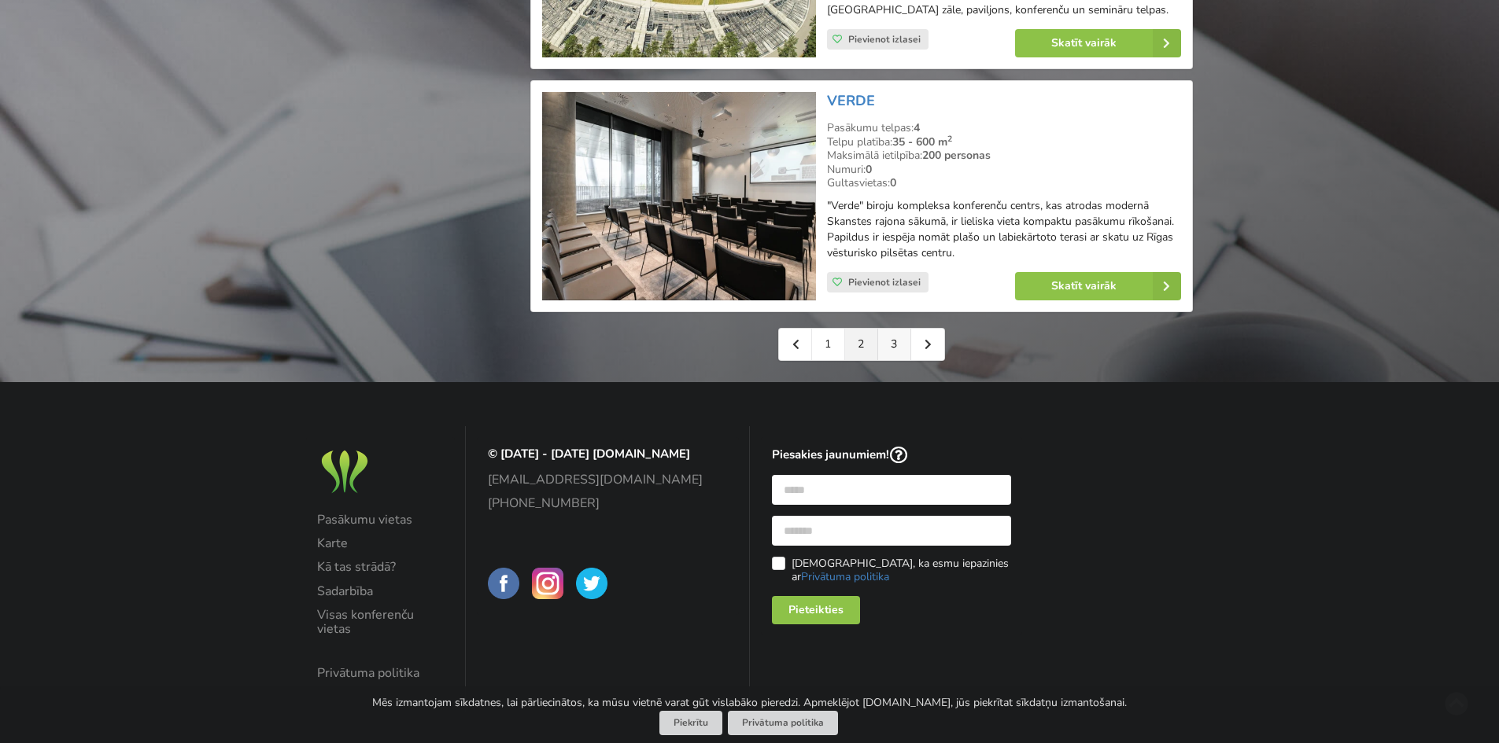
click at [895, 345] on link "3" at bounding box center [894, 344] width 33 height 31
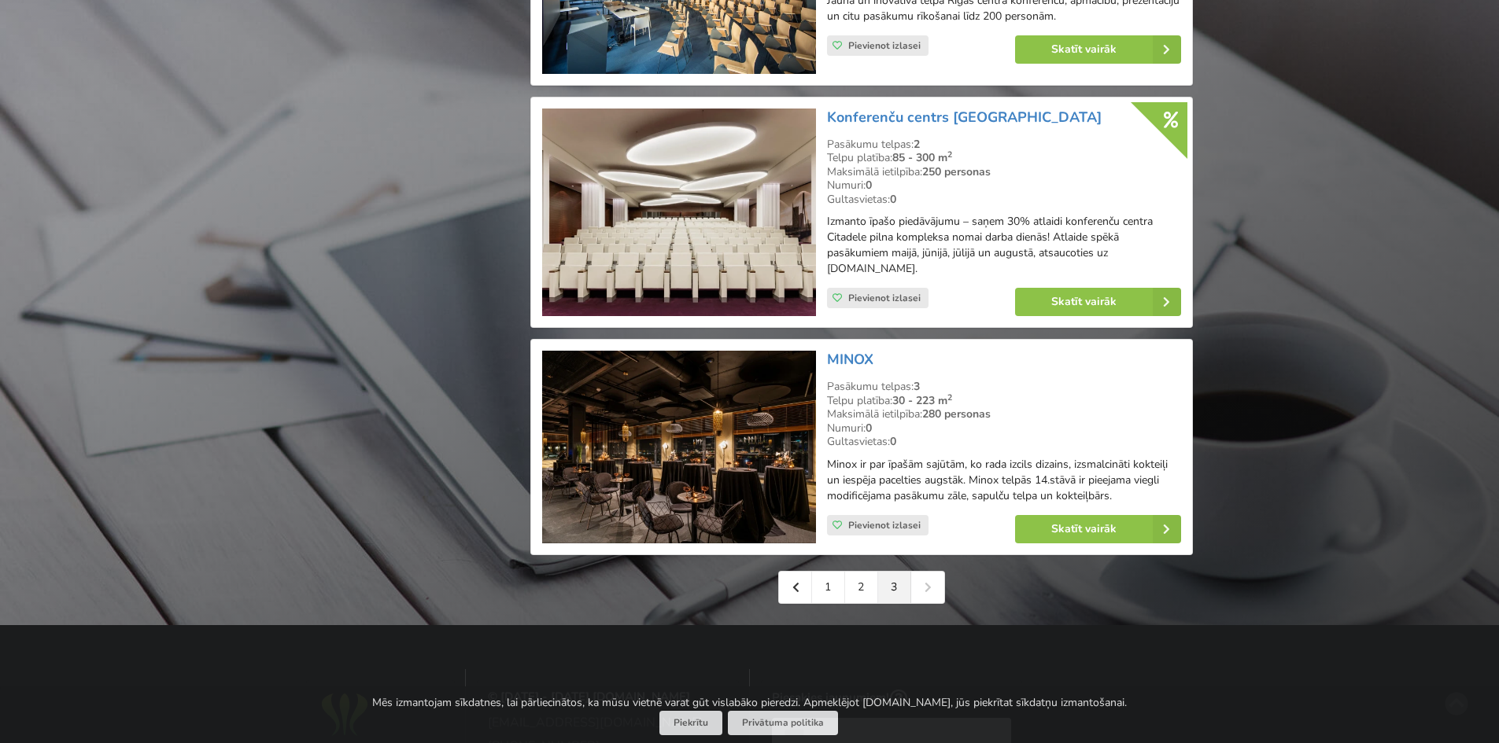
scroll to position [2596, 0]
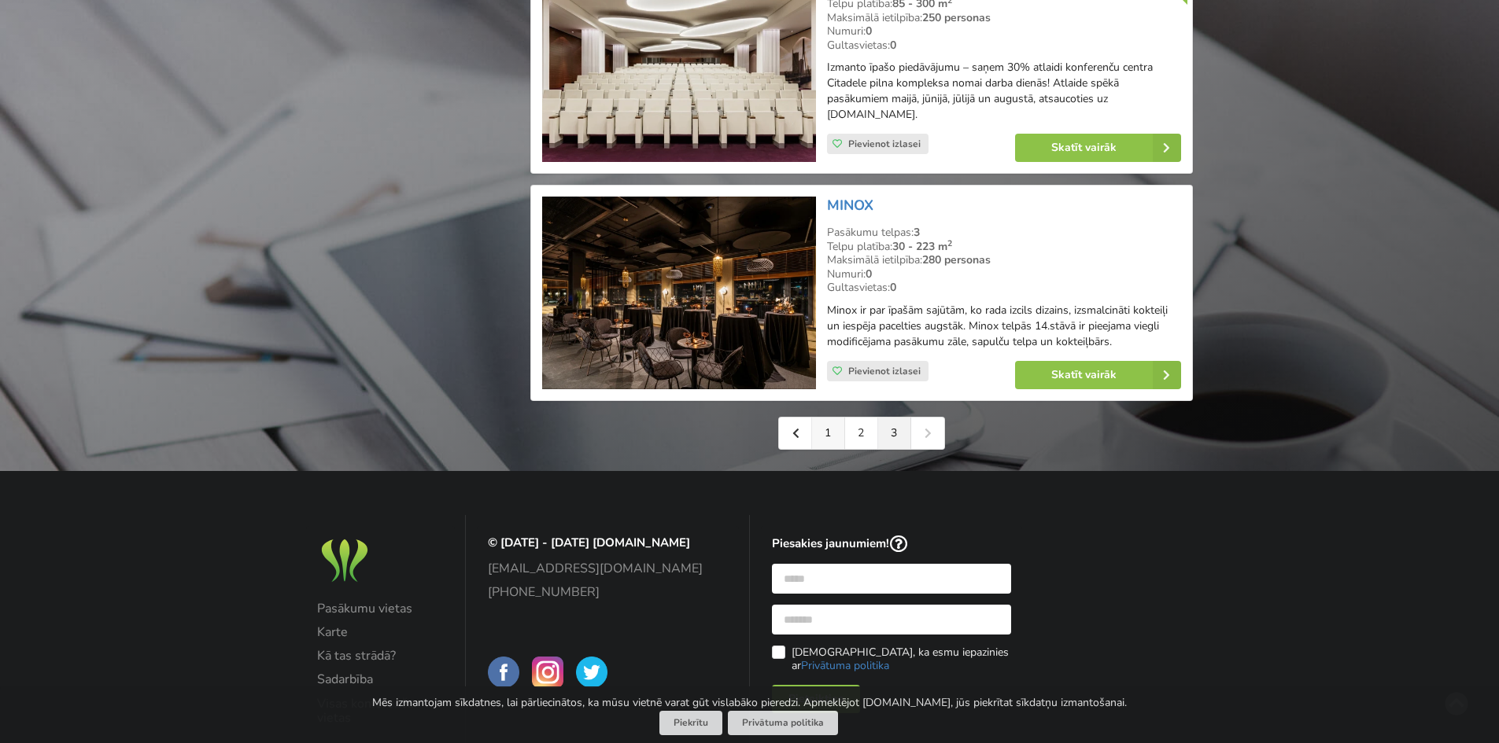
click at [824, 449] on link "1" at bounding box center [828, 433] width 33 height 31
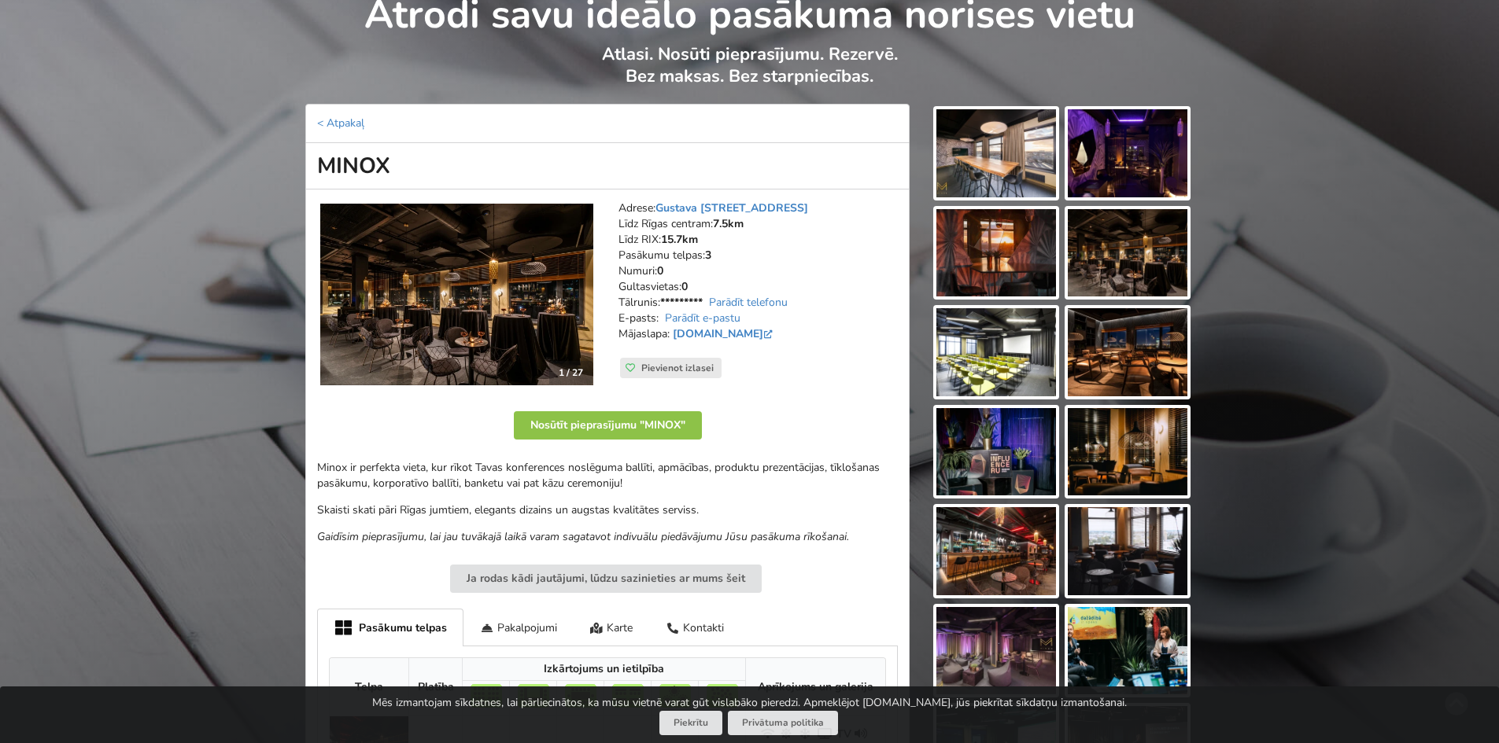
scroll to position [79, 0]
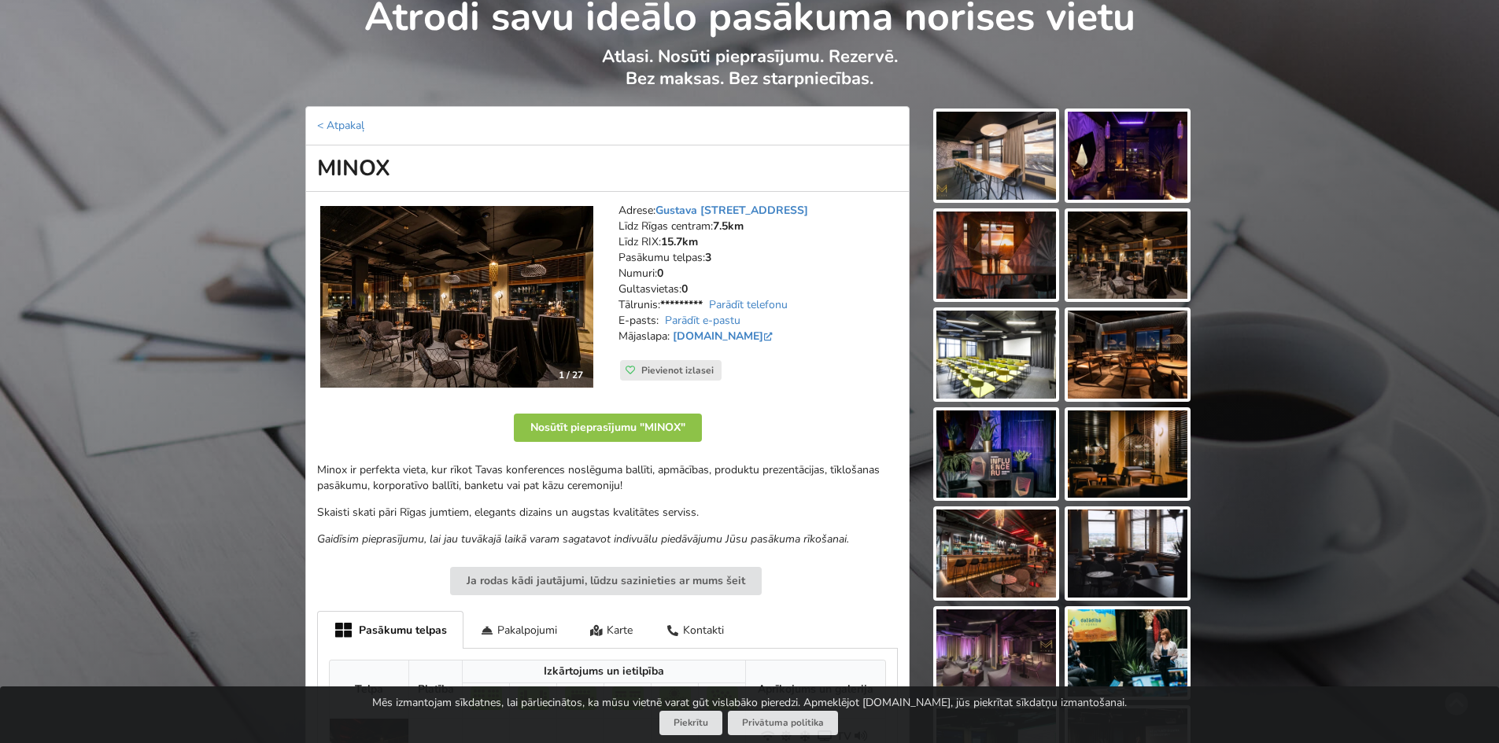
click at [426, 296] on img at bounding box center [456, 297] width 273 height 183
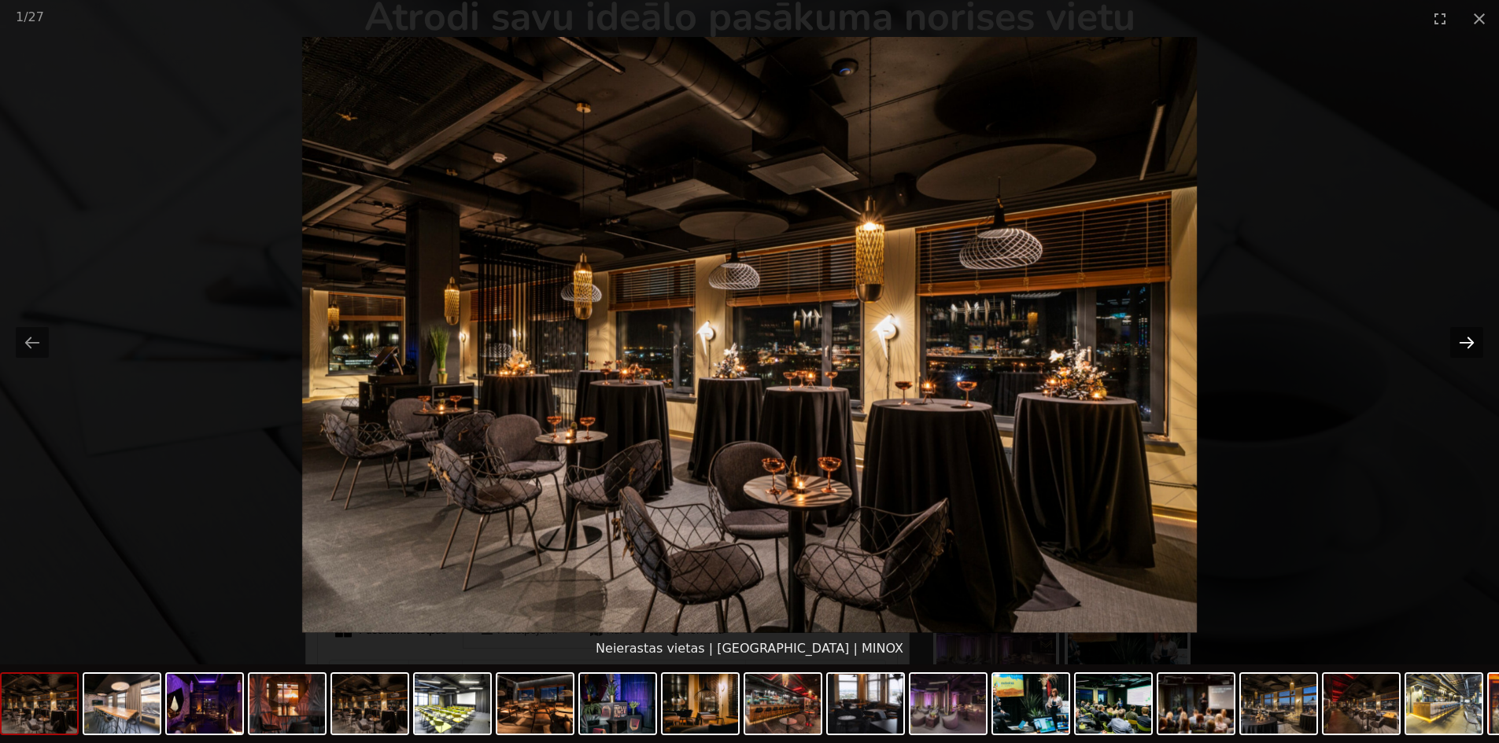
click at [1465, 338] on button "Next slide" at bounding box center [1466, 342] width 33 height 31
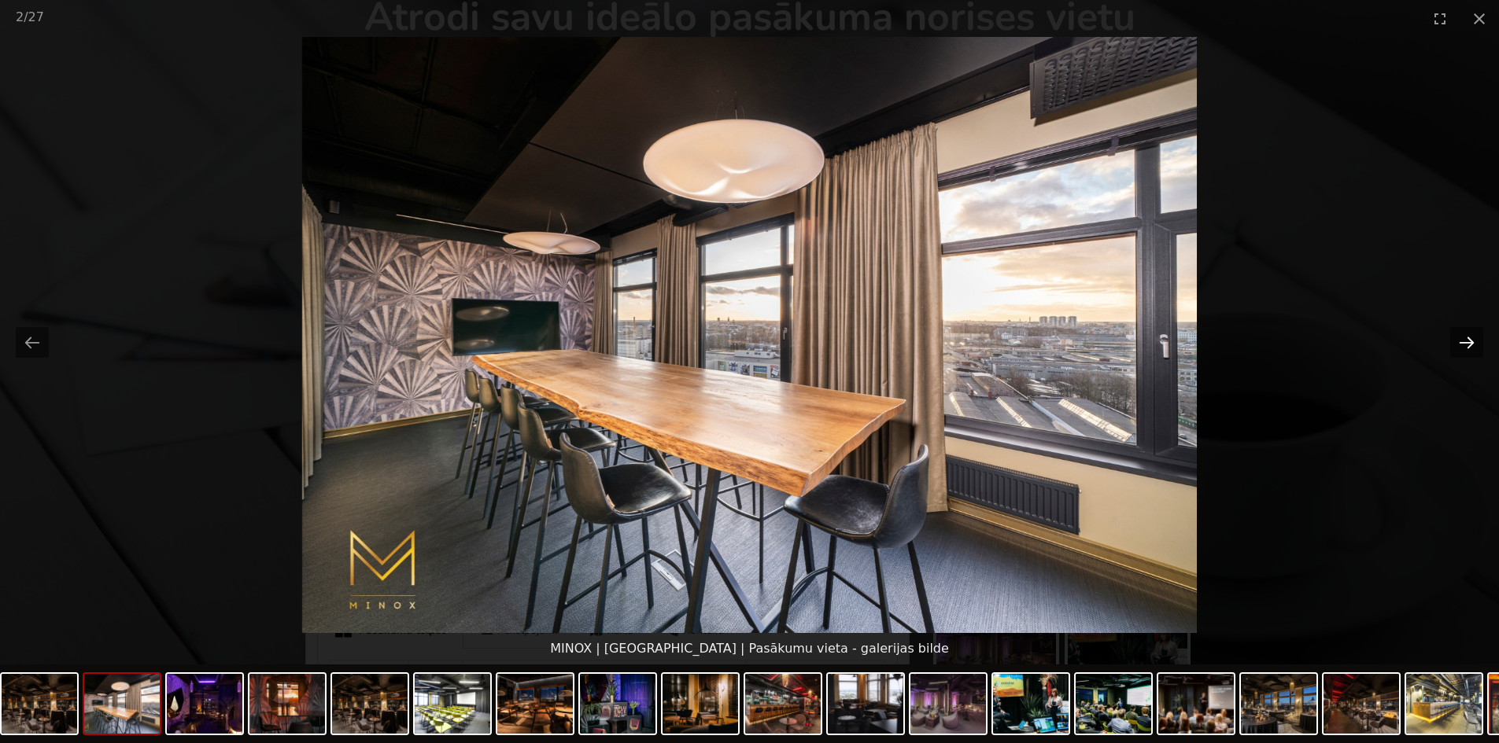
click at [1465, 338] on button "Next slide" at bounding box center [1466, 342] width 33 height 31
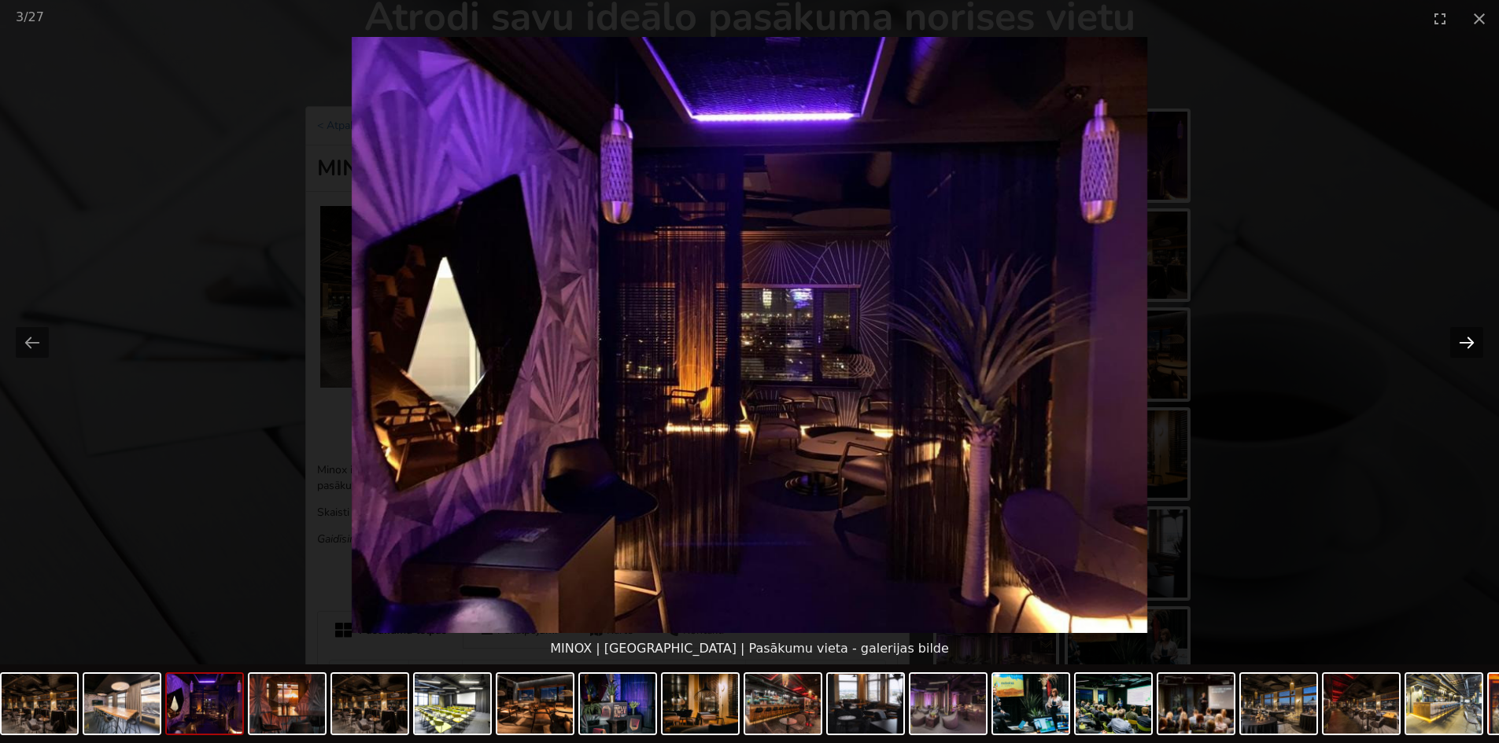
click at [1465, 338] on button "Next slide" at bounding box center [1466, 342] width 33 height 31
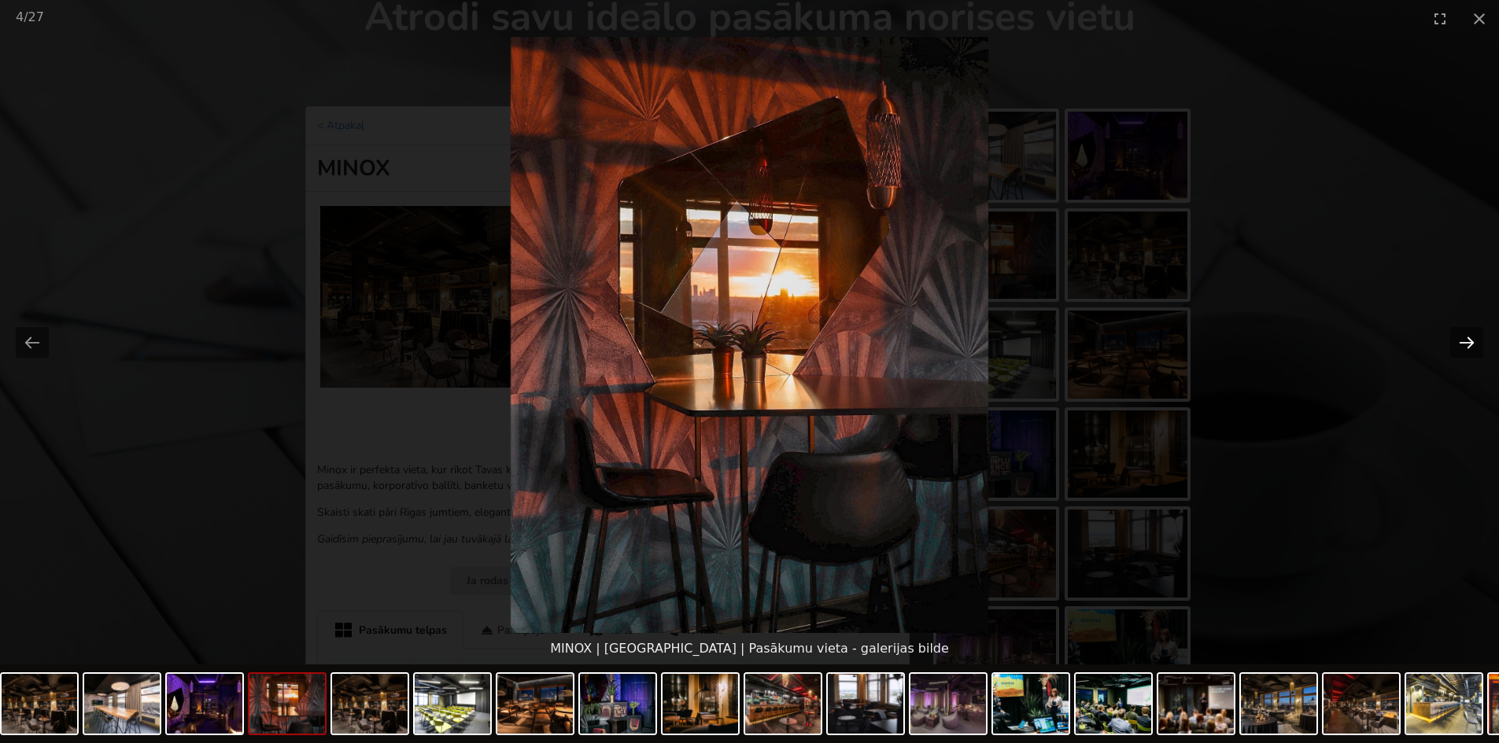
click at [1465, 338] on button "Next slide" at bounding box center [1466, 342] width 33 height 31
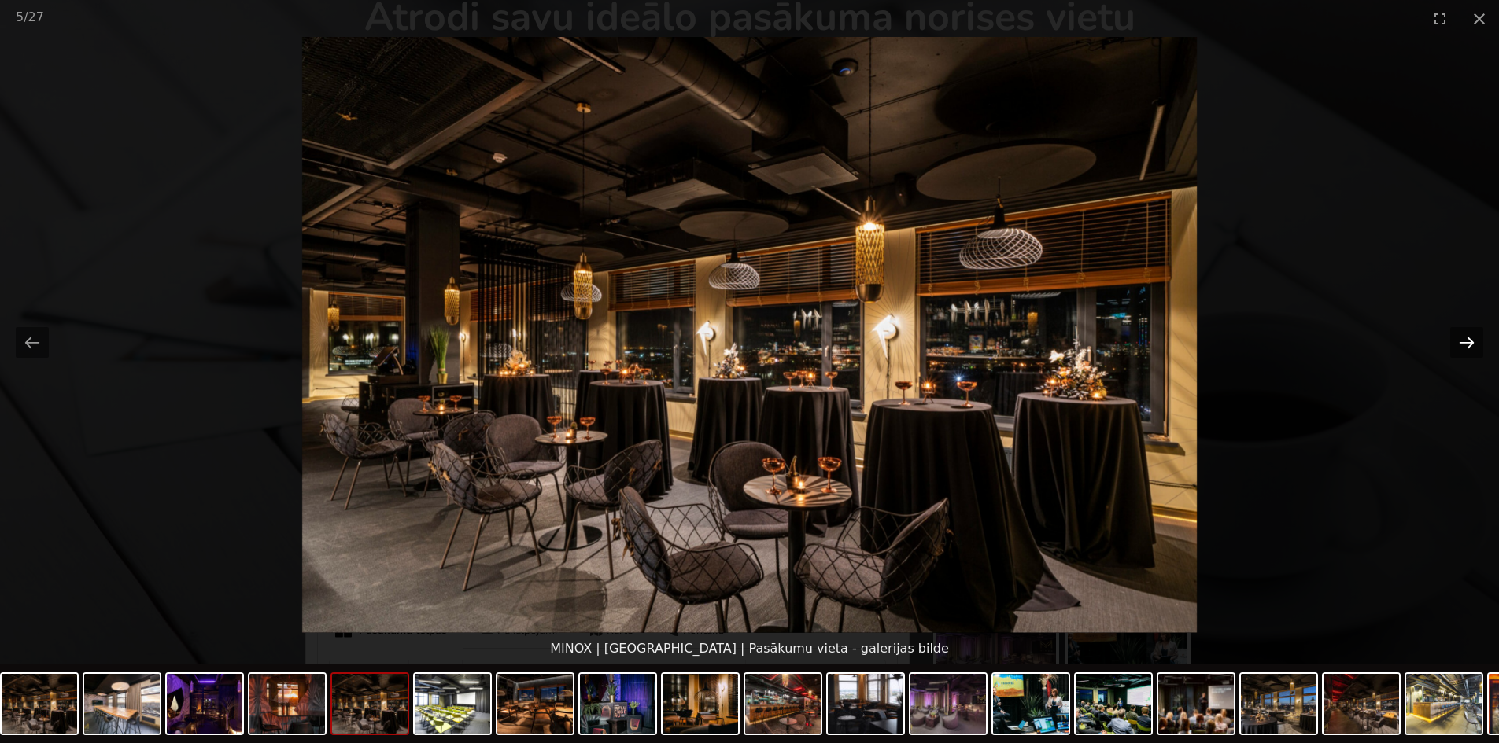
click at [1465, 338] on button "Next slide" at bounding box center [1466, 342] width 33 height 31
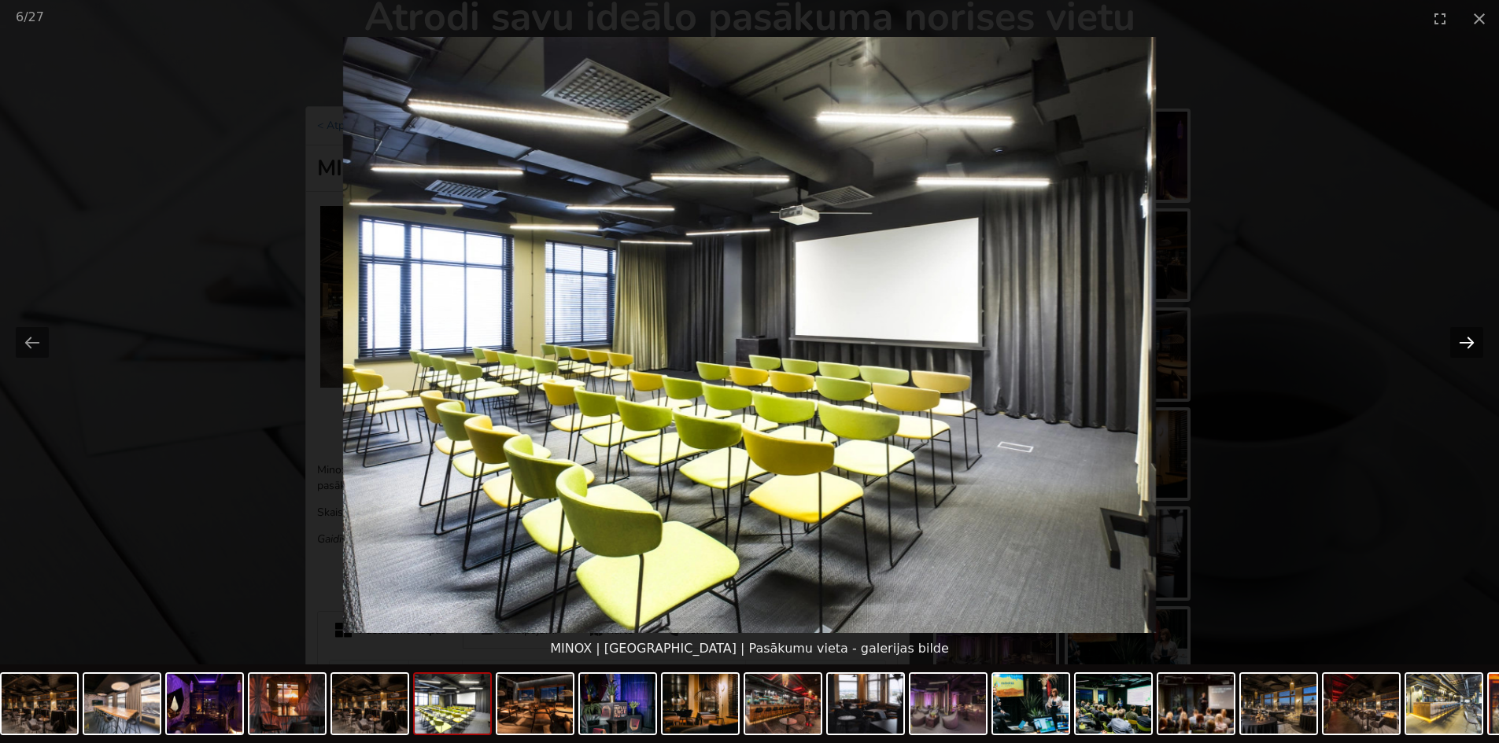
click at [1465, 338] on button "Next slide" at bounding box center [1466, 342] width 33 height 31
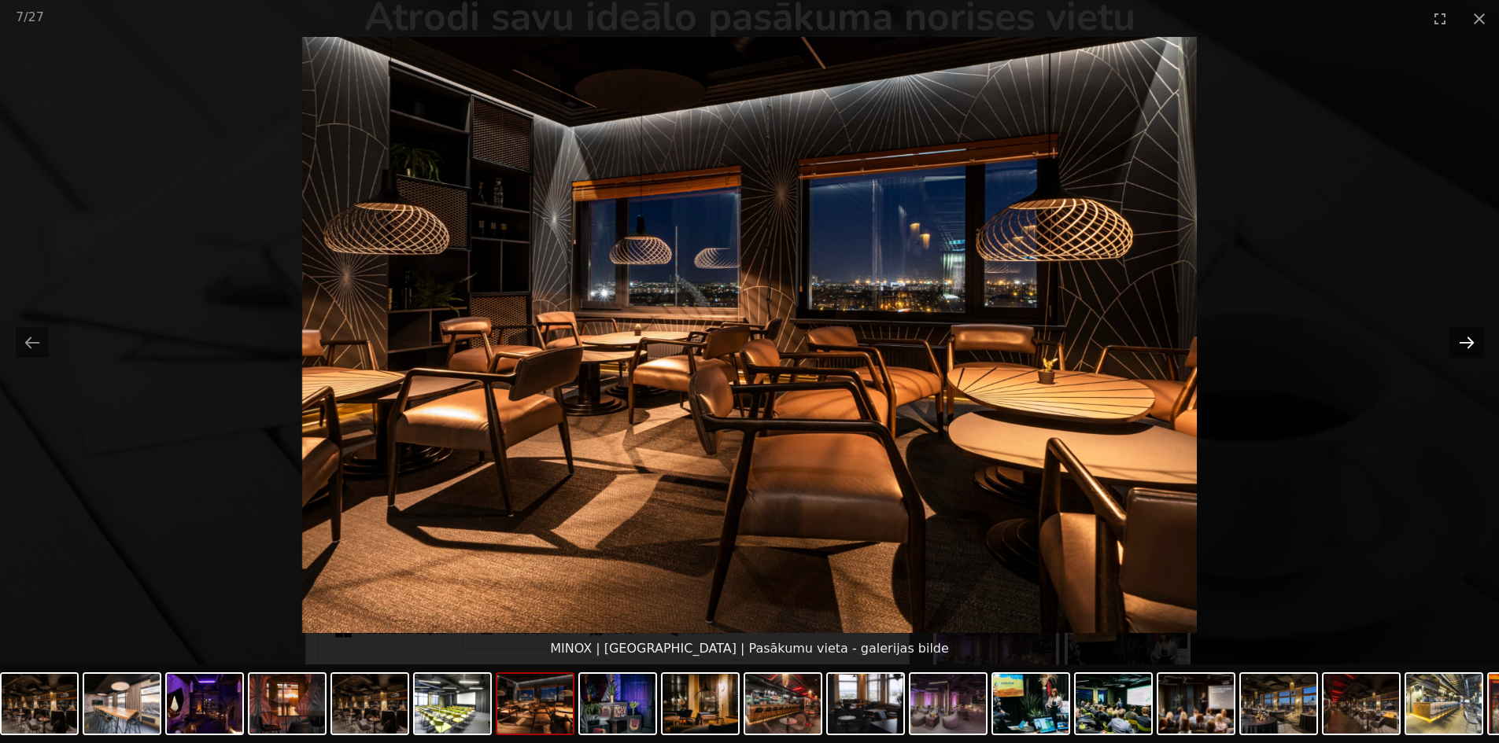
click at [1465, 338] on button "Next slide" at bounding box center [1466, 342] width 33 height 31
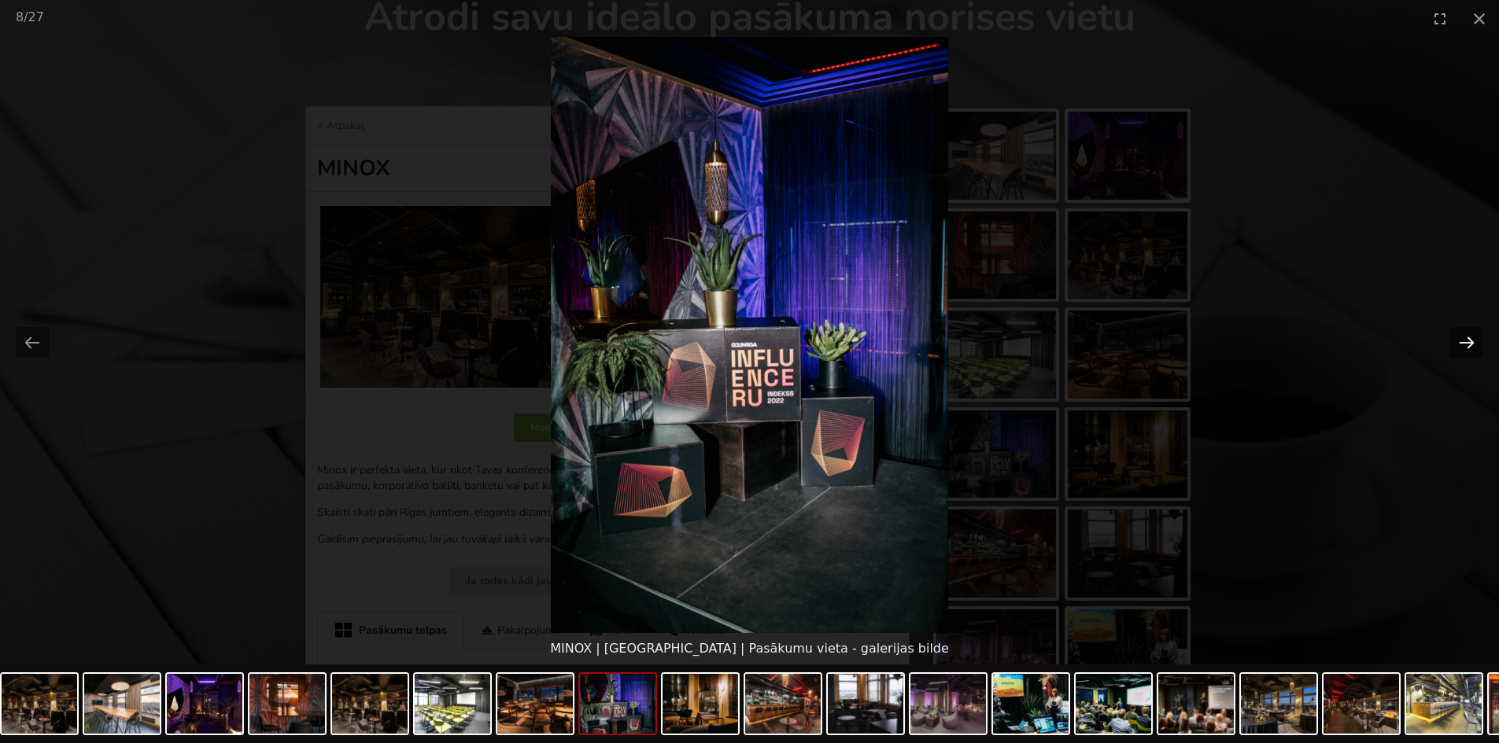
click at [1465, 338] on button "Next slide" at bounding box center [1466, 342] width 33 height 31
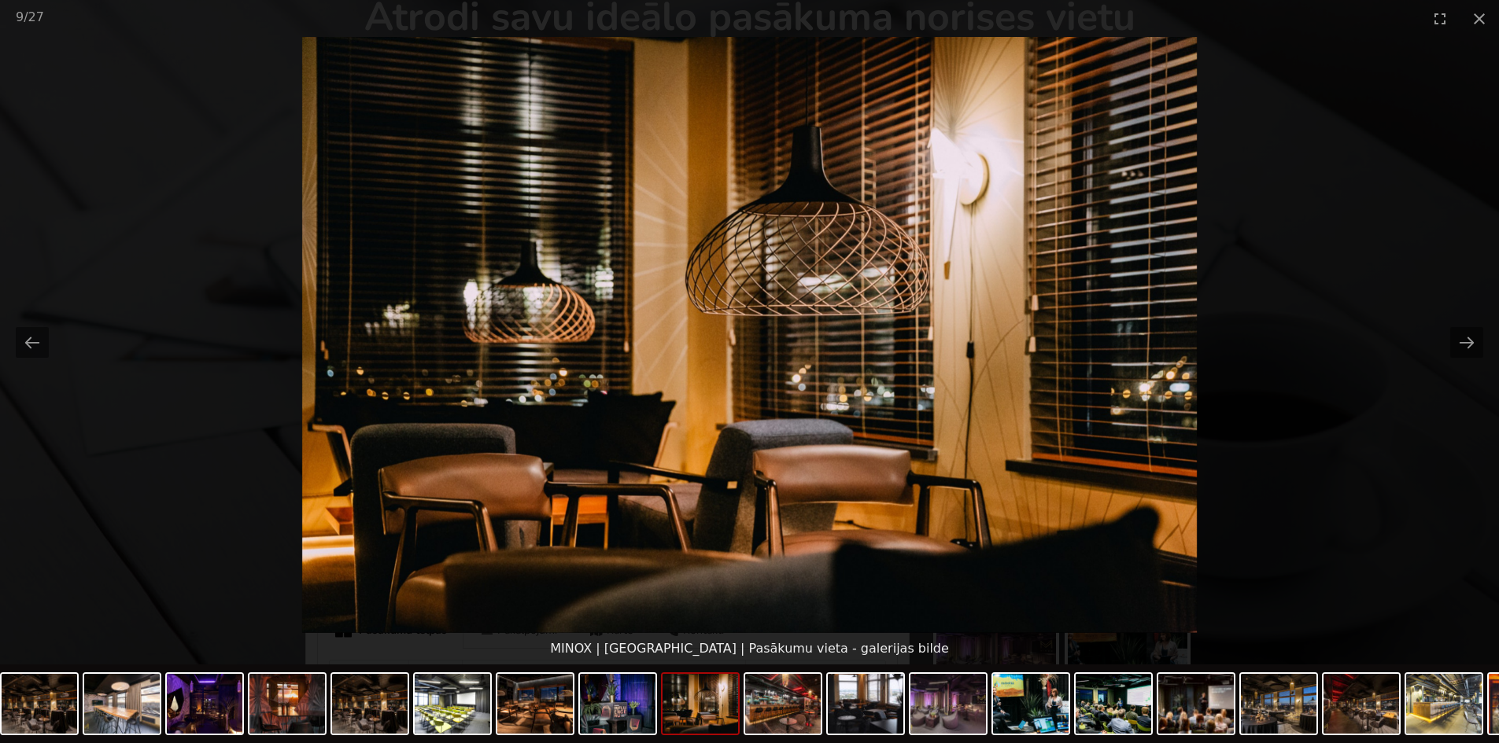
click at [1403, 179] on picture at bounding box center [749, 335] width 1499 height 596
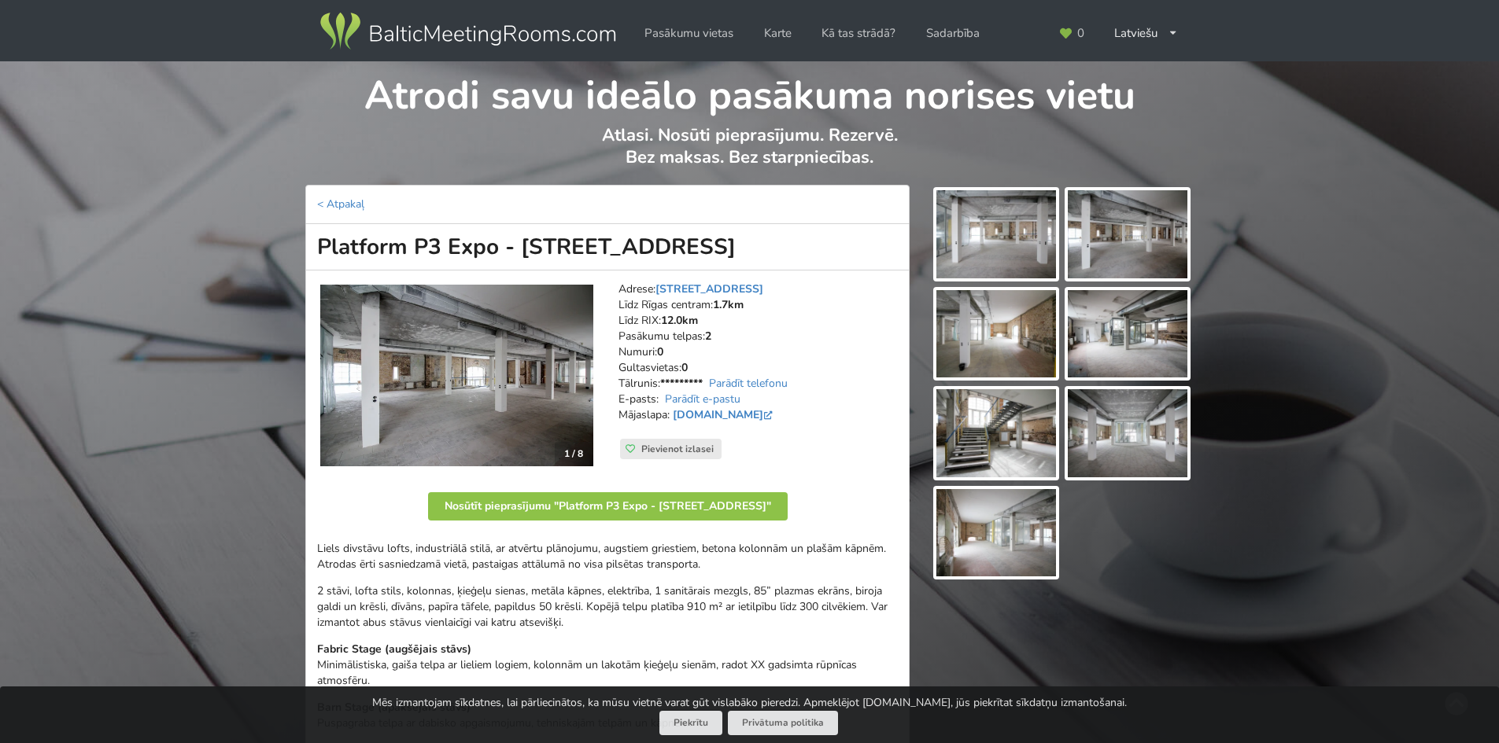
click at [1000, 231] on img at bounding box center [996, 234] width 120 height 88
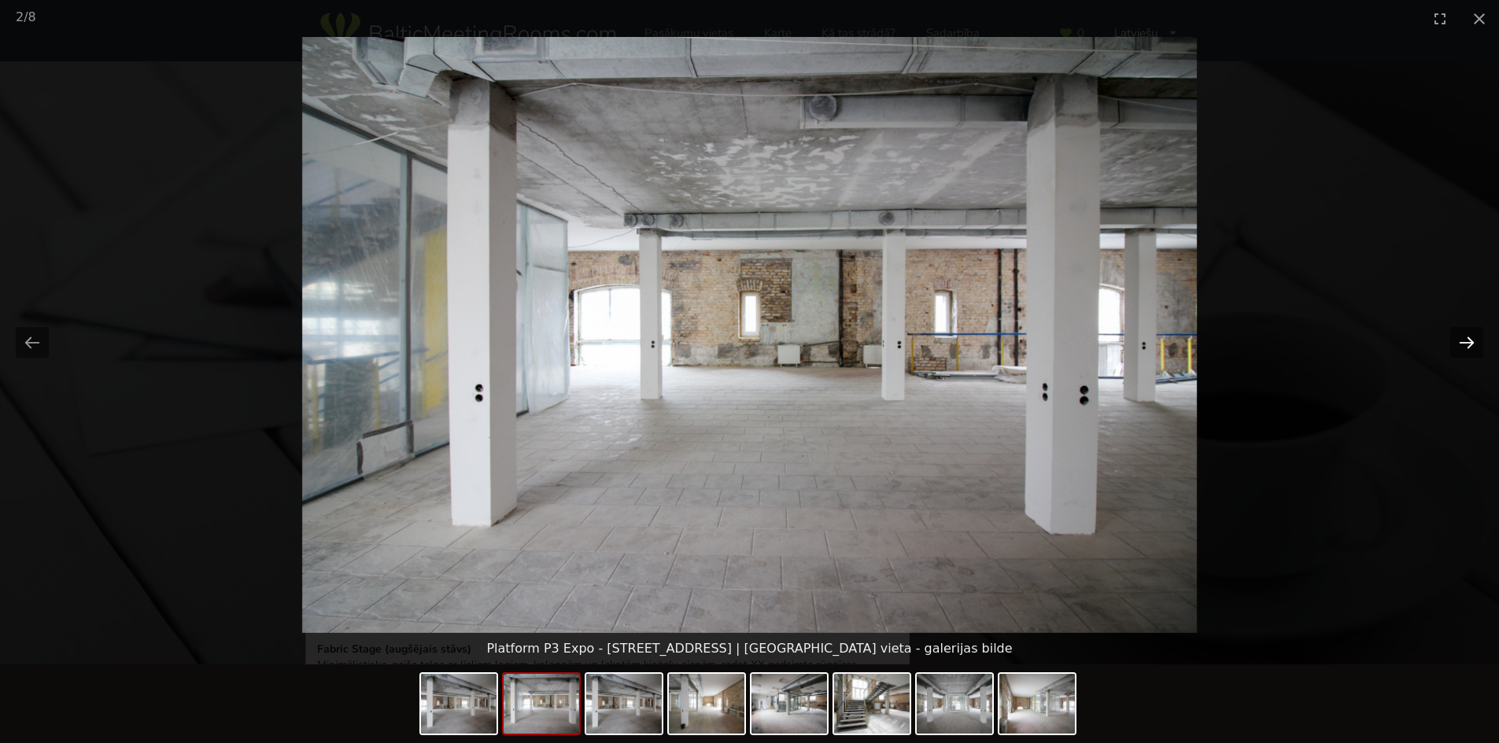
click at [1471, 342] on button "Next slide" at bounding box center [1466, 342] width 33 height 31
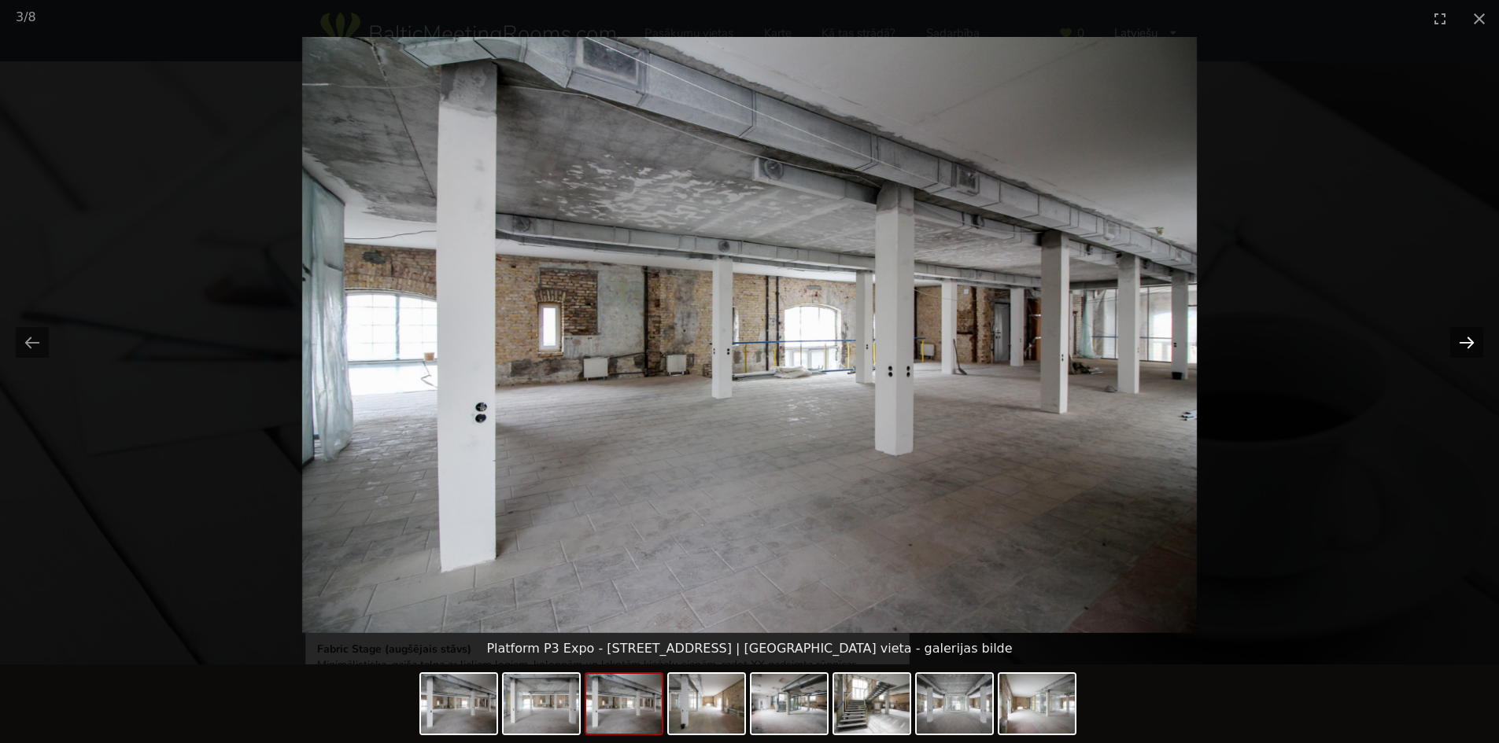
click at [1471, 342] on button "Next slide" at bounding box center [1466, 342] width 33 height 31
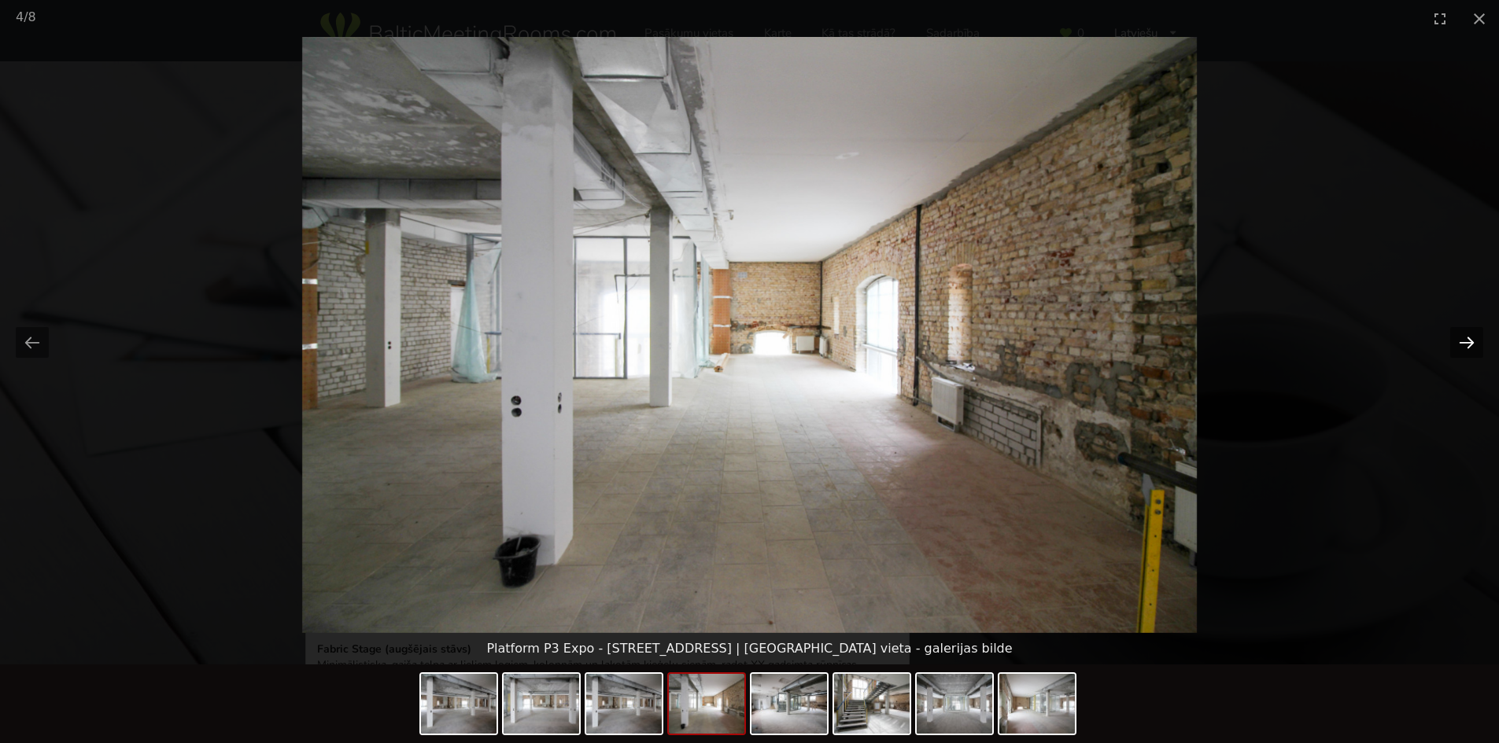
click at [1471, 342] on button "Next slide" at bounding box center [1466, 342] width 33 height 31
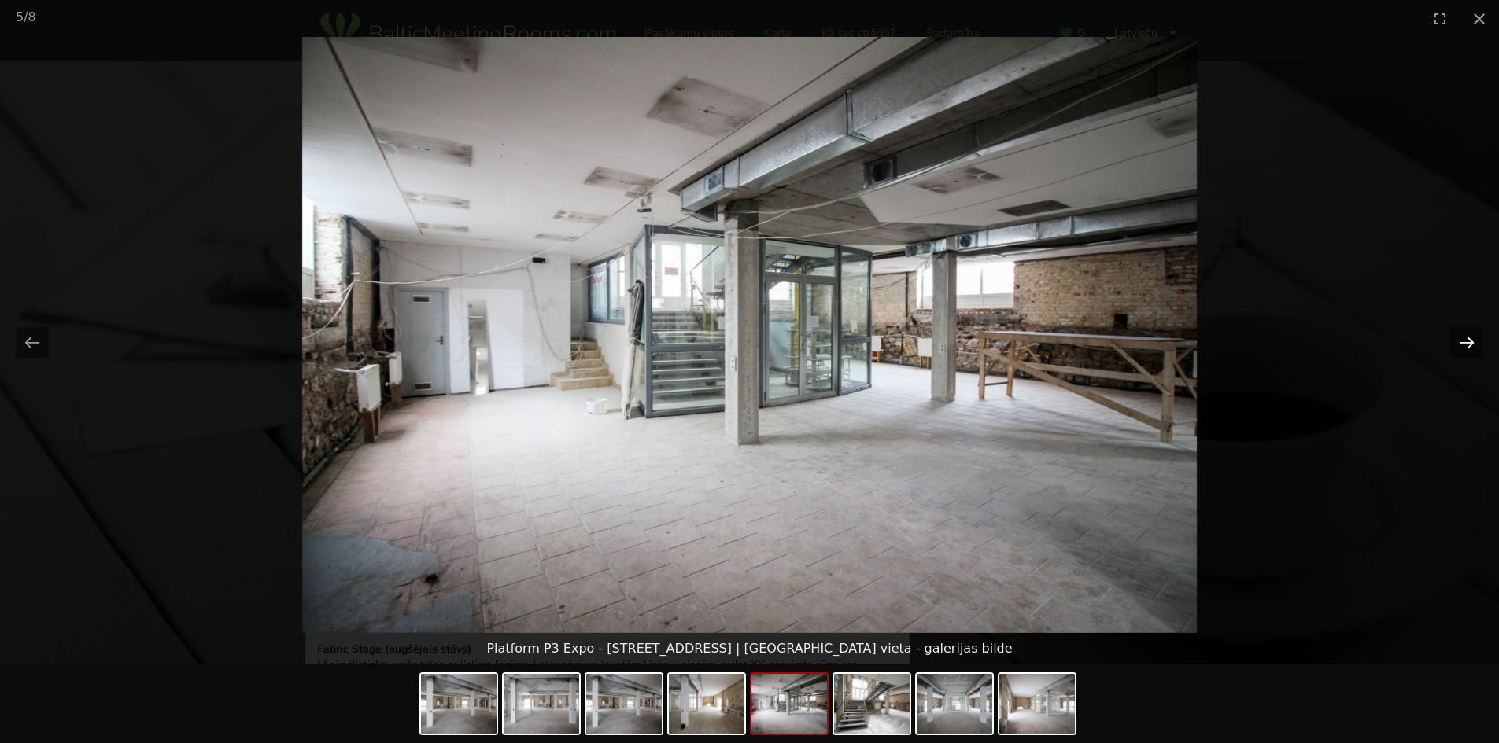
click at [1471, 342] on button "Next slide" at bounding box center [1466, 342] width 33 height 31
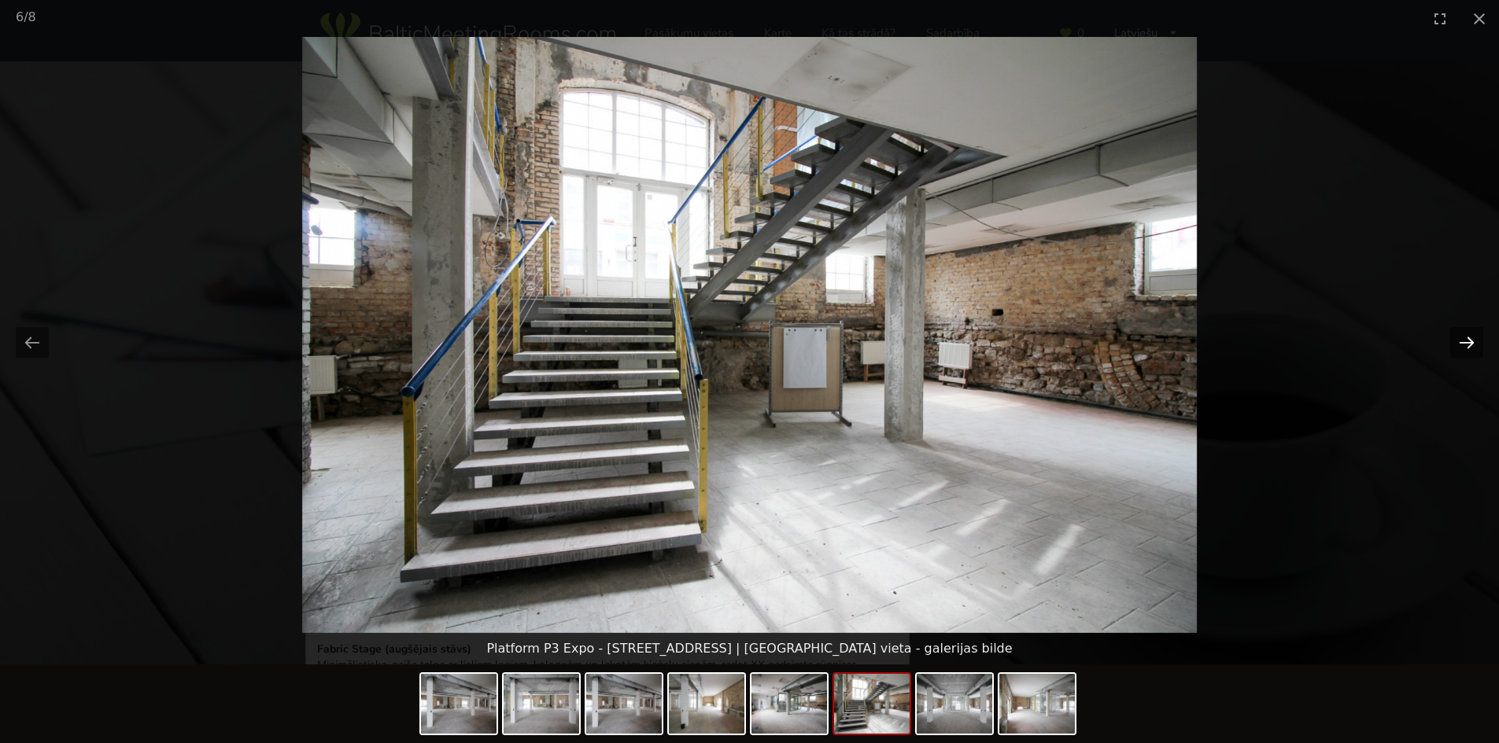
click at [1471, 342] on button "Next slide" at bounding box center [1466, 342] width 33 height 31
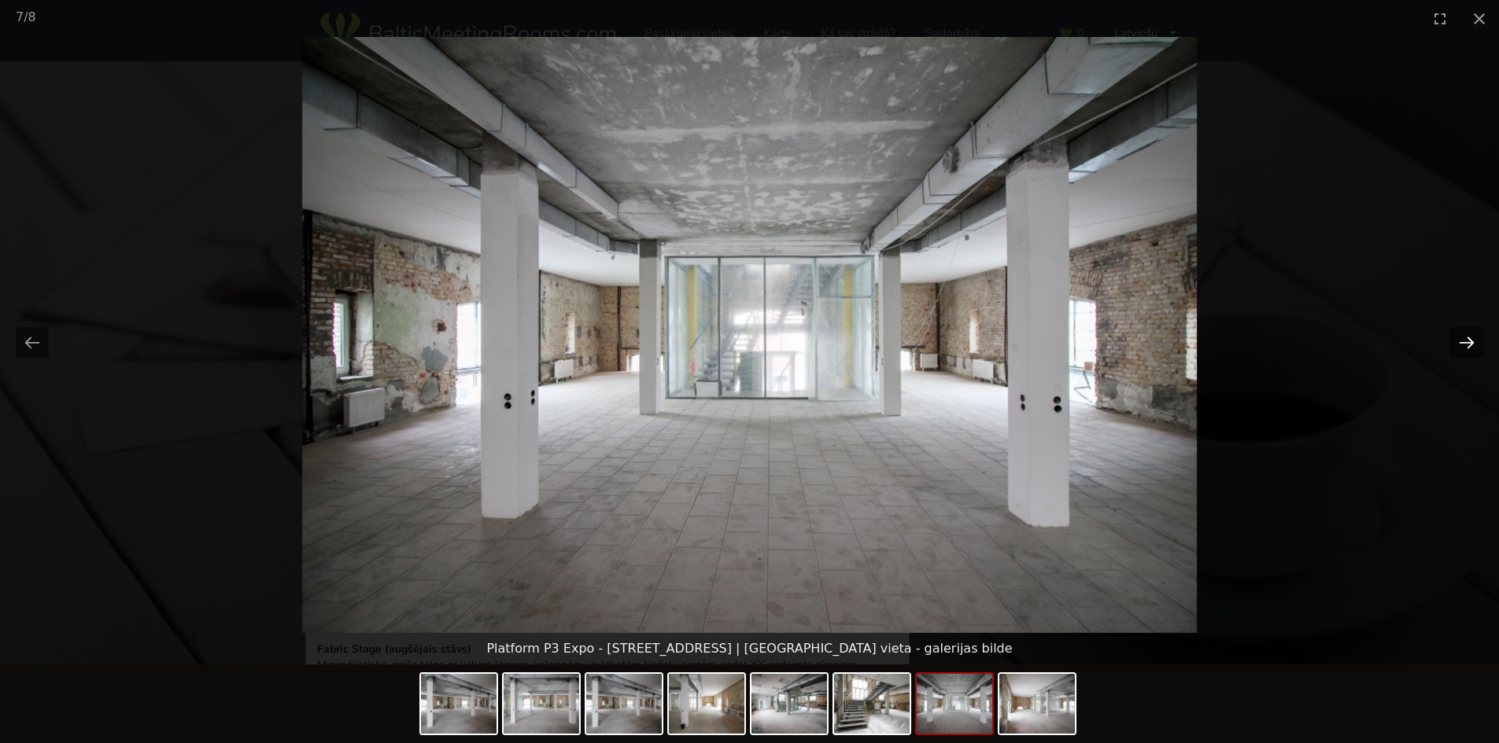
click at [1471, 342] on button "Next slide" at bounding box center [1466, 342] width 33 height 31
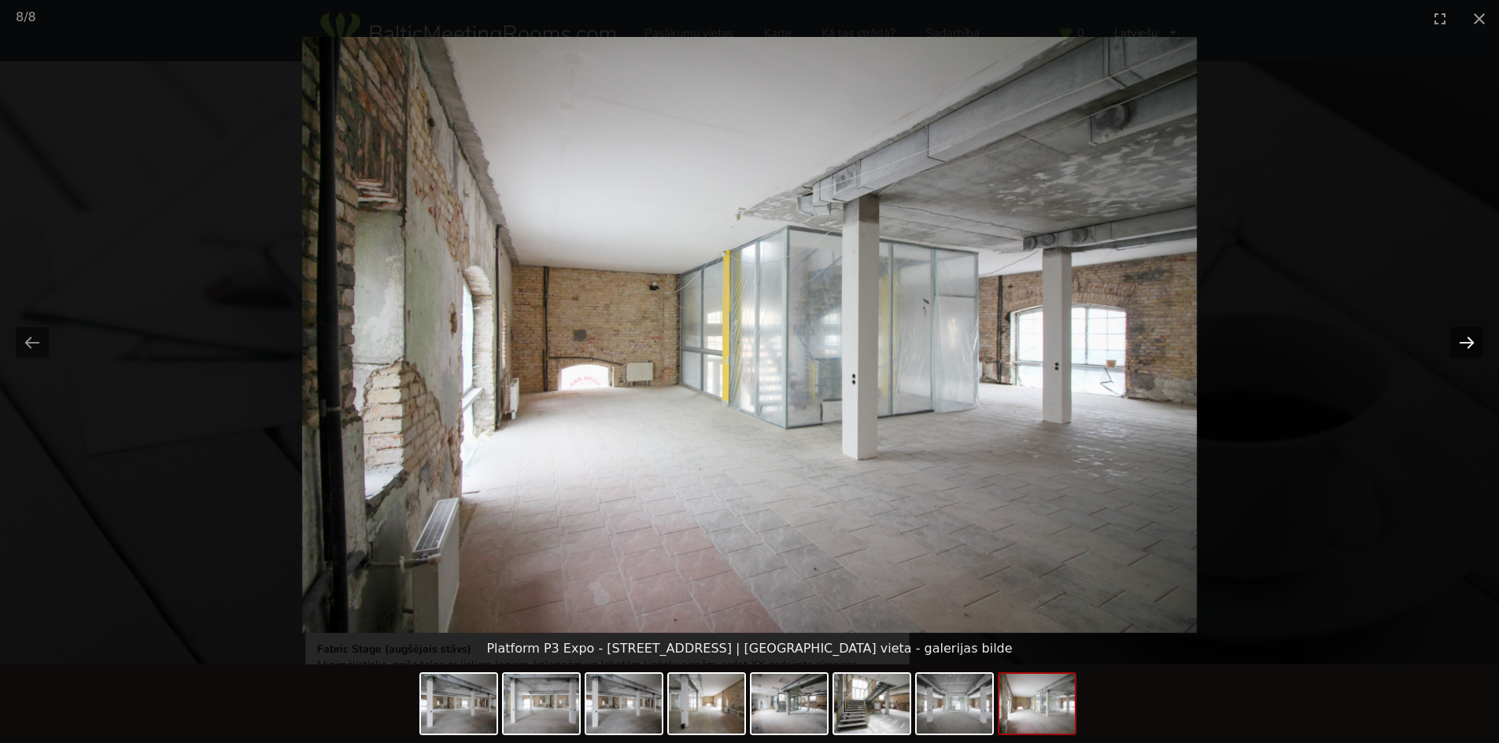
click at [1471, 342] on button "Next slide" at bounding box center [1466, 342] width 33 height 31
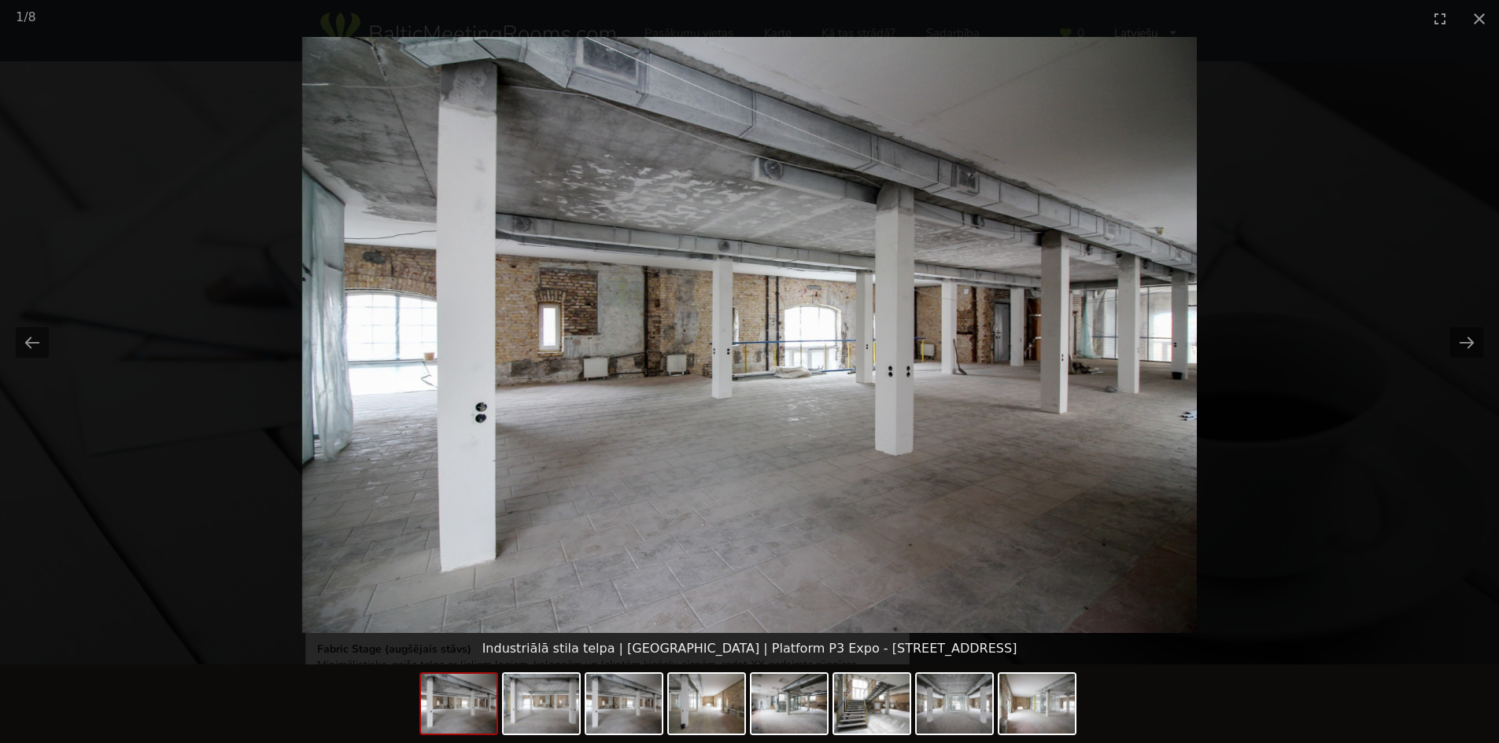
click at [1428, 180] on picture at bounding box center [749, 335] width 1499 height 596
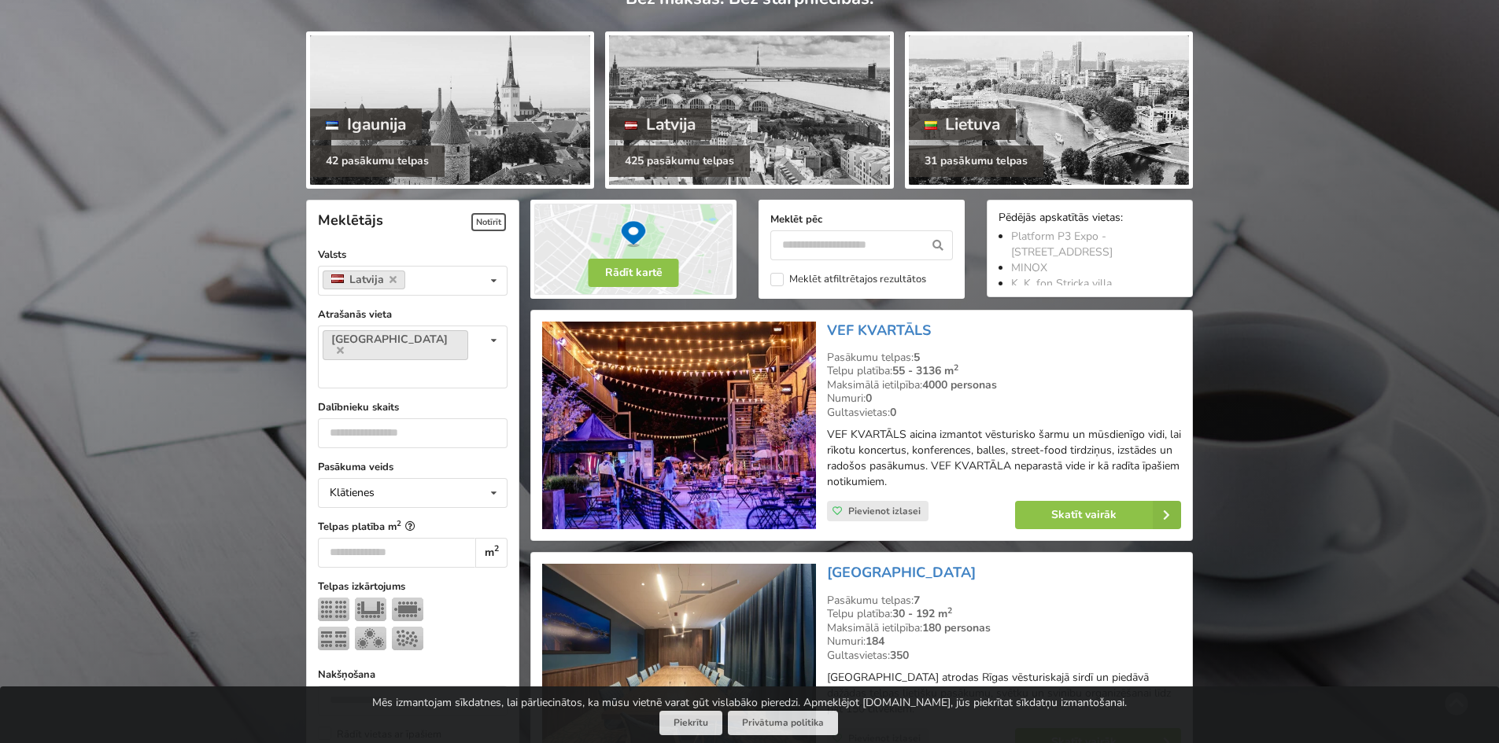
scroll to position [393, 0]
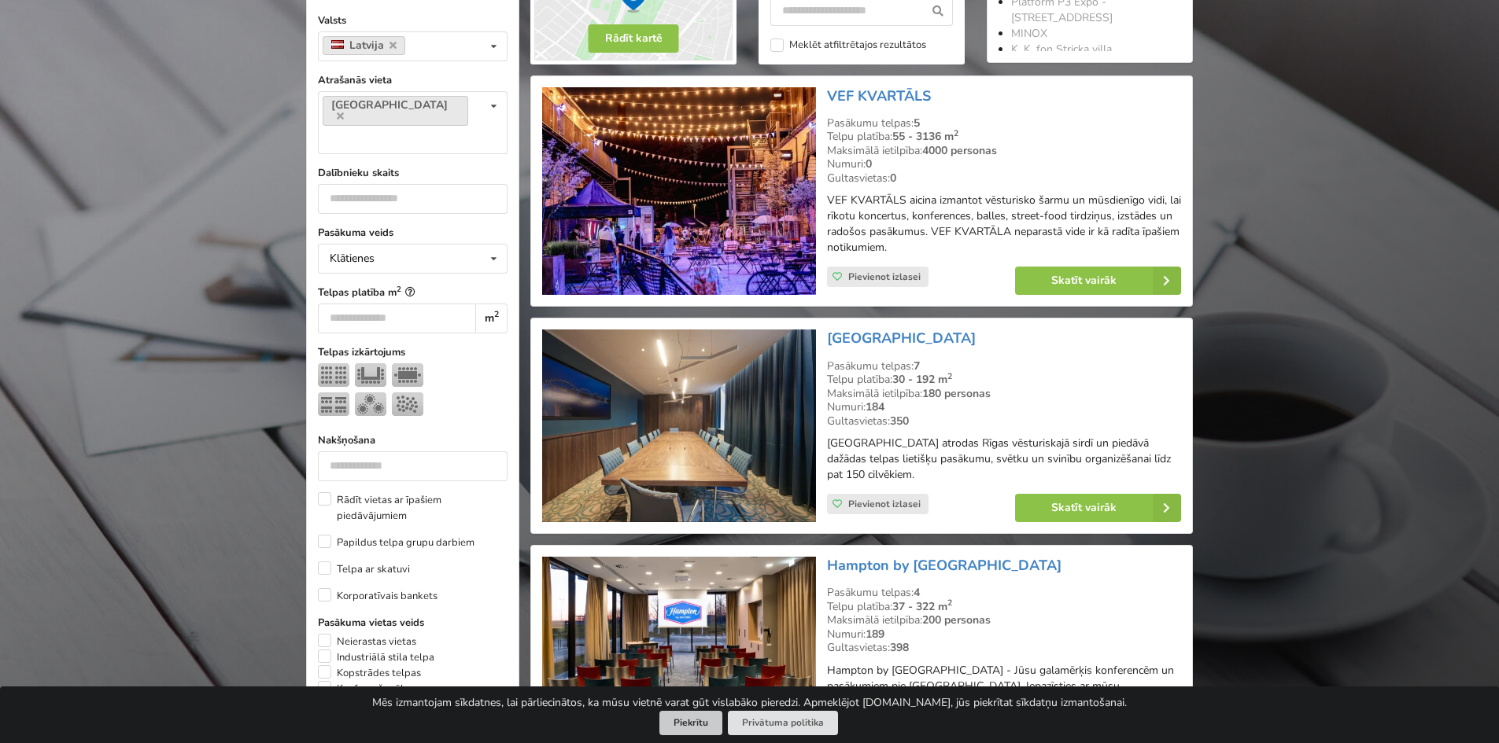
click at [703, 730] on button "Piekrītu" at bounding box center [690, 723] width 63 height 24
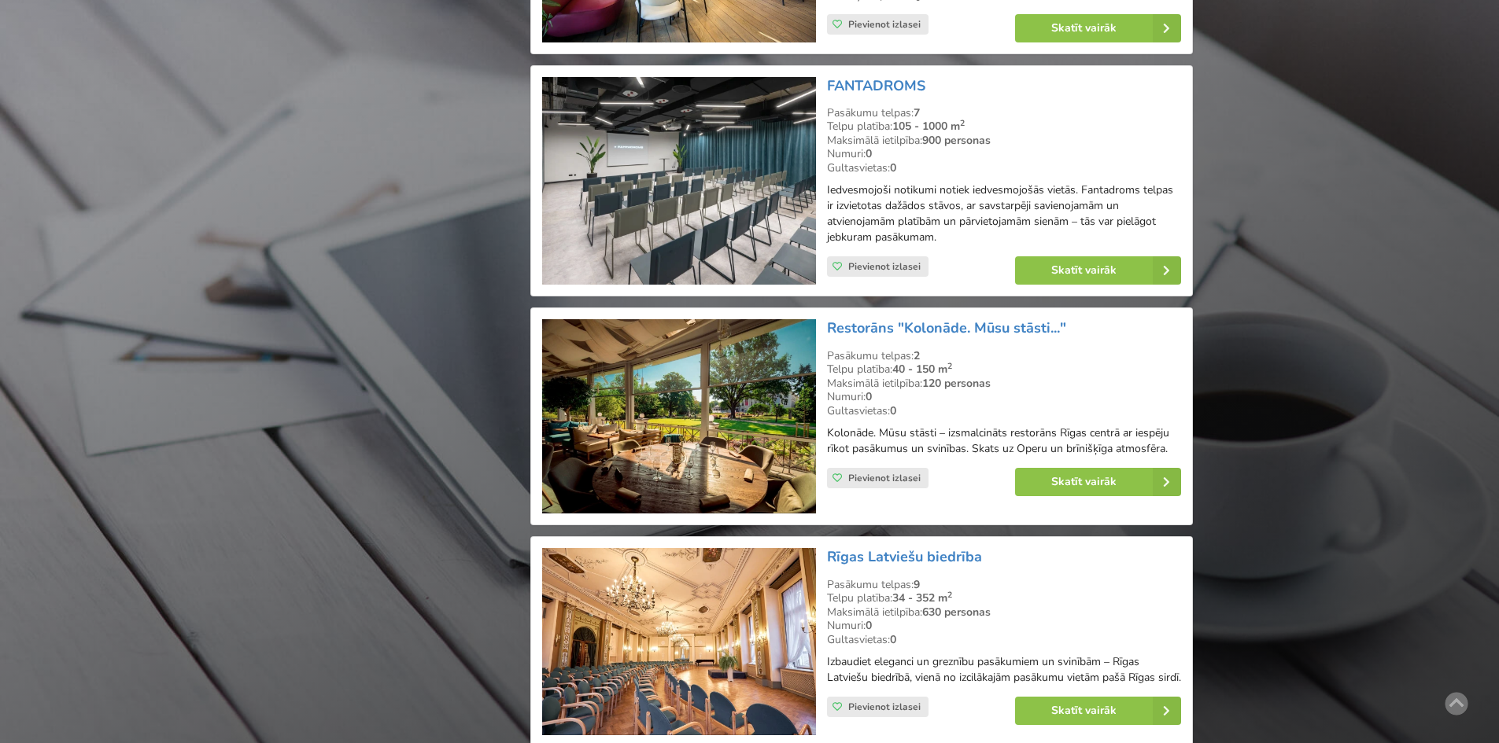
scroll to position [2990, 0]
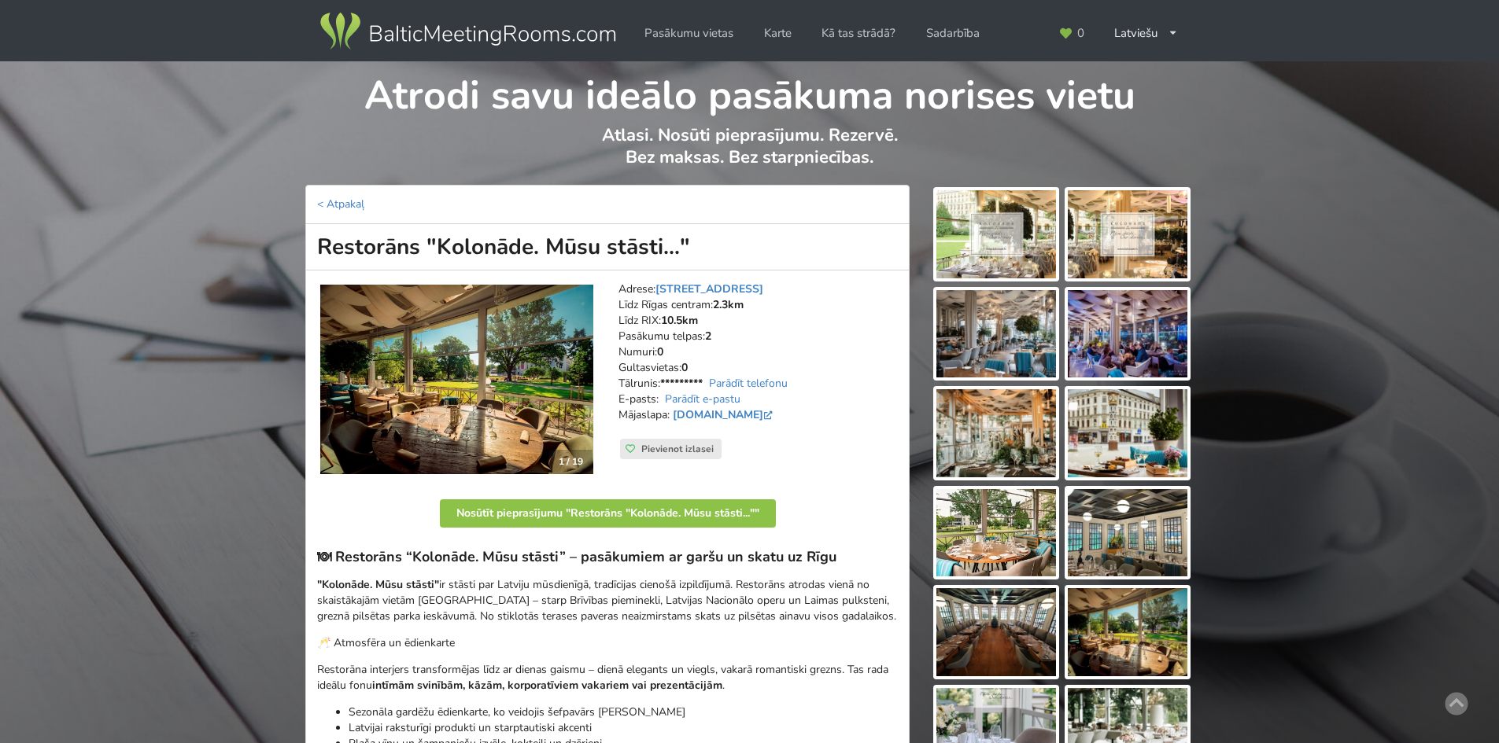
click at [1007, 242] on img at bounding box center [996, 234] width 120 height 88
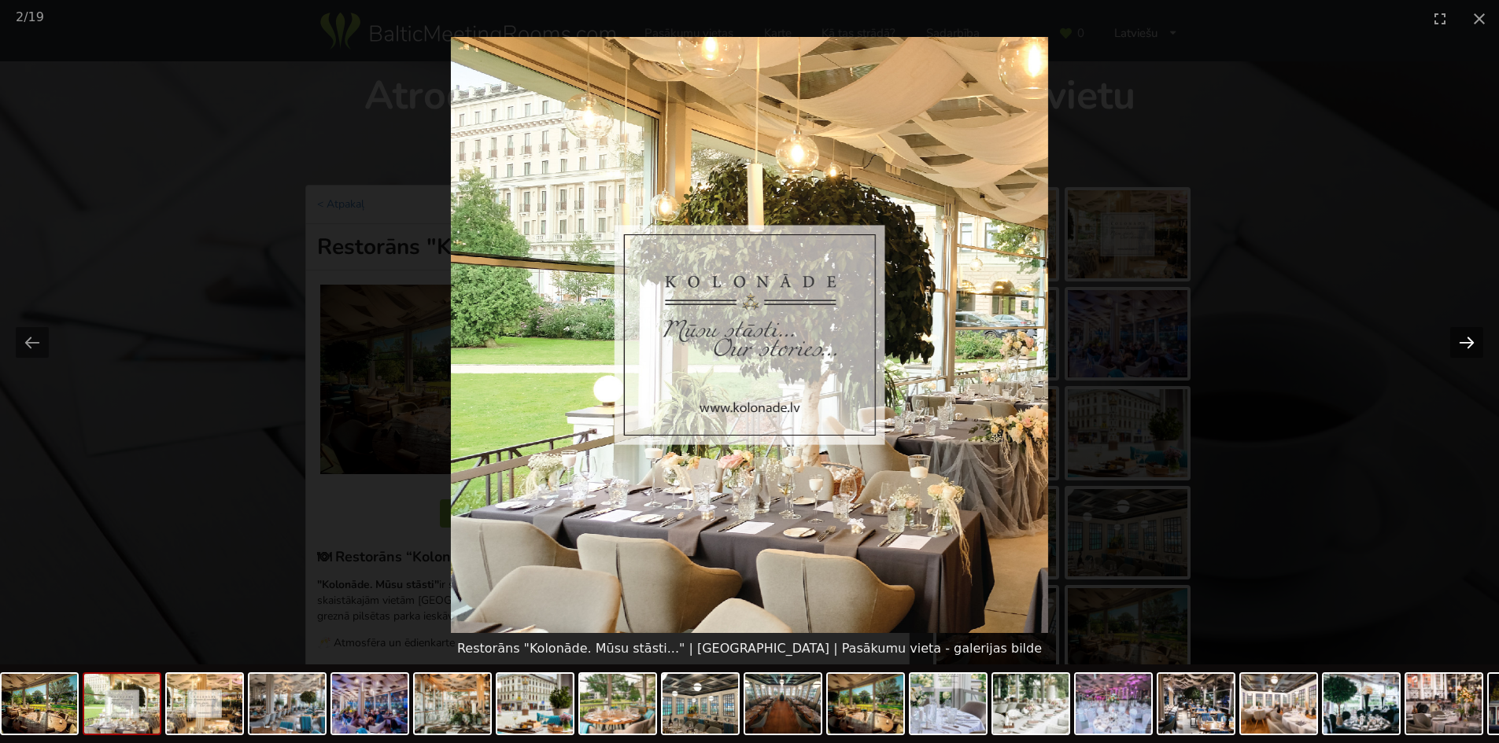
click at [1461, 348] on button "Next slide" at bounding box center [1466, 342] width 33 height 31
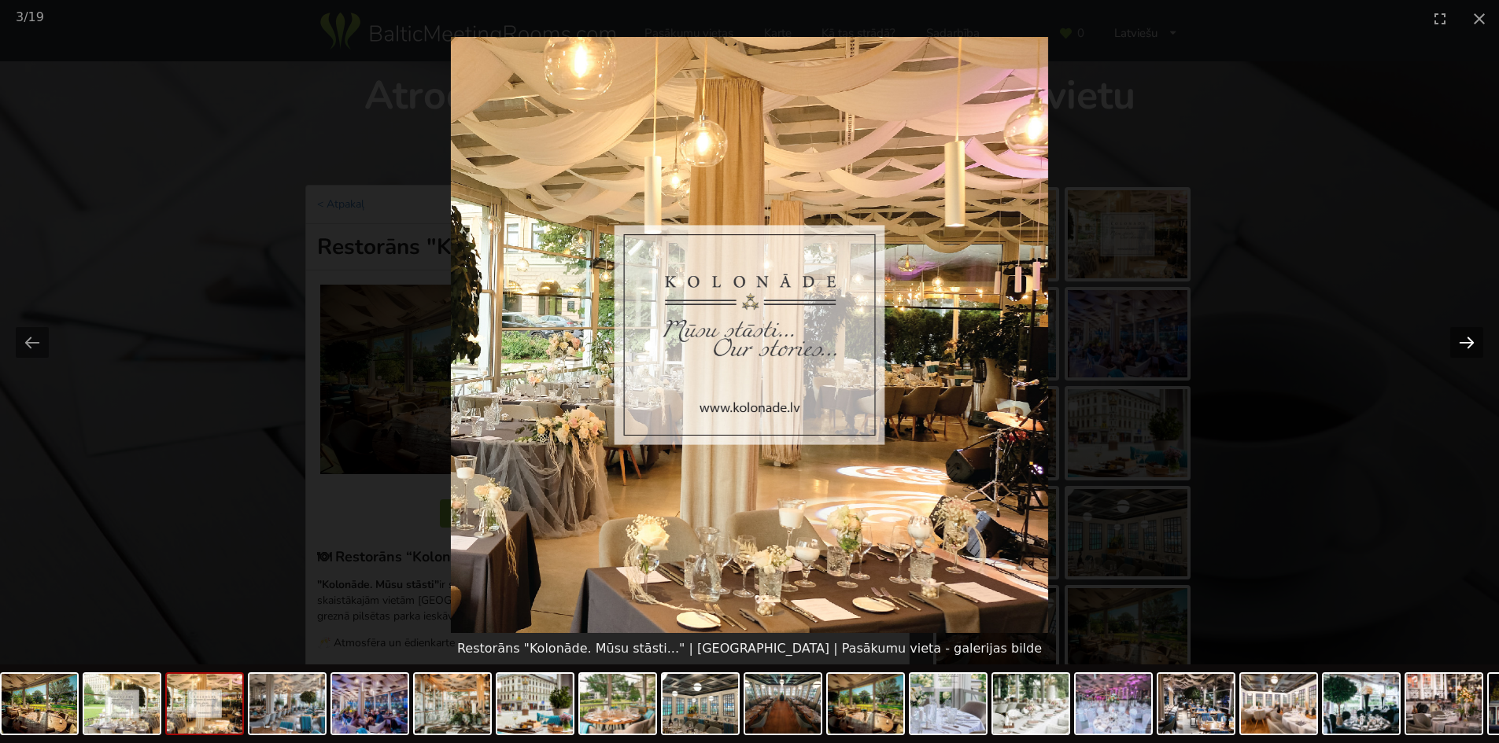
click at [1461, 348] on button "Next slide" at bounding box center [1466, 342] width 33 height 31
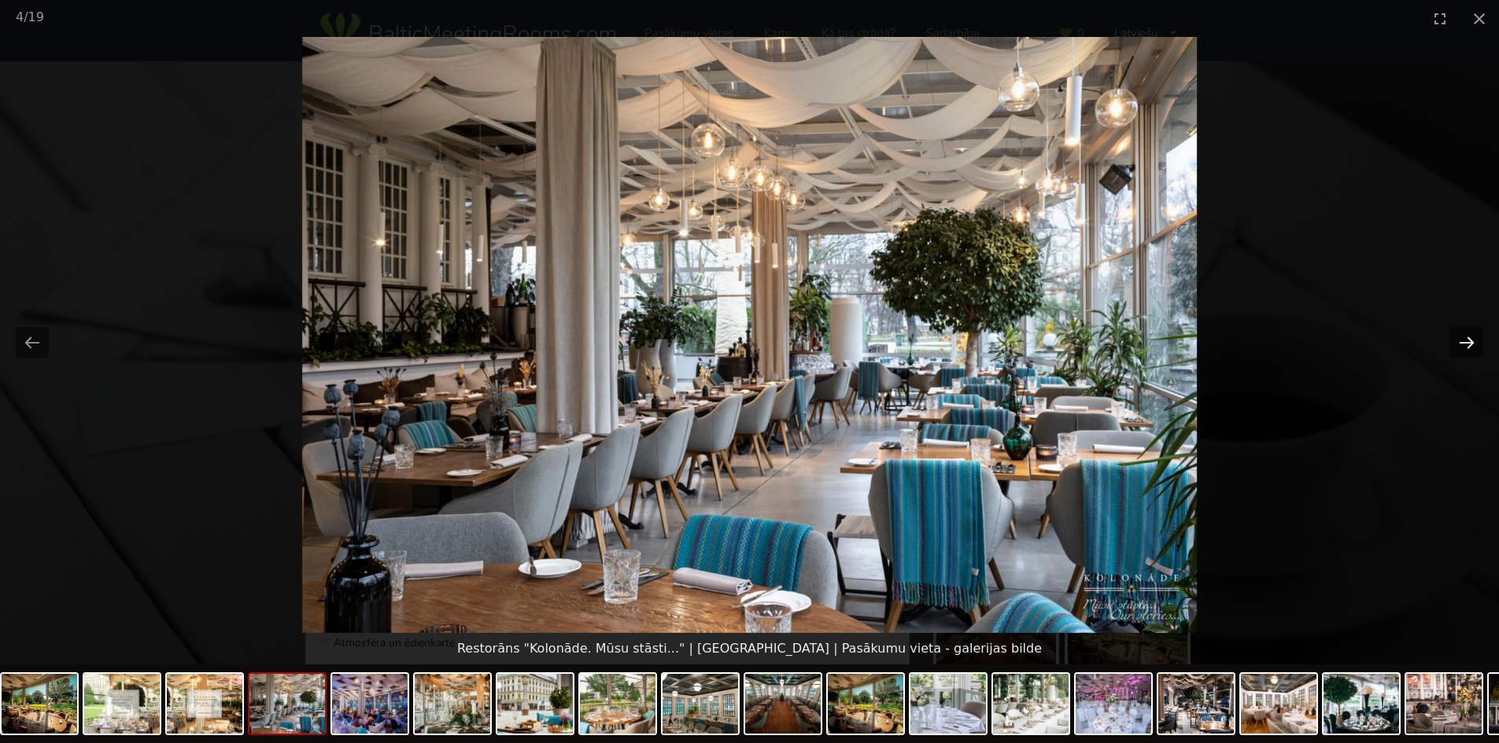
click at [1460, 346] on button "Next slide" at bounding box center [1466, 342] width 33 height 31
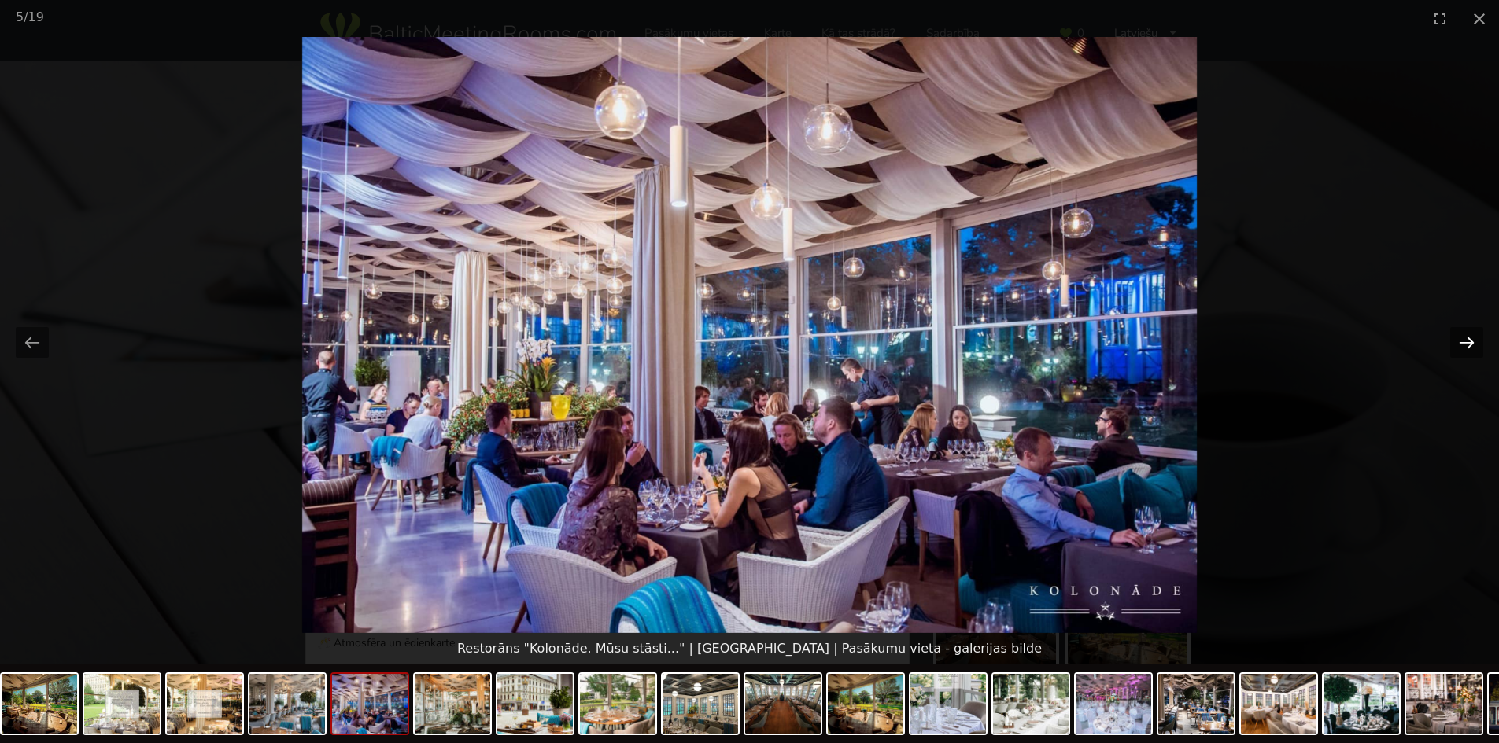
click at [1460, 346] on button "Next slide" at bounding box center [1466, 342] width 33 height 31
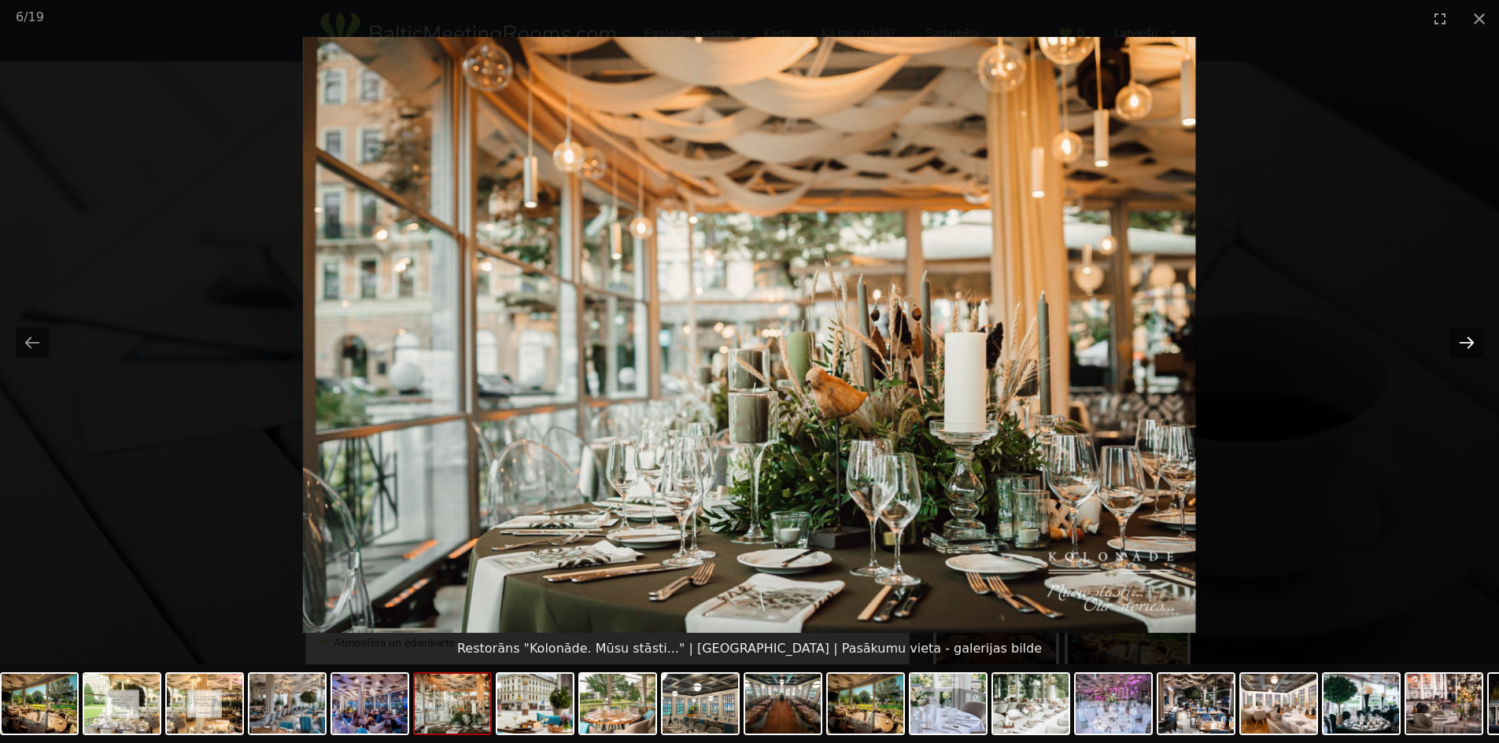
click at [1460, 346] on button "Next slide" at bounding box center [1466, 342] width 33 height 31
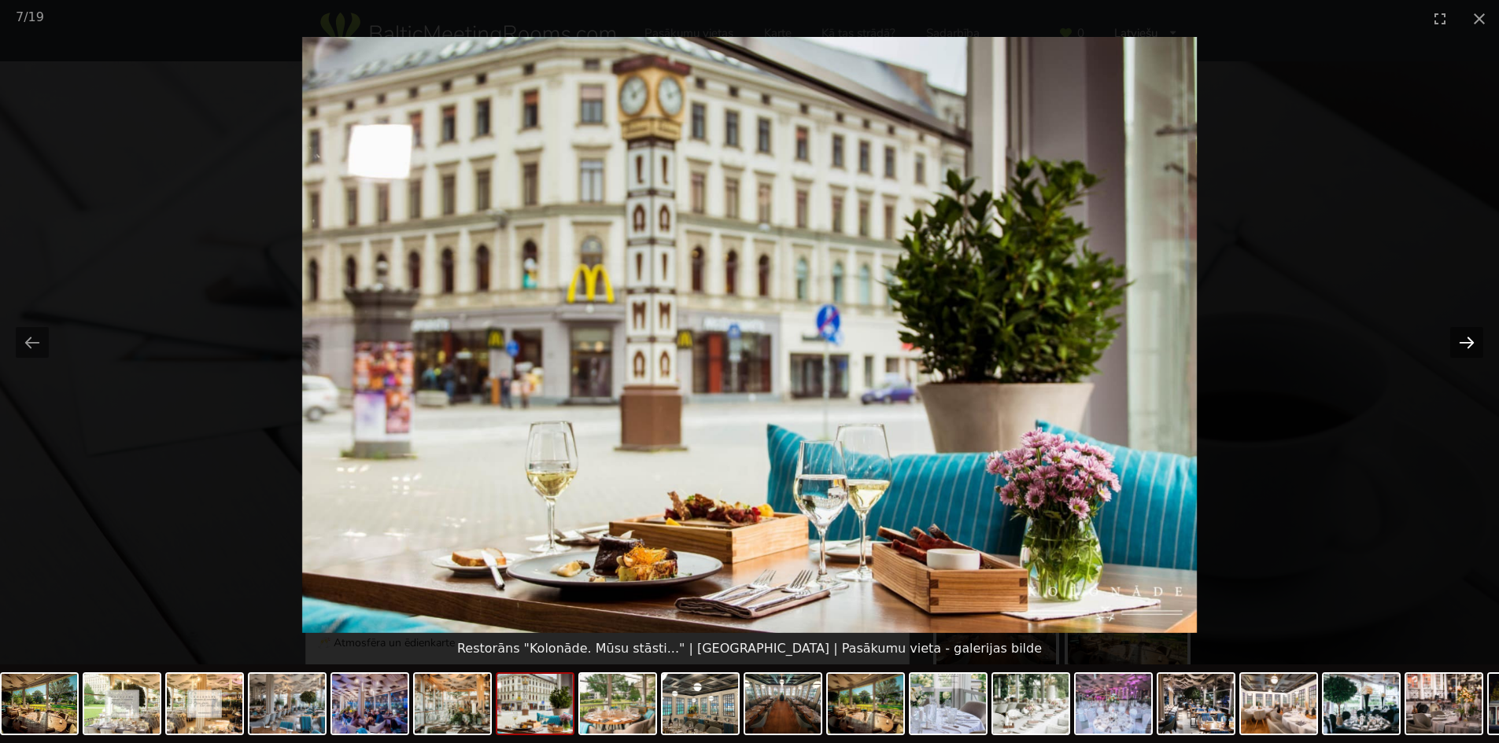
click at [1460, 346] on button "Next slide" at bounding box center [1466, 342] width 33 height 31
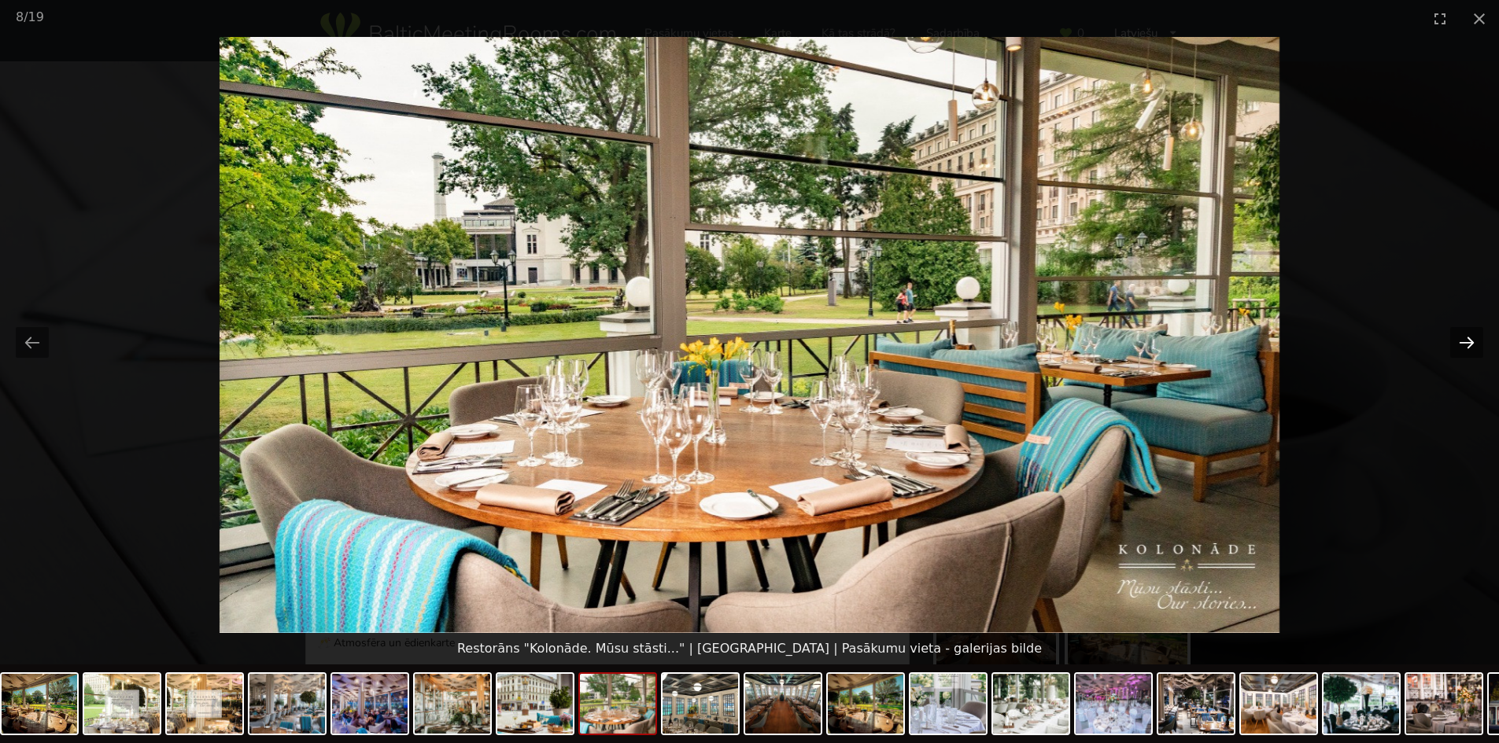
click at [1460, 346] on button "Next slide" at bounding box center [1466, 342] width 33 height 31
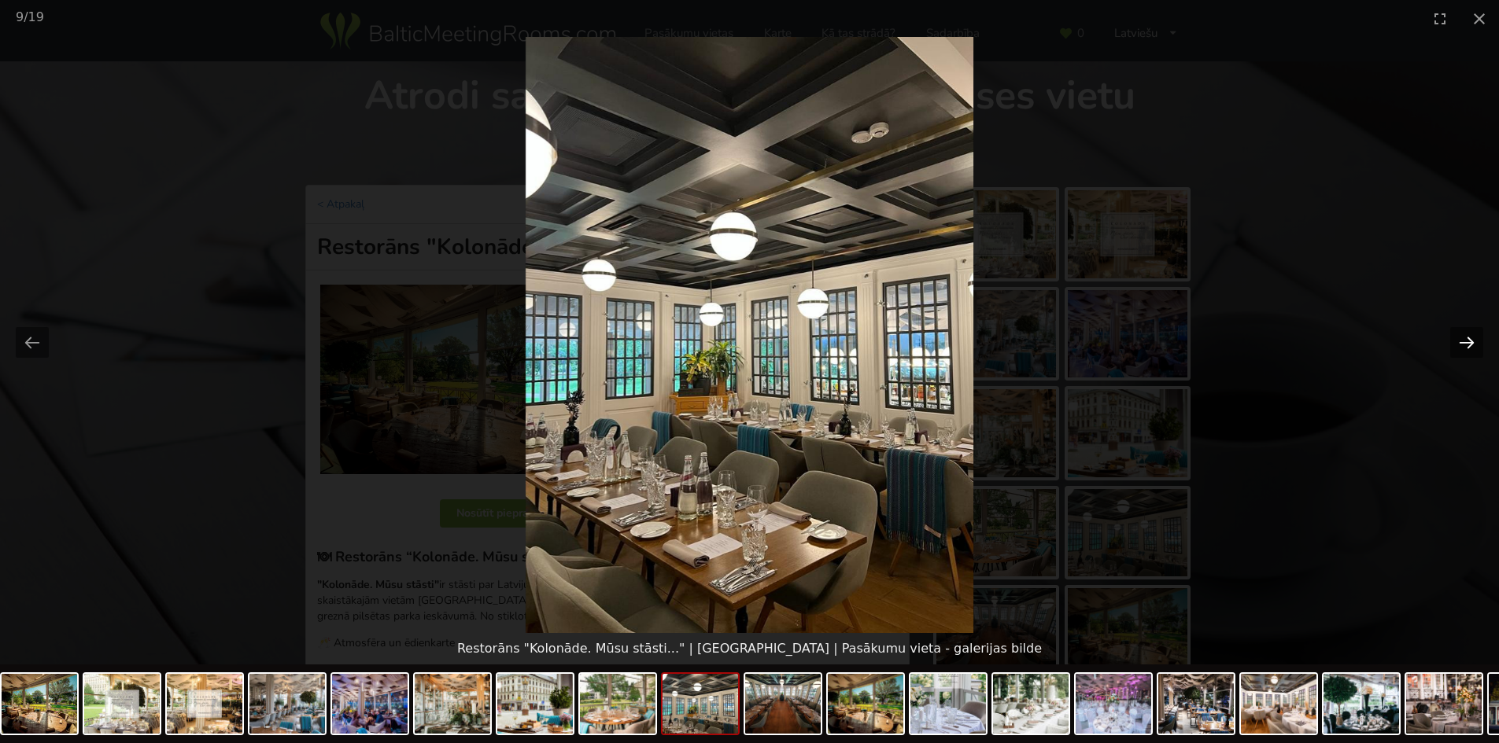
click at [1460, 346] on button "Next slide" at bounding box center [1466, 342] width 33 height 31
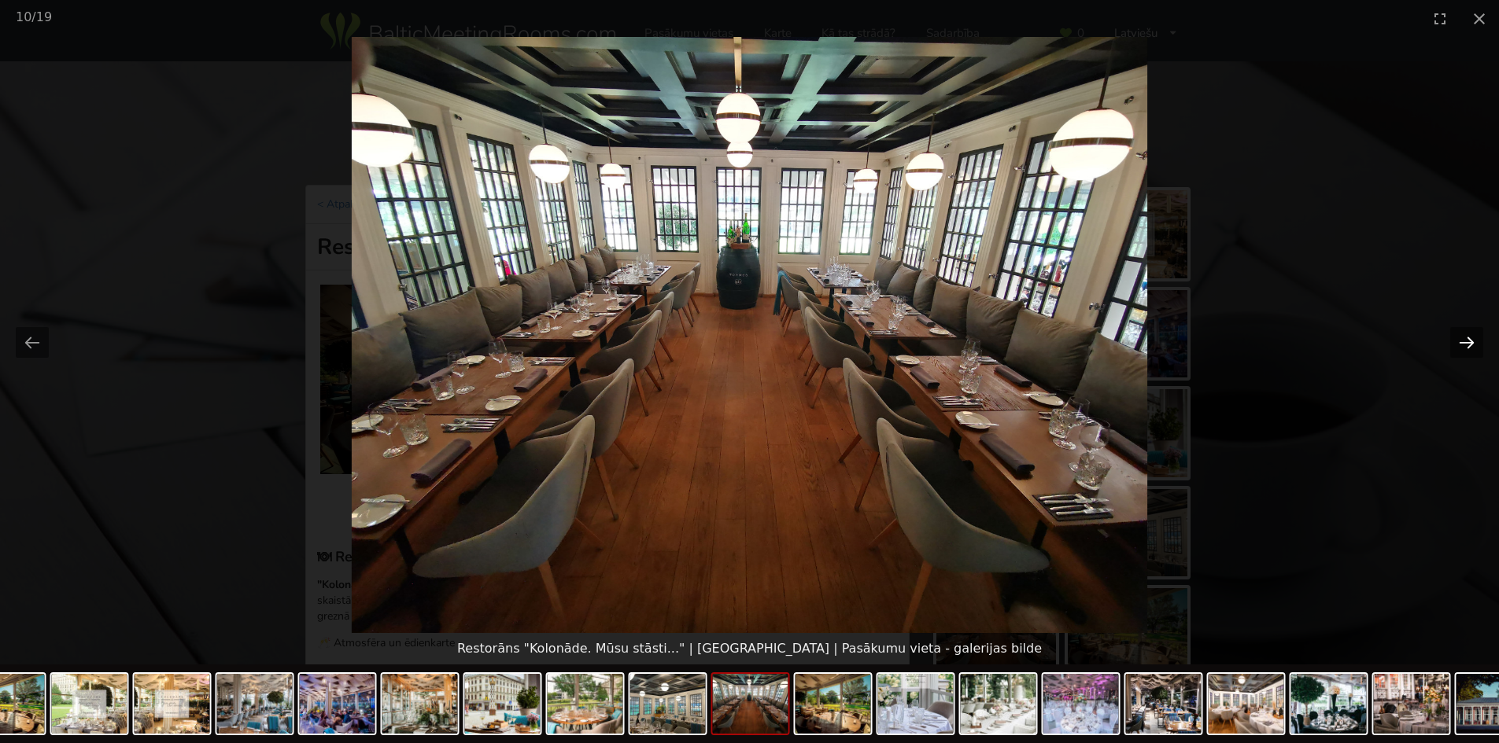
click at [1460, 346] on button "Next slide" at bounding box center [1466, 342] width 33 height 31
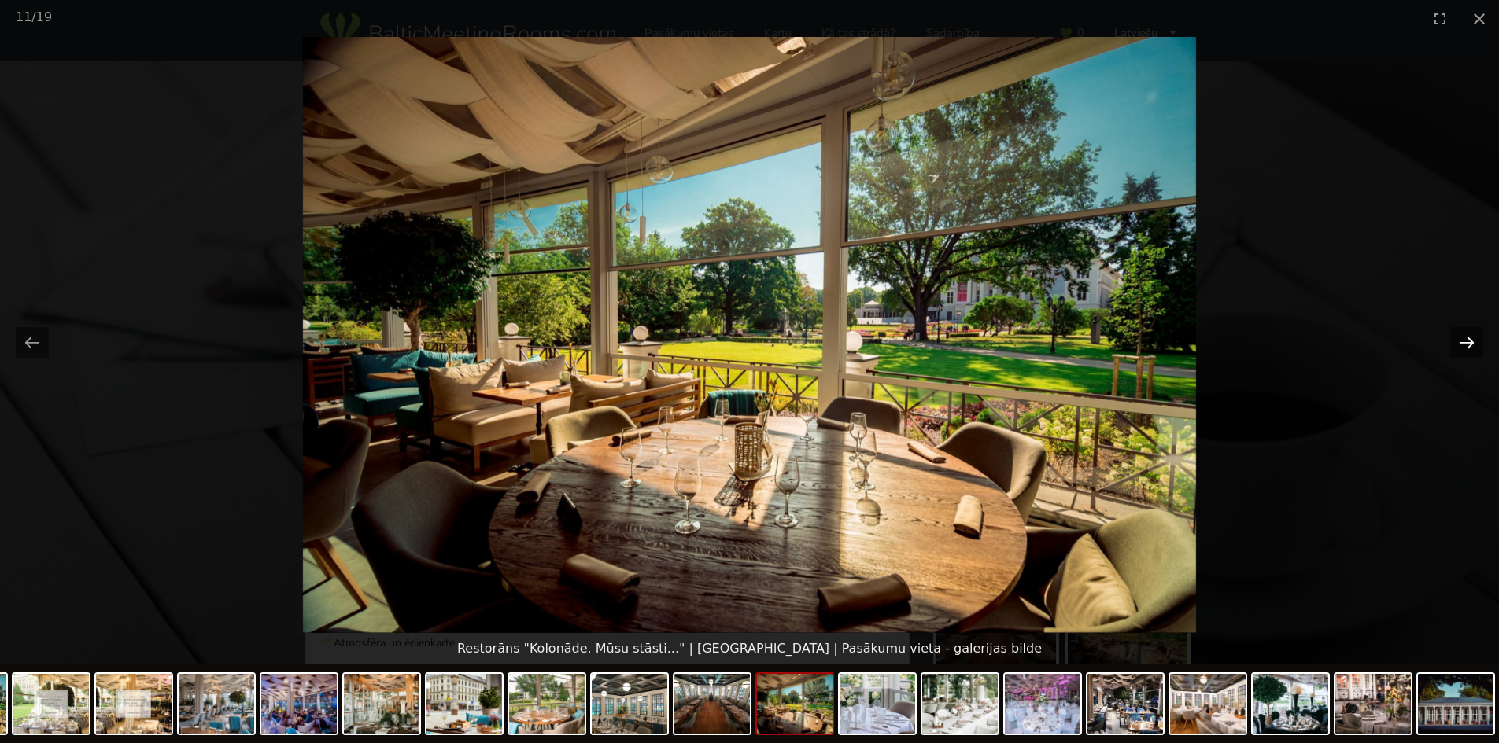
click at [1460, 346] on button "Next slide" at bounding box center [1466, 342] width 33 height 31
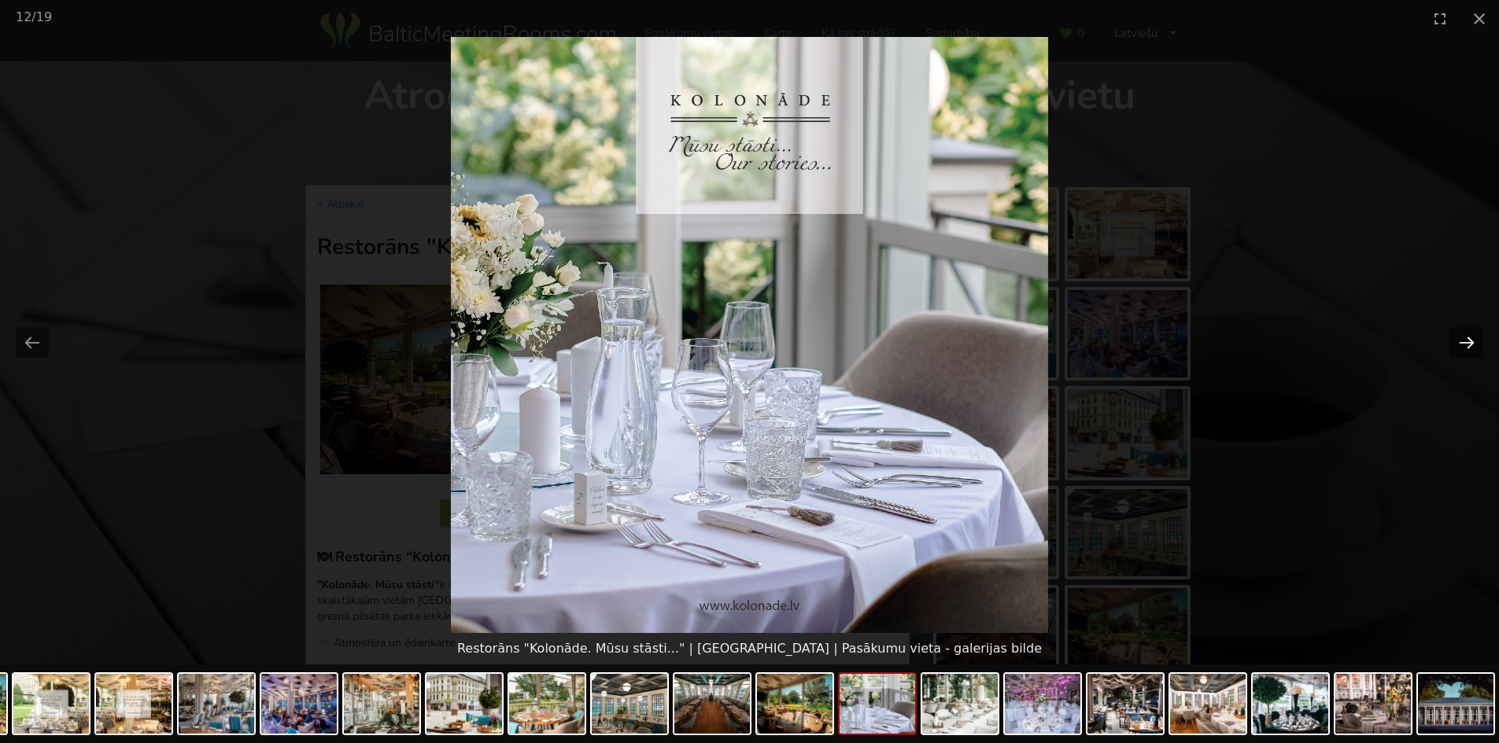
click at [1460, 346] on button "Next slide" at bounding box center [1466, 342] width 33 height 31
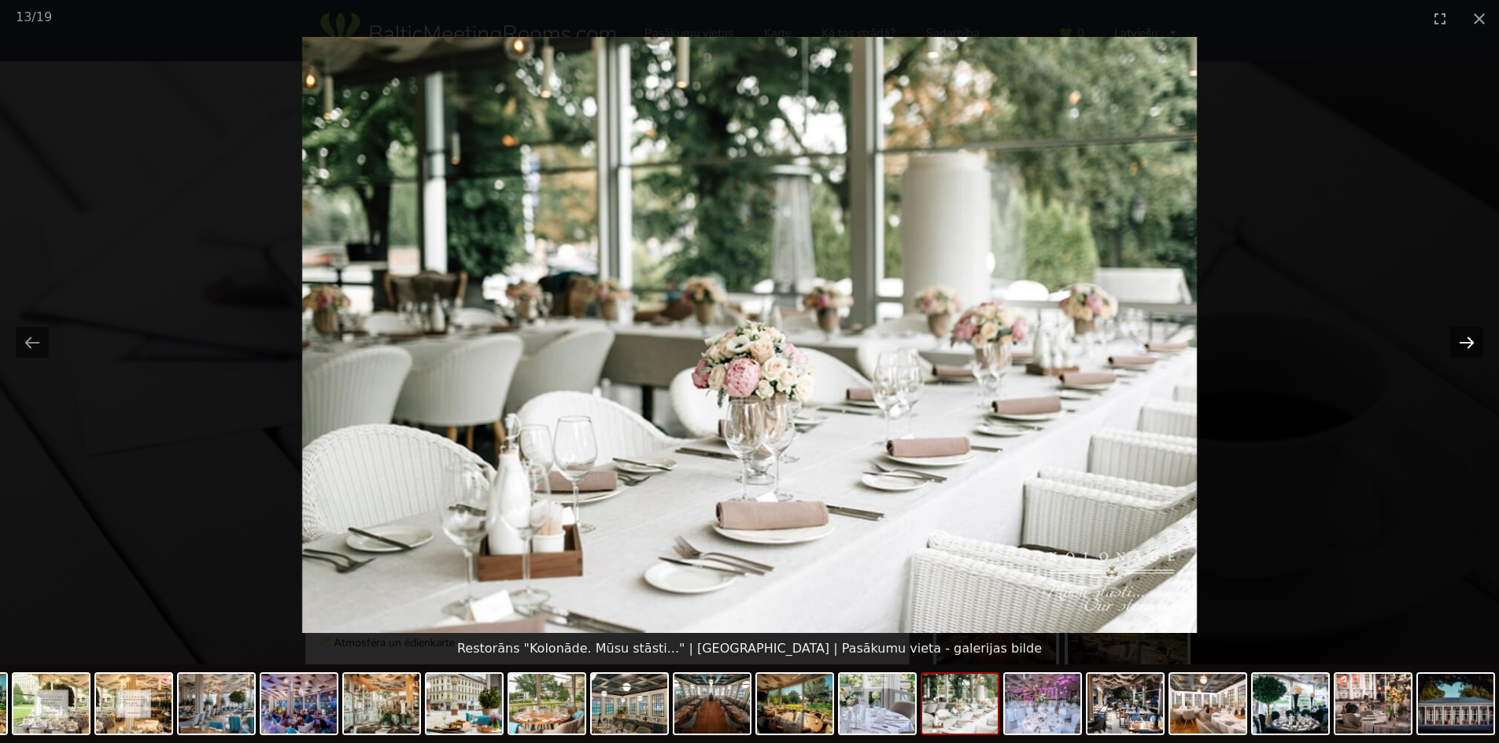
click at [1460, 346] on button "Next slide" at bounding box center [1466, 342] width 33 height 31
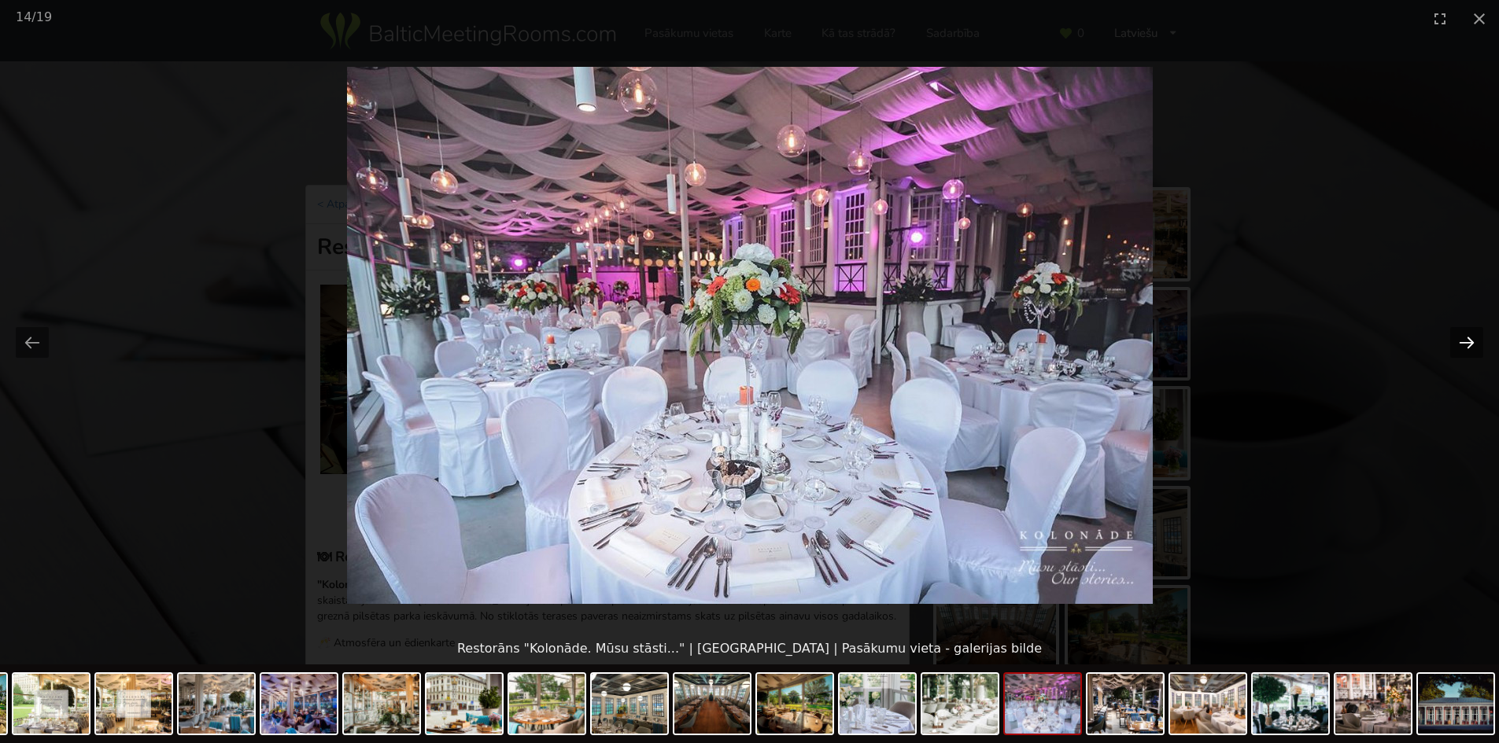
click at [1459, 345] on button "Next slide" at bounding box center [1466, 342] width 33 height 31
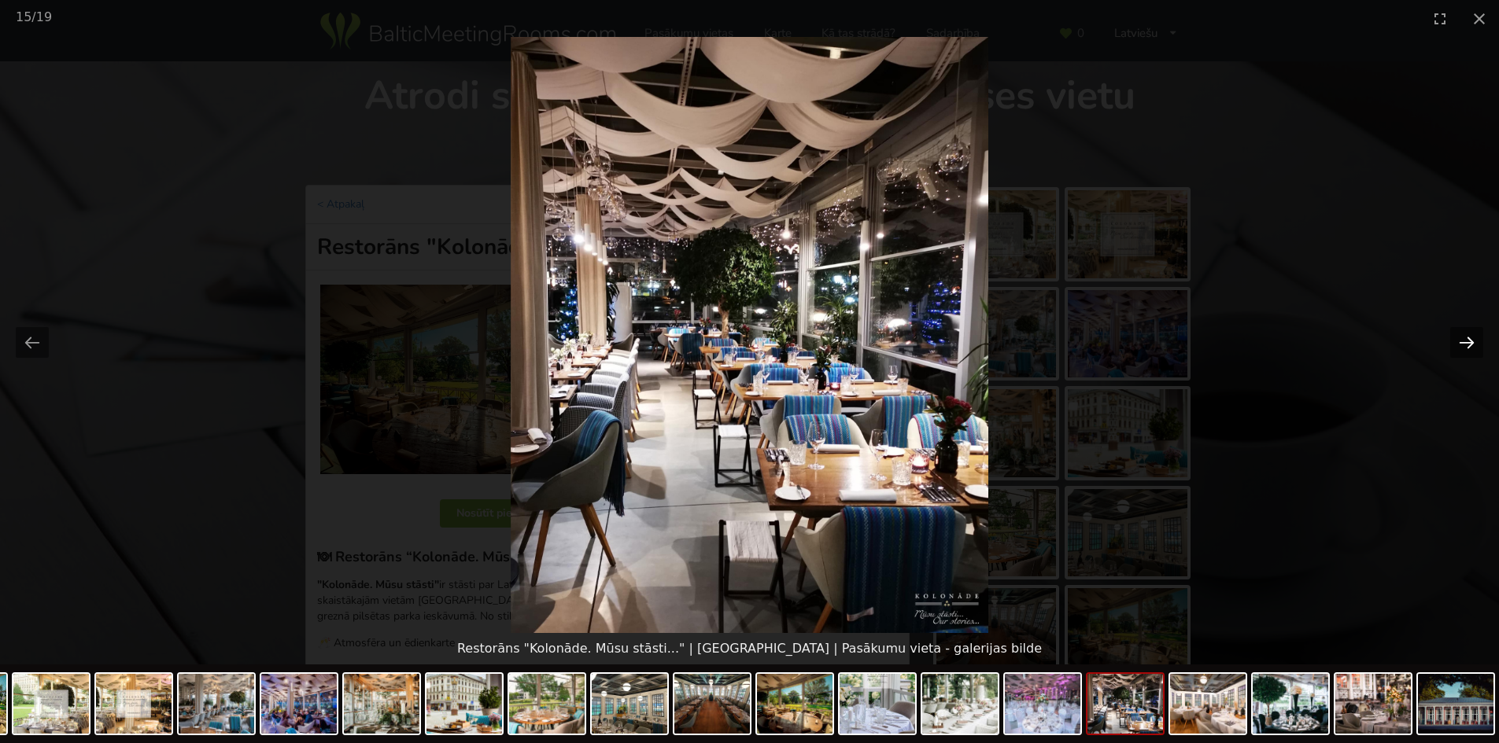
click at [1459, 345] on button "Next slide" at bounding box center [1466, 342] width 33 height 31
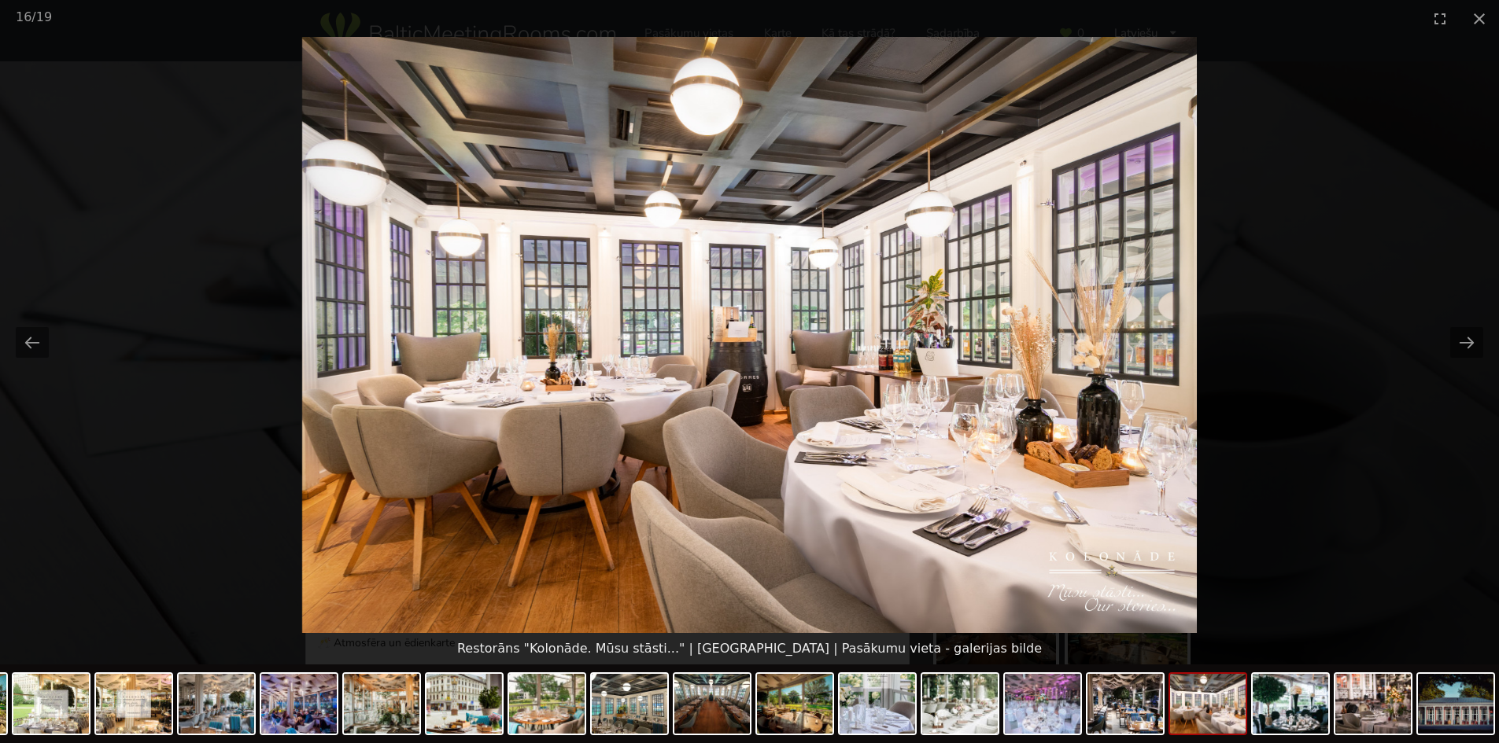
click at [1388, 139] on picture at bounding box center [749, 335] width 1499 height 596
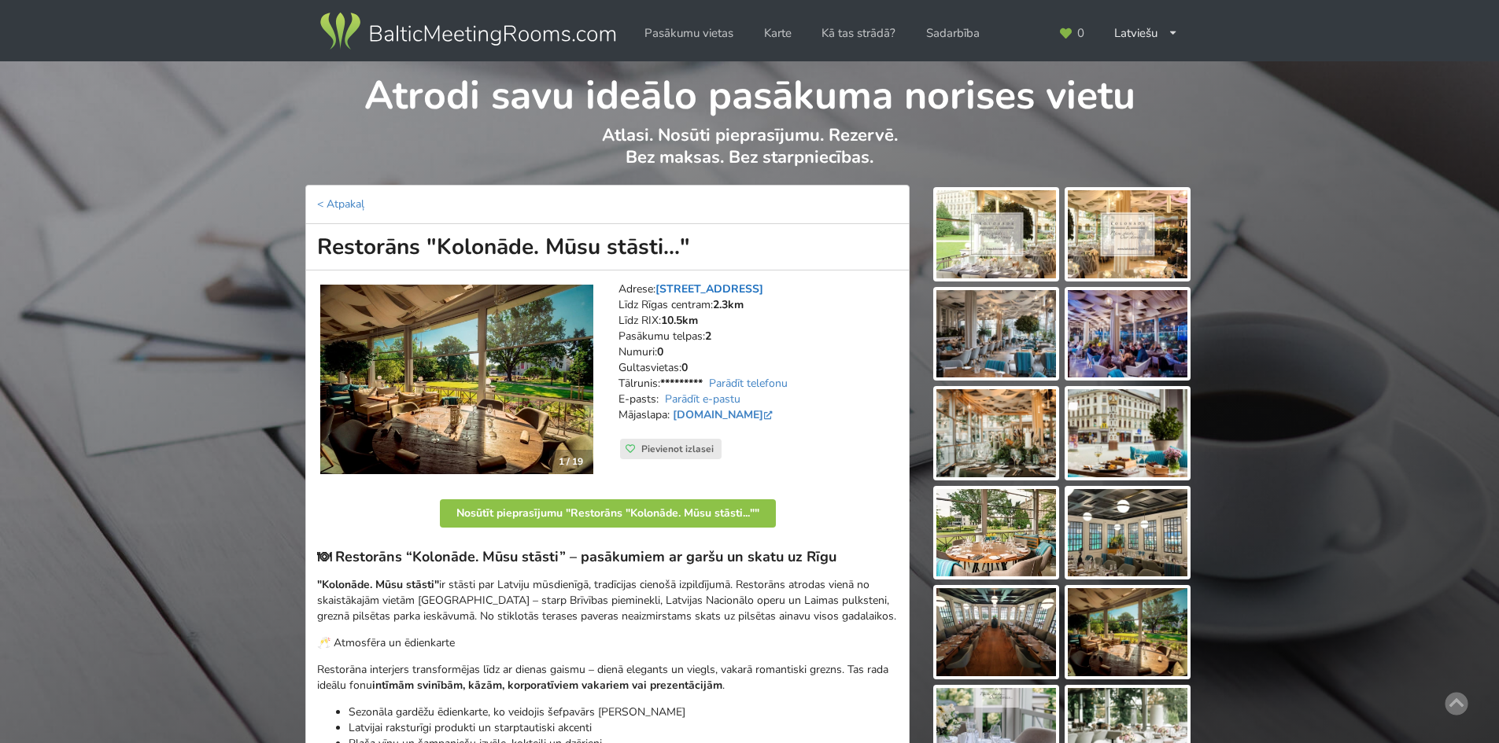
click at [719, 285] on link "[STREET_ADDRESS]" at bounding box center [709, 289] width 108 height 15
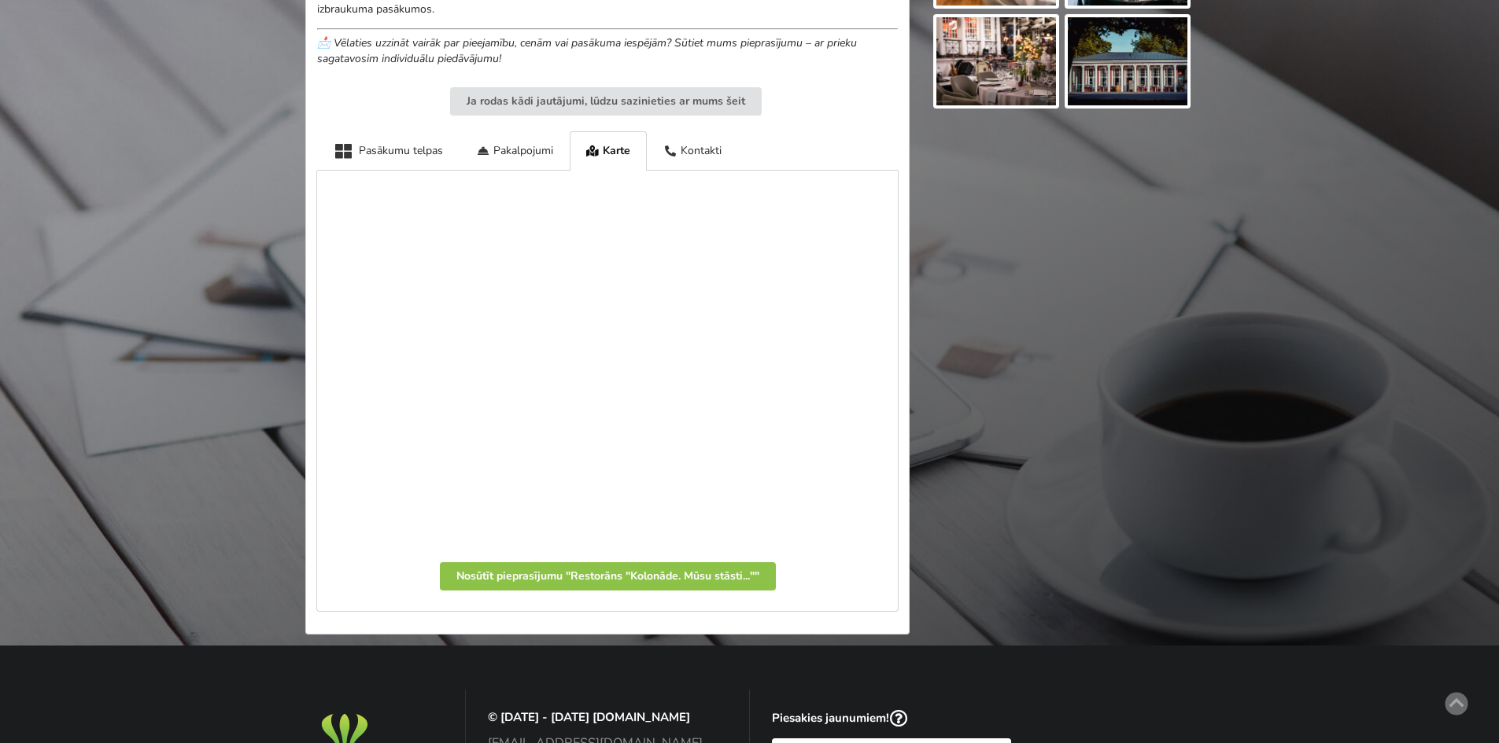
scroll to position [943, 0]
